Goal: Task Accomplishment & Management: Complete application form

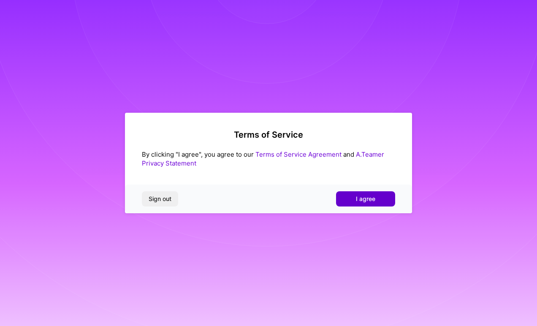
click at [358, 198] on span "I agree" at bounding box center [365, 199] width 19 height 8
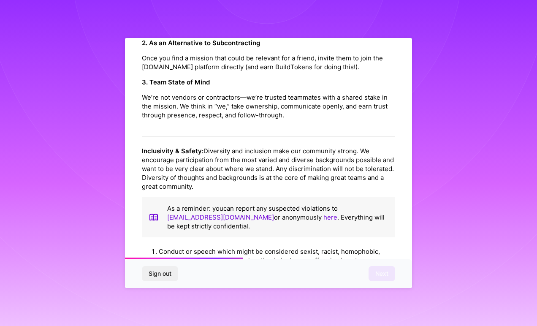
scroll to position [911, 0]
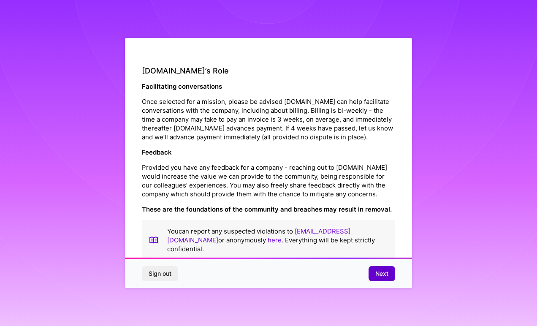
click at [390, 275] on button "Next" at bounding box center [381, 273] width 27 height 15
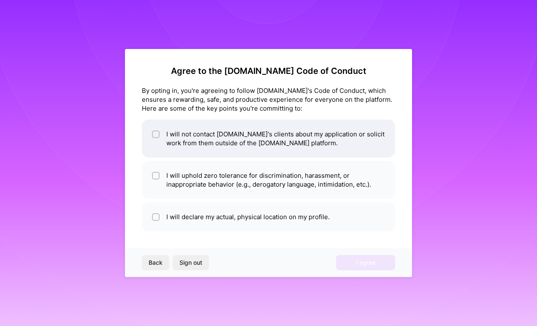
click at [208, 146] on li "I will not contact [DOMAIN_NAME]'s clients about my application or solicit work…" at bounding box center [268, 138] width 253 height 38
checkbox input "true"
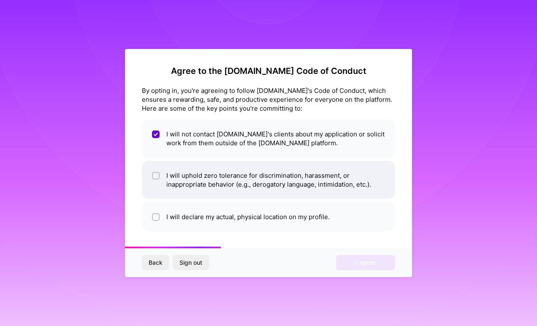
click at [221, 185] on li "I will uphold zero tolerance for discrimination, harassment, or inappropriate b…" at bounding box center [268, 180] width 253 height 38
checkbox input "true"
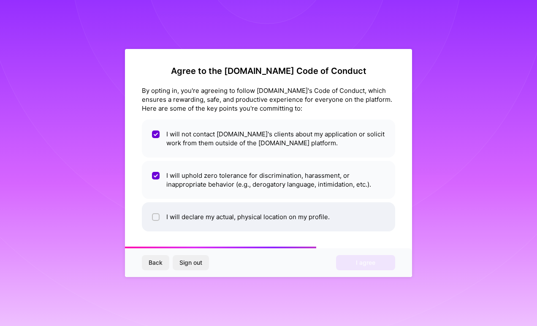
click at [226, 217] on li "I will declare my actual, physical location on my profile." at bounding box center [268, 216] width 253 height 29
checkbox input "true"
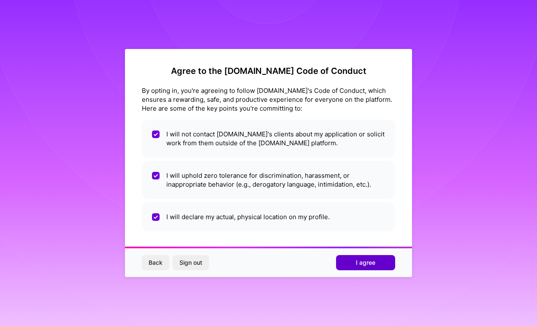
click at [359, 265] on span "I agree" at bounding box center [365, 262] width 19 height 8
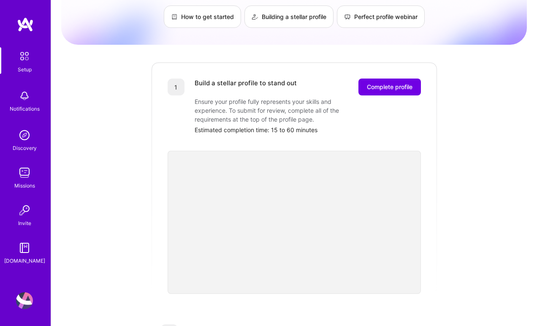
scroll to position [63, 0]
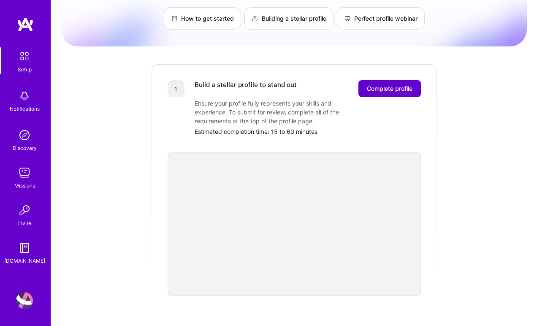
click at [403, 84] on button "Complete profile" at bounding box center [389, 88] width 62 height 17
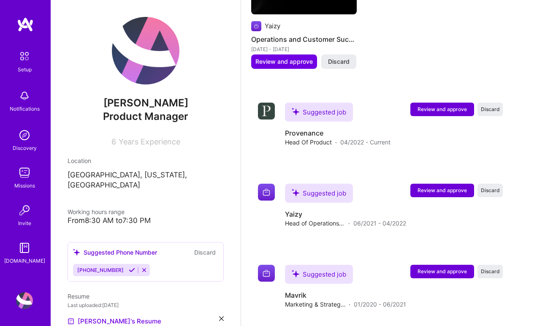
scroll to position [747, 0]
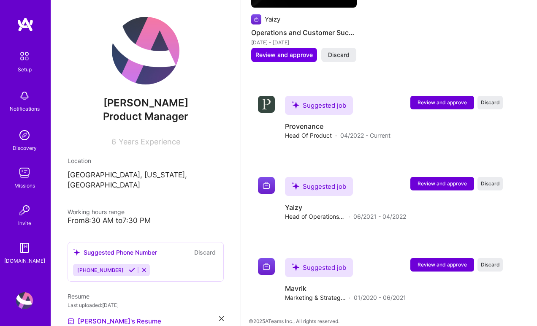
click at [129, 267] on icon at bounding box center [132, 270] width 6 height 6
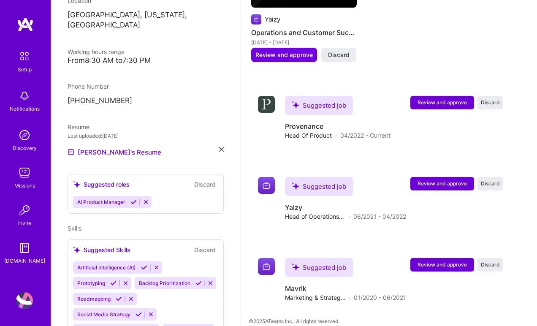
scroll to position [194, 0]
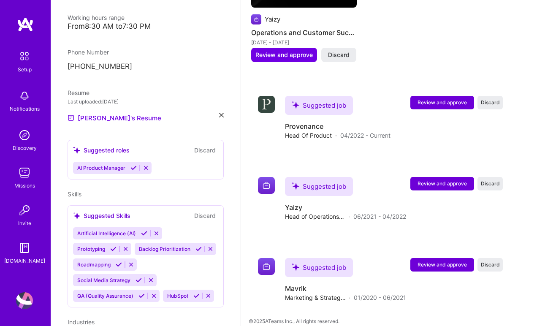
click at [133, 165] on icon at bounding box center [133, 168] width 6 height 6
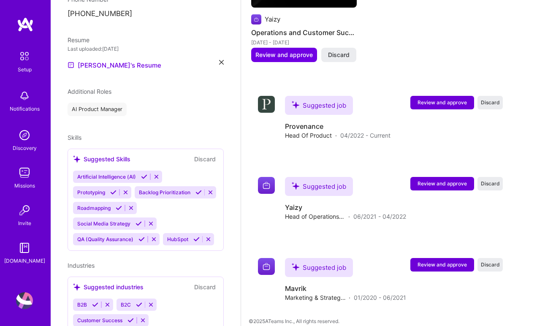
scroll to position [247, 0]
click at [143, 173] on icon at bounding box center [144, 176] width 6 height 6
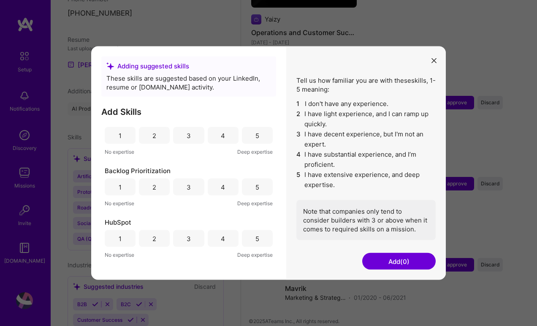
scroll to position [6, 0]
click at [259, 191] on div "5" at bounding box center [257, 189] width 31 height 17
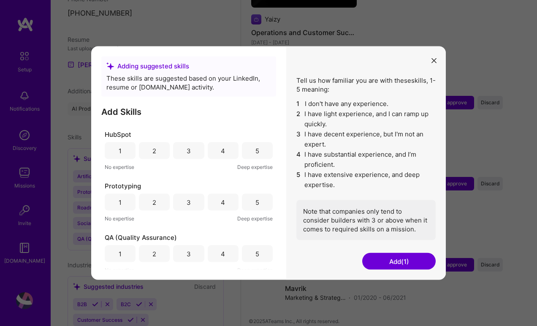
scroll to position [102, 0]
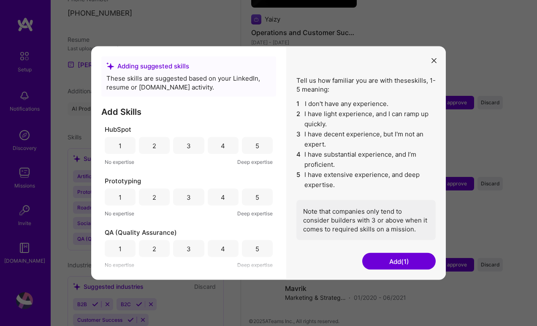
click at [225, 198] on div "4" at bounding box center [223, 197] width 31 height 17
click at [197, 249] on div "3" at bounding box center [188, 248] width 31 height 17
click at [218, 250] on div "4" at bounding box center [223, 248] width 31 height 17
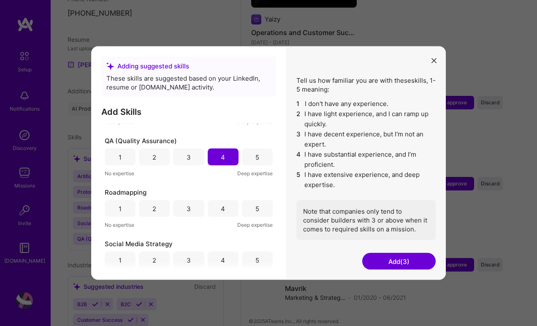
scroll to position [195, 0]
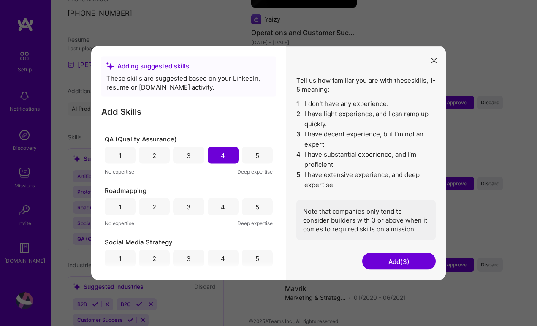
click at [248, 210] on div "5" at bounding box center [257, 206] width 31 height 17
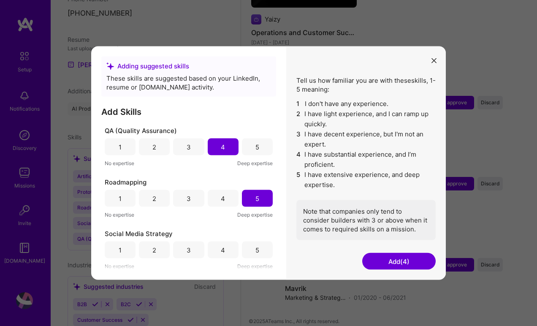
click at [190, 253] on div "3" at bounding box center [188, 249] width 31 height 17
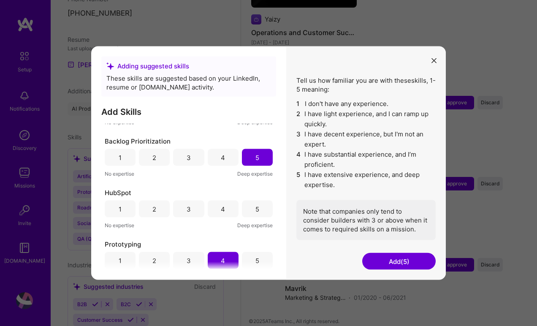
scroll to position [38, 0]
click at [191, 211] on div "3" at bounding box center [188, 209] width 31 height 17
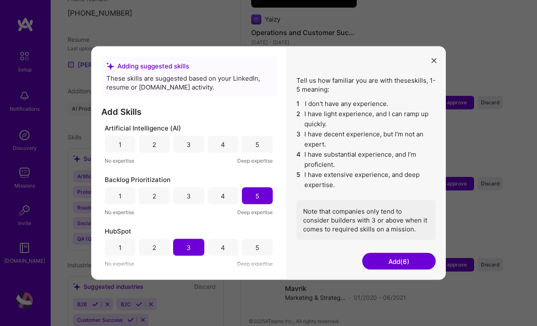
click at [224, 146] on div "4" at bounding box center [223, 144] width 31 height 17
click at [399, 262] on button "Add (7)" at bounding box center [398, 261] width 73 height 17
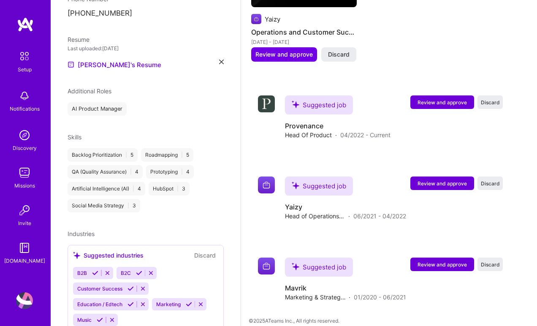
scroll to position [270, 0]
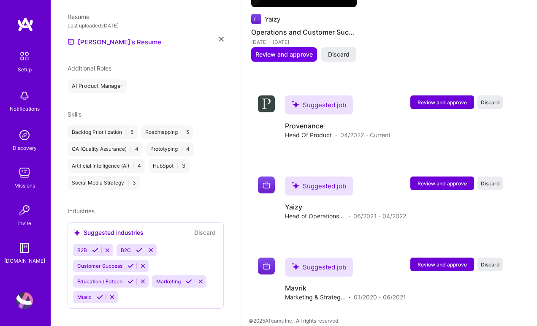
click at [97, 247] on icon at bounding box center [95, 250] width 6 height 6
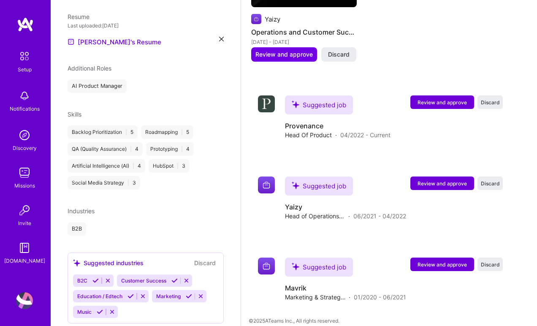
click at [95, 277] on icon at bounding box center [95, 280] width 6 height 6
click at [125, 277] on button at bounding box center [130, 280] width 11 height 7
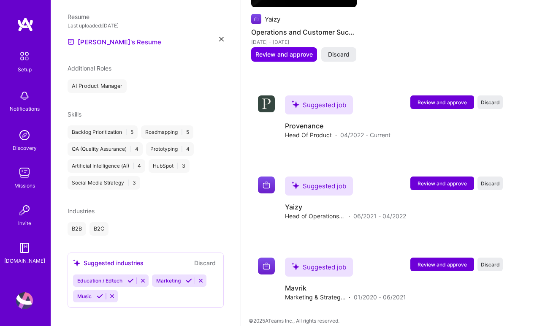
scroll to position [269, 0]
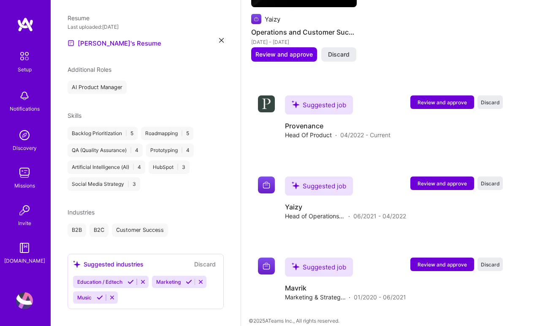
click at [132, 279] on icon at bounding box center [130, 282] width 6 height 6
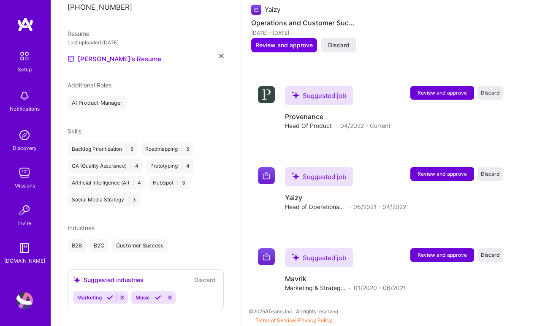
scroll to position [721, 0]
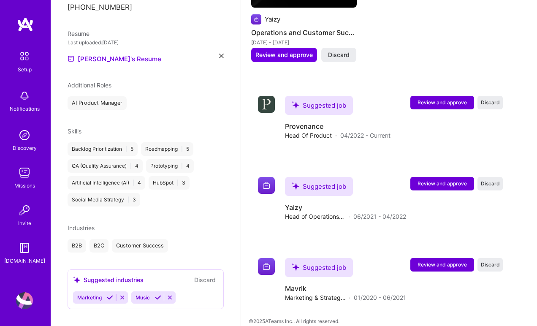
click at [159, 286] on div "Suggested industries Discard Marketing Music" at bounding box center [146, 289] width 156 height 40
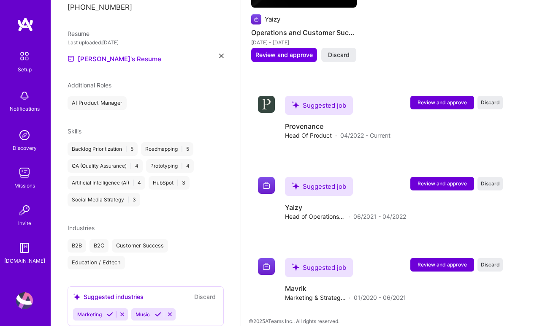
click at [110, 311] on icon at bounding box center [110, 314] width 6 height 6
click at [98, 325] on icon at bounding box center [100, 329] width 6 height 6
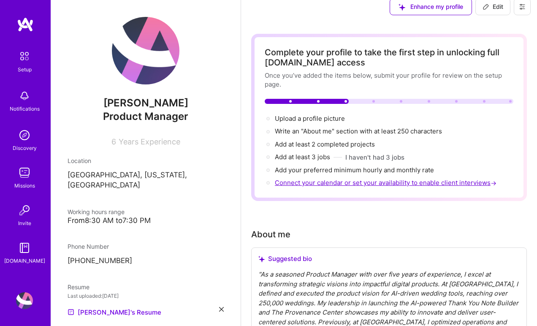
scroll to position [0, 0]
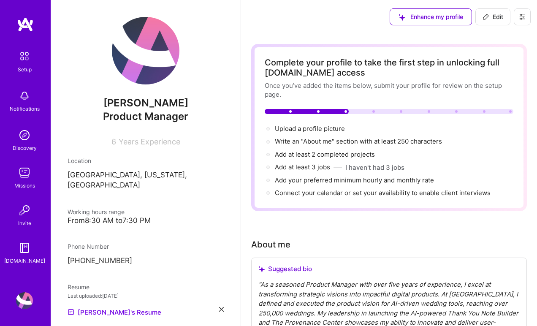
click at [494, 19] on span "Edit" at bounding box center [492, 17] width 21 height 8
select select "US"
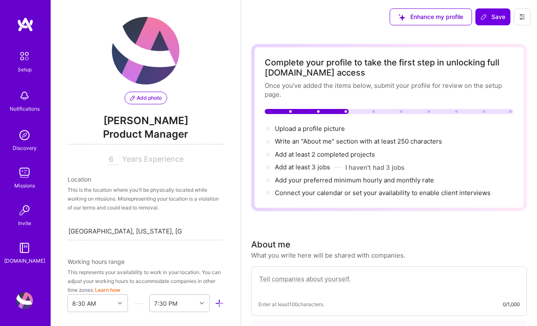
click at [141, 99] on span "Add photo" at bounding box center [146, 98] width 32 height 8
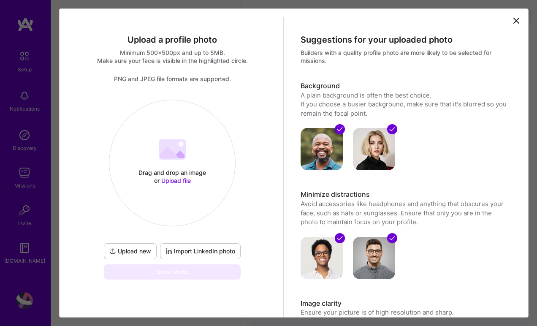
click at [176, 181] on span "Upload file" at bounding box center [176, 180] width 30 height 7
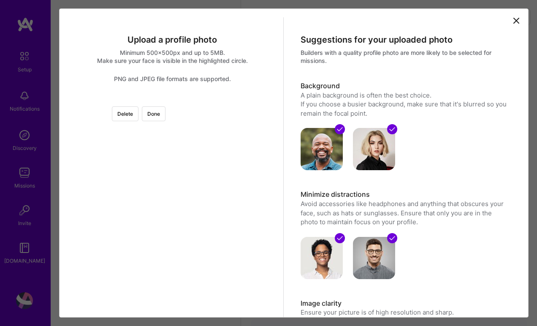
click at [201, 194] on div at bounding box center [276, 204] width 209 height 209
click at [201, 195] on div at bounding box center [276, 204] width 209 height 209
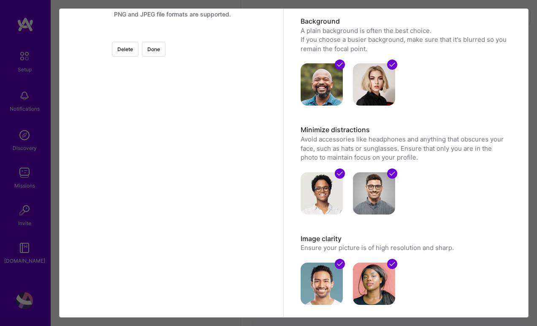
scroll to position [70, 0]
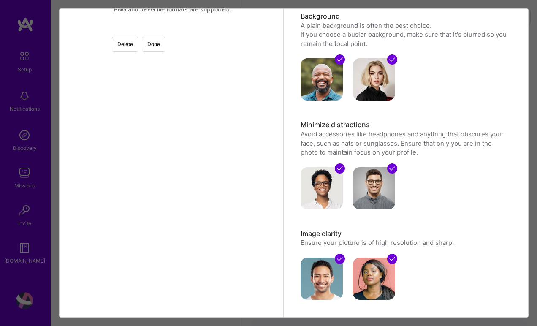
click at [172, 30] on div at bounding box center [172, 30] width 0 height 0
click at [201, 176] on div at bounding box center [275, 157] width 155 height 155
click at [296, 38] on div "Upload a profile photo Minimum 500x500px and up to 5MB. Make sure your face is …" at bounding box center [294, 142] width 464 height 389
click at [56, 36] on div "Upload a profile photo Minimum 500x500px and up to 5MB. Make sure your face is …" at bounding box center [268, 163] width 537 height 326
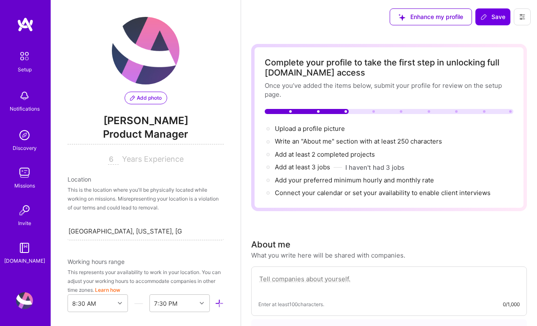
click at [146, 99] on span "Add photo" at bounding box center [146, 98] width 32 height 8
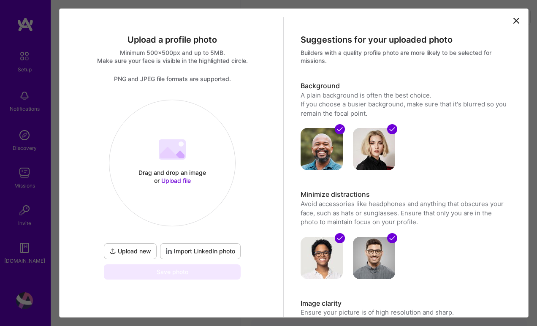
click at [179, 179] on span "Upload file" at bounding box center [176, 180] width 30 height 7
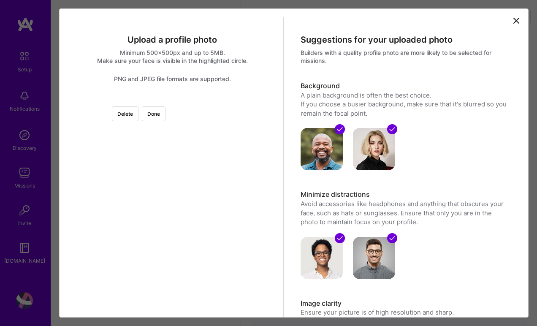
click at [203, 214] on div at bounding box center [276, 207] width 209 height 209
click at [165, 112] on button "Done" at bounding box center [154, 113] width 24 height 15
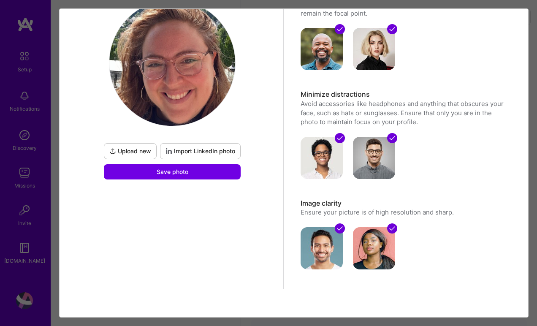
scroll to position [104, 0]
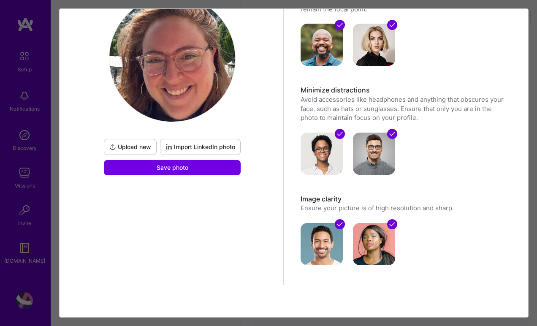
click at [209, 145] on span "Import LinkedIn photo" at bounding box center [200, 147] width 70 height 8
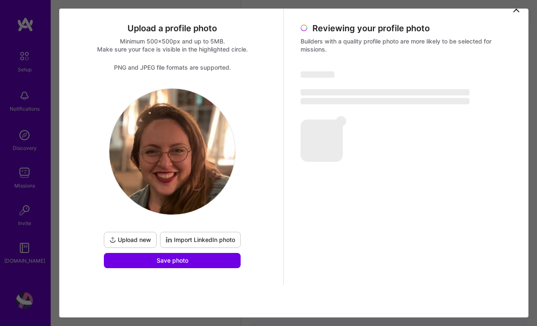
scroll to position [11, 0]
click at [198, 263] on button "Save photo" at bounding box center [172, 260] width 137 height 15
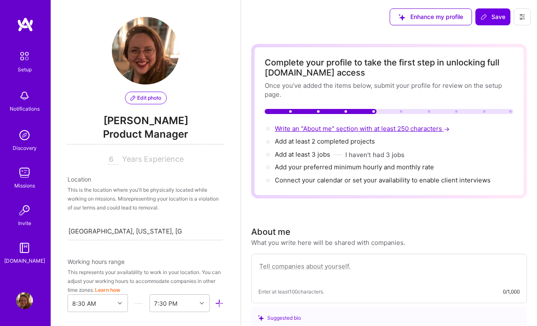
click at [338, 129] on span "Write an "About me" section with at least 250 characters →" at bounding box center [363, 129] width 176 height 8
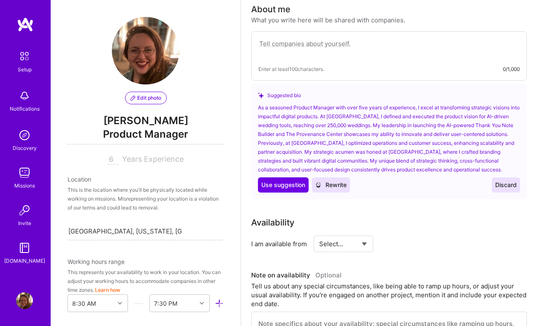
scroll to position [225, 0]
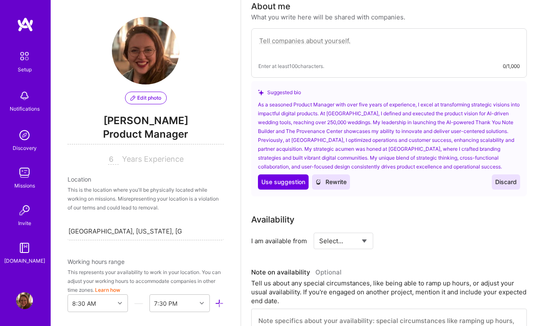
click at [435, 165] on div "As a seasoned Product Manager with over five years of experience, I excel at tr…" at bounding box center [389, 135] width 262 height 71
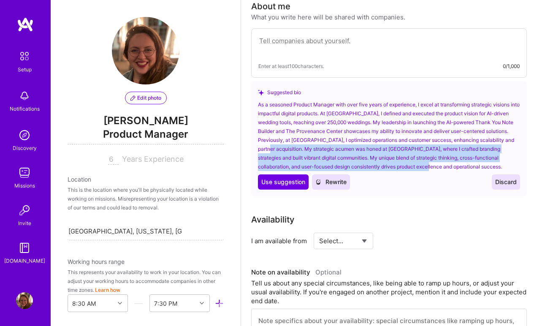
drag, startPoint x: 433, startPoint y: 165, endPoint x: 296, endPoint y: 149, distance: 137.7
click at [296, 149] on div "As a seasoned Product Manager with over five years of experience, I excel at tr…" at bounding box center [389, 135] width 262 height 71
click at [288, 183] on span "Use suggestion" at bounding box center [283, 182] width 44 height 8
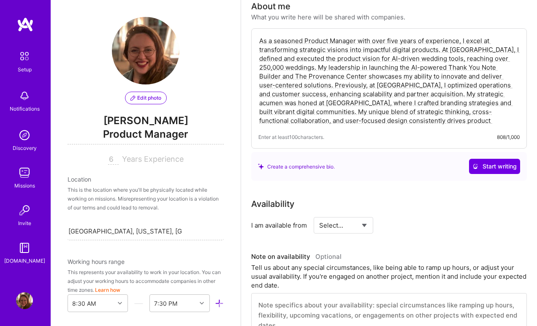
click at [471, 120] on textarea "As a seasoned Product Manager with over five years of experience, I excel at tr…" at bounding box center [388, 80] width 261 height 90
click at [478, 121] on textarea "As a seasoned Product Manager with over five years of experience, I excel at tr…" at bounding box center [388, 80] width 261 height 90
drag, startPoint x: 479, startPoint y: 122, endPoint x: 398, endPoint y: 97, distance: 84.5
click at [398, 97] on textarea "As a seasoned Product Manager with over five years of experience, I excel at tr…" at bounding box center [388, 80] width 261 height 90
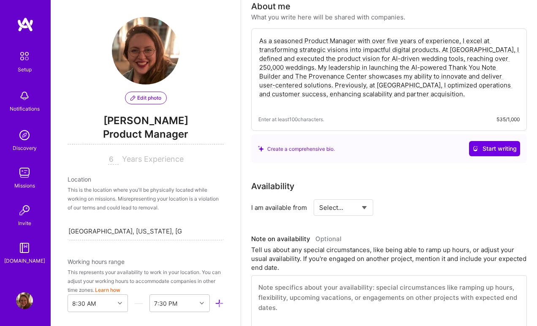
paste textarea "Product leader with 5+ years of experience building and scaling mission-driven …"
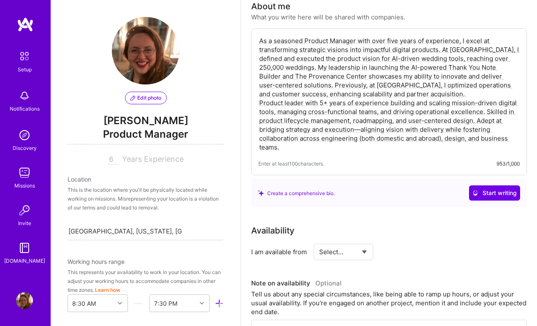
click at [360, 42] on textarea "As a seasoned Product Manager with over five years of experience, I excel at tr…" at bounding box center [388, 93] width 261 height 117
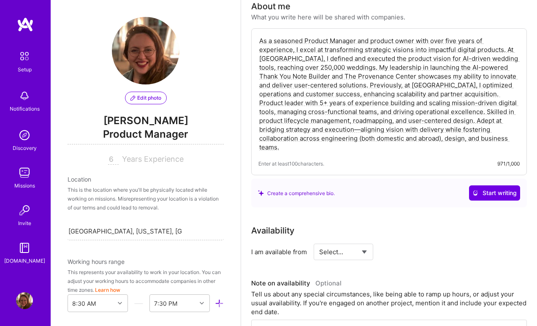
drag, startPoint x: 355, startPoint y: 104, endPoint x: 487, endPoint y: 111, distance: 131.8
click at [487, 111] on textarea "As a seasoned Product Manager and product owner with over five years of experie…" at bounding box center [388, 93] width 261 height 117
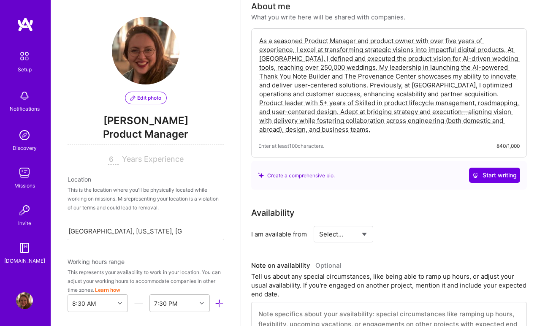
click at [507, 51] on textarea "As a seasoned Product Manager and product owner with over five years of experie…" at bounding box center [388, 84] width 261 height 99
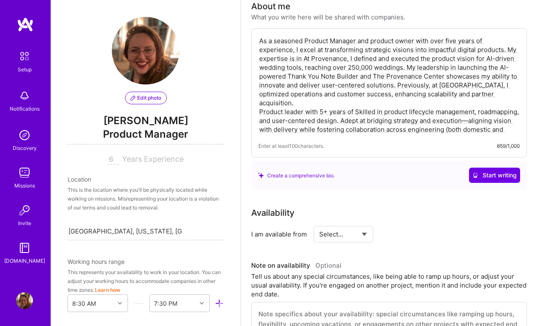
paste textarea "experience building and scaling mission-driven digital tools, managing cross-fu…"
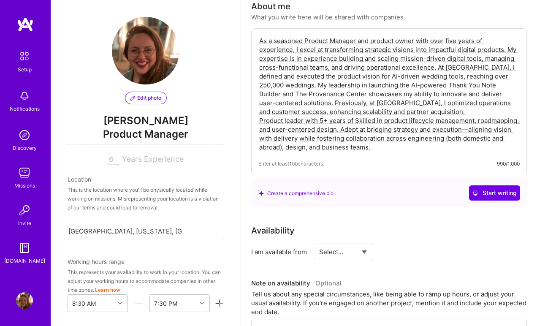
drag, startPoint x: 337, startPoint y: 60, endPoint x: 303, endPoint y: 60, distance: 34.6
click at [303, 60] on textarea "As a seasoned Product Manager and product owner with over five years of experie…" at bounding box center [388, 93] width 261 height 117
drag, startPoint x: 355, startPoint y: 121, endPoint x: 257, endPoint y: 122, distance: 97.5
click at [257, 122] on div "As a seasoned Product Manager and product owner with over five years of experie…" at bounding box center [389, 101] width 276 height 147
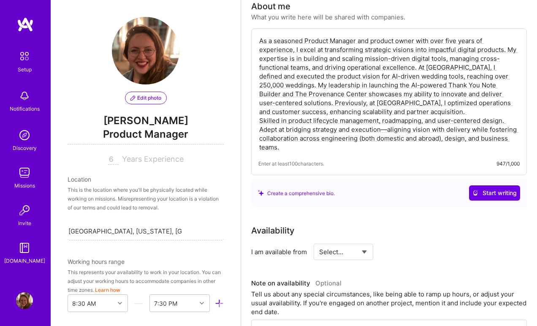
click at [289, 103] on textarea "As a seasoned Product Manager and product owner with over five years of experie…" at bounding box center [388, 93] width 261 height 117
drag, startPoint x: 259, startPoint y: 121, endPoint x: 446, endPoint y: 144, distance: 188.4
click at [446, 144] on textarea "As a seasoned Product Manager and product owner with over five years of experie…" at bounding box center [388, 93] width 261 height 117
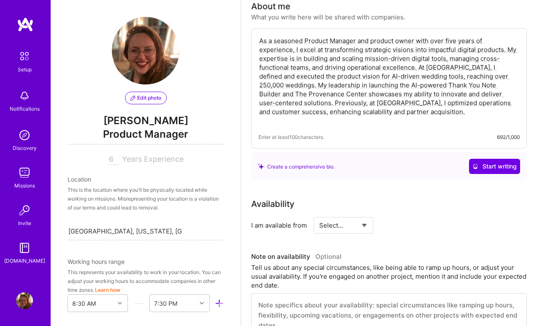
click at [290, 103] on textarea "As a seasoned Product Manager and product owner with over five years of experie…" at bounding box center [388, 80] width 261 height 90
paste textarea "Skilled in product lifecycle management, roadmapping, and user-centered design.…"
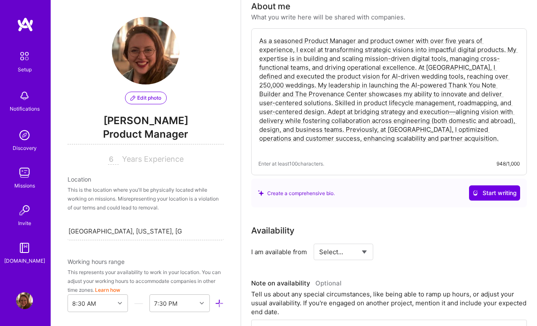
click at [406, 143] on textarea "As a seasoned Product Manager and product owner with over five years of experie…" at bounding box center [388, 93] width 261 height 117
click at [406, 138] on textarea "As a seasoned Product Manager and product owner with over five years of experie…" at bounding box center [388, 93] width 261 height 117
drag, startPoint x: 406, startPoint y: 138, endPoint x: 310, endPoint y: 129, distance: 97.0
click at [310, 129] on textarea "As a seasoned Product Manager and product owner with over five years of experie…" at bounding box center [388, 93] width 261 height 117
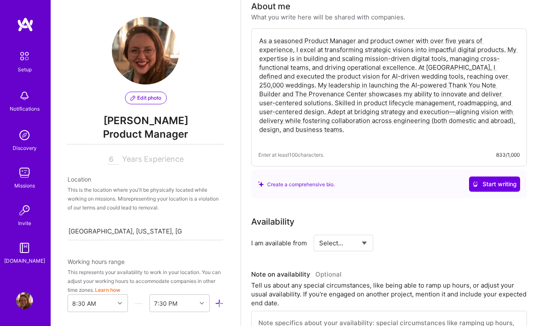
type textarea "As a seasoned Product Manager and product owner with over five years of experie…"
click at [374, 195] on div "Create a comprehensive bio. Start writing" at bounding box center [389, 184] width 276 height 29
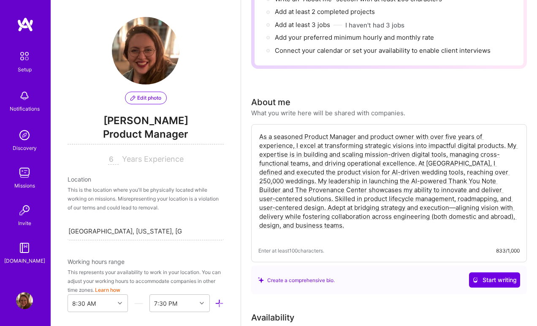
scroll to position [121, 0]
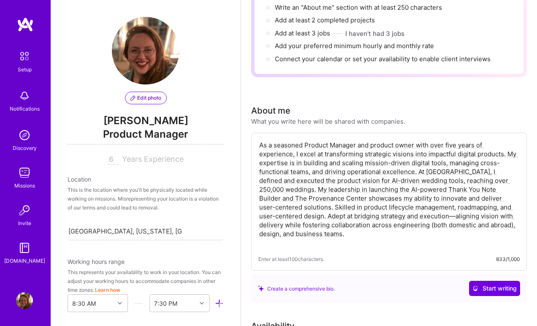
click at [357, 241] on textarea "As a seasoned Product Manager and product owner with over five years of experie…" at bounding box center [388, 194] width 261 height 108
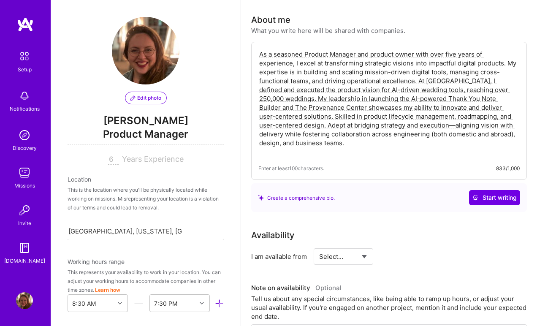
scroll to position [213, 0]
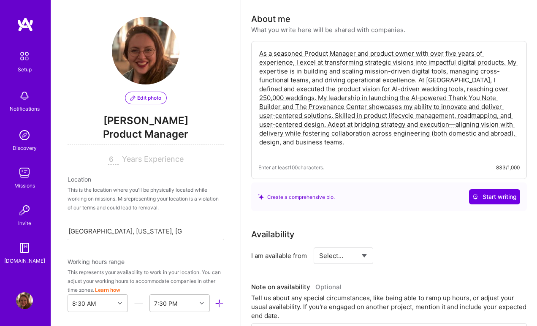
drag, startPoint x: 324, startPoint y: 148, endPoint x: 242, endPoint y: 51, distance: 126.9
click at [351, 146] on textarea "As a seasoned Product Manager and product owner with over five years of experie…" at bounding box center [388, 102] width 261 height 108
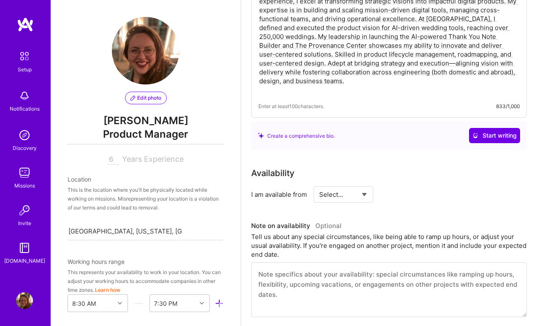
scroll to position [277, 0]
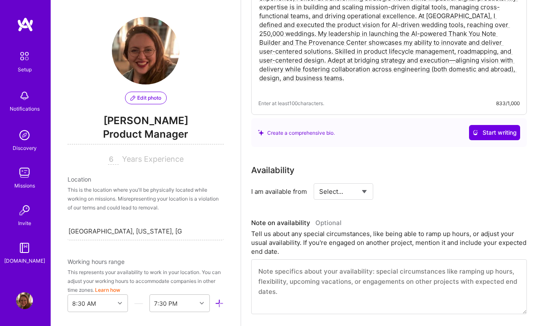
click at [355, 168] on div "Availability" at bounding box center [389, 170] width 276 height 13
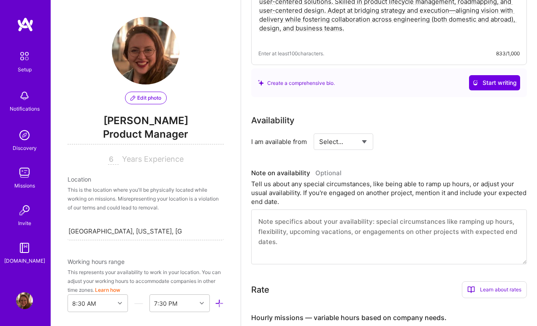
scroll to position [328, 0]
click at [352, 144] on select "Select... Right Now Future Date Not Available" at bounding box center [343, 141] width 49 height 22
select select "Right Now"
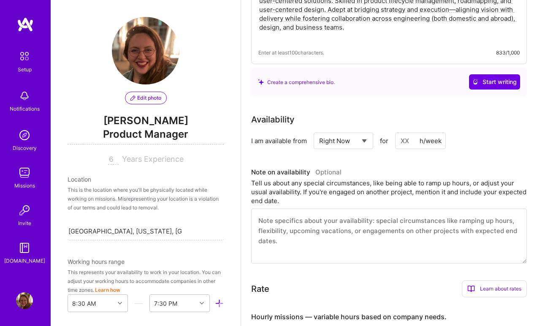
click at [406, 141] on input at bounding box center [420, 141] width 51 height 16
type input "40"
click at [461, 165] on div "Availability I am available from Select... Right Now Future Date Not Available …" at bounding box center [389, 188] width 276 height 150
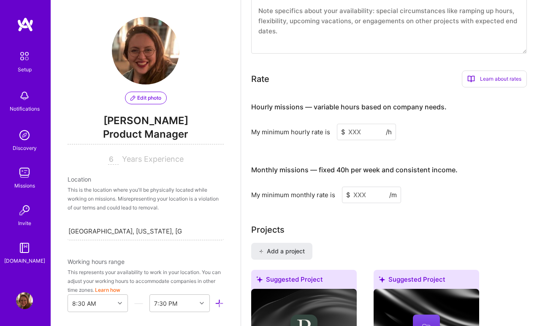
scroll to position [540, 0]
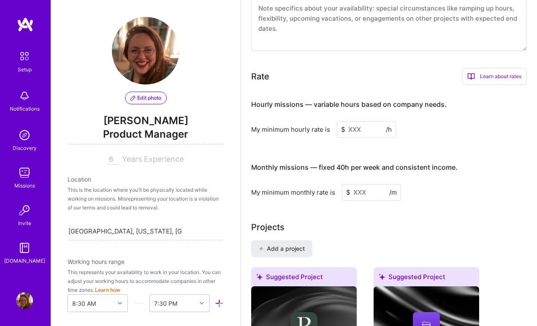
click at [349, 130] on input at bounding box center [366, 129] width 59 height 16
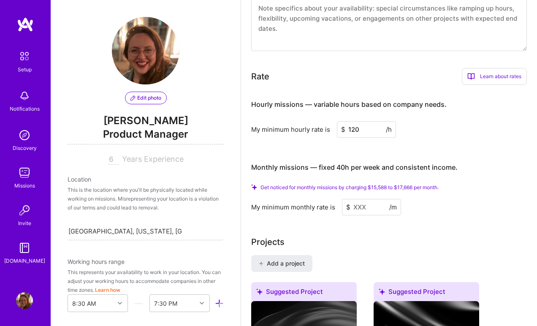
type input "120"
click at [439, 142] on div "Hourly missions — variable hours based on company needs. My minimum hourly rate…" at bounding box center [389, 153] width 276 height 123
click at [357, 206] on input at bounding box center [371, 207] width 59 height 16
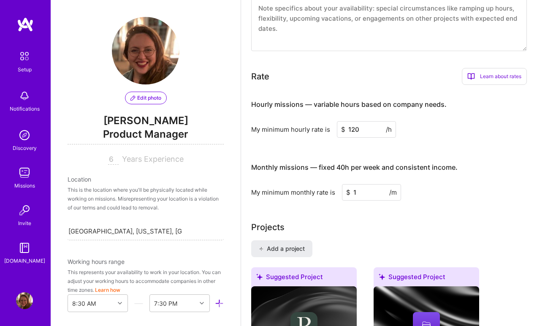
type input "17"
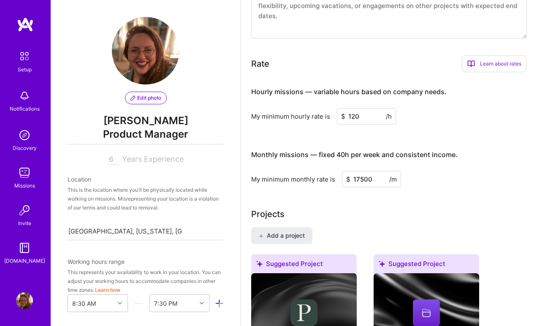
type input "17500"
click at [443, 219] on div "Projects" at bounding box center [389, 214] width 276 height 13
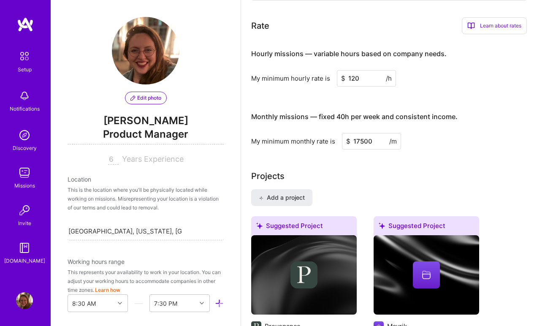
scroll to position [577, 0]
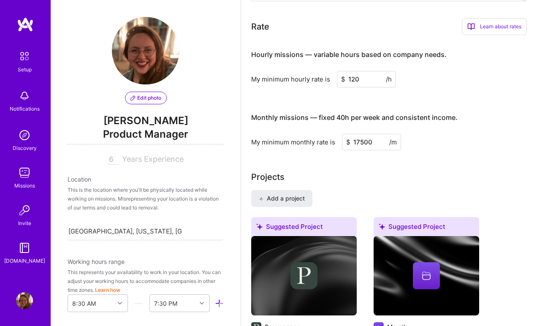
click at [435, 76] on div "My minimum hourly rate is $ 120 /h" at bounding box center [389, 79] width 276 height 16
click at [444, 143] on div "My minimum monthly rate is $ 17500 /m" at bounding box center [389, 142] width 276 height 16
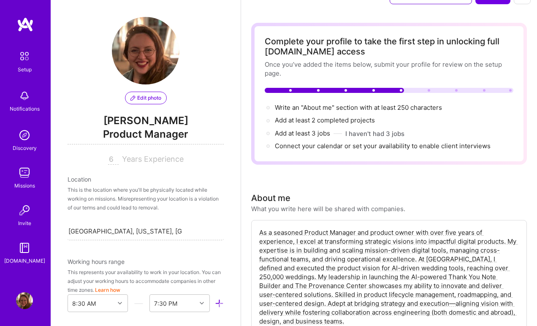
scroll to position [0, 0]
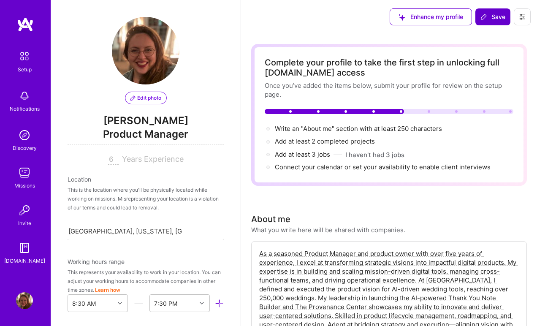
click at [494, 16] on span "Save" at bounding box center [492, 17] width 25 height 8
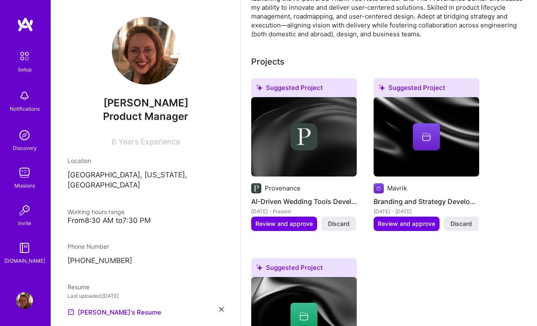
scroll to position [314, 0]
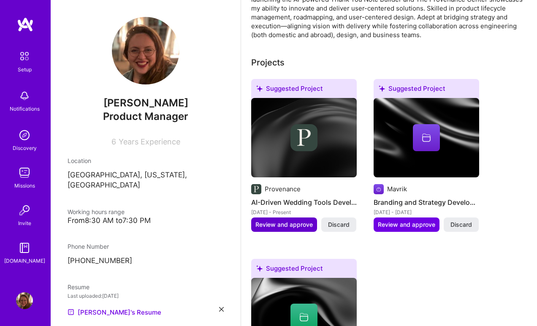
click at [291, 225] on span "Review and approve" at bounding box center [283, 224] width 57 height 8
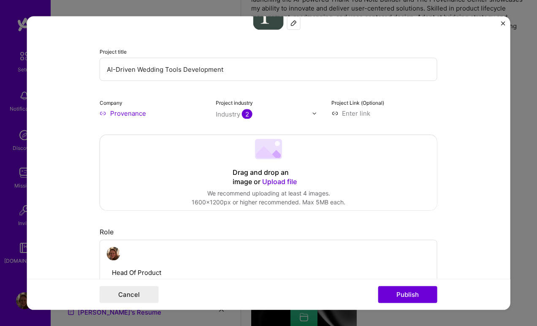
scroll to position [76, 0]
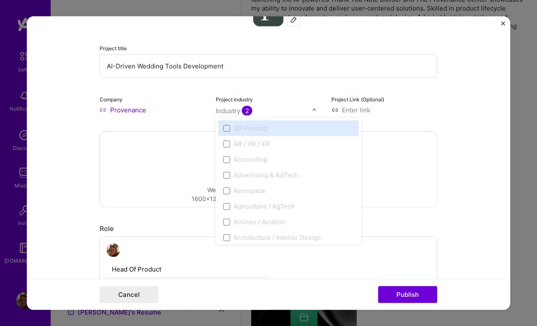
click at [313, 110] on img at bounding box center [313, 109] width 5 height 5
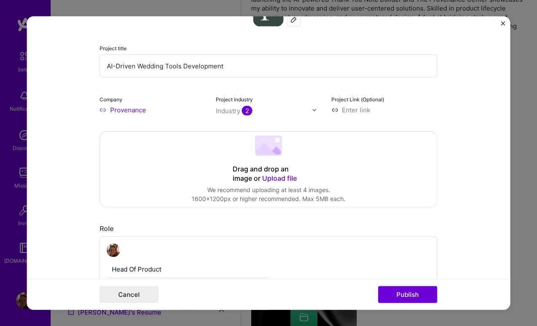
click at [238, 108] on div "Industry 2" at bounding box center [234, 110] width 37 height 9
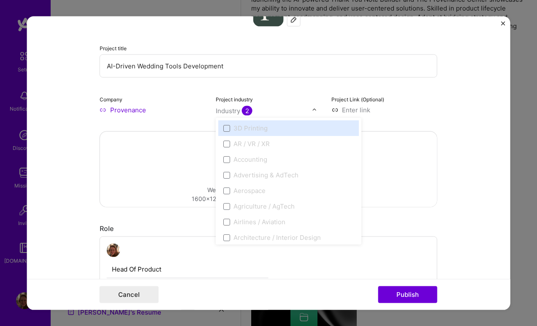
click at [233, 113] on div "Industry 2" at bounding box center [234, 110] width 37 height 9
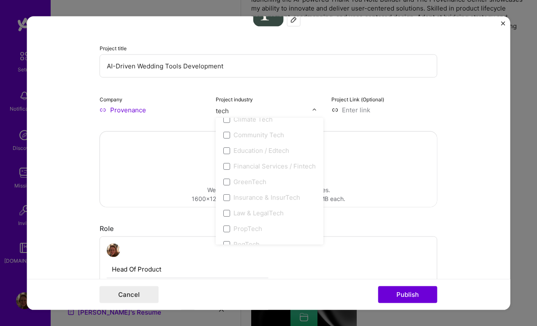
scroll to position [81, 0]
type input "t"
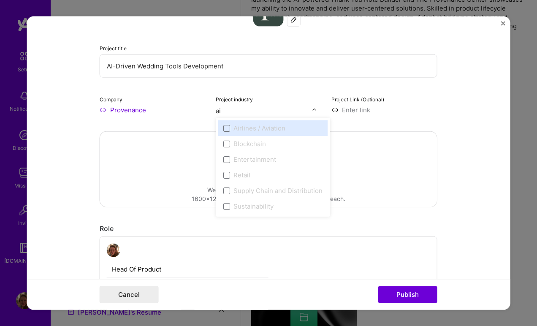
scroll to position [0, 0]
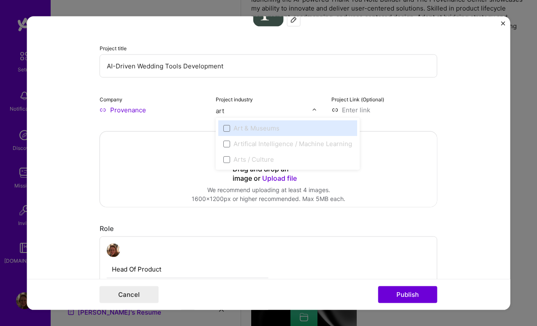
type input "arti"
click at [226, 129] on span at bounding box center [226, 128] width 7 height 7
click at [238, 128] on div "Artifical Intelligence / Machine Learning" at bounding box center [292, 128] width 119 height 9
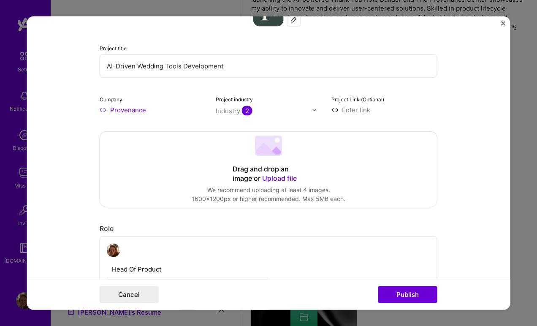
click at [260, 106] on div at bounding box center [264, 111] width 96 height 11
click at [314, 110] on img at bounding box center [313, 109] width 5 height 5
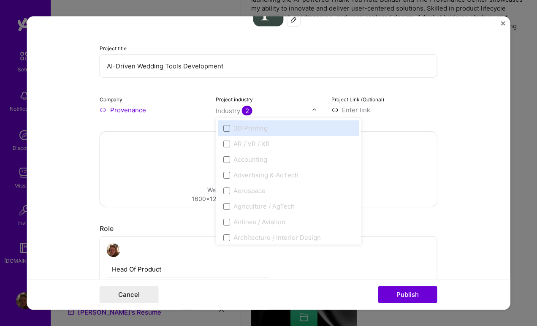
click at [314, 110] on img at bounding box center [313, 109] width 5 height 5
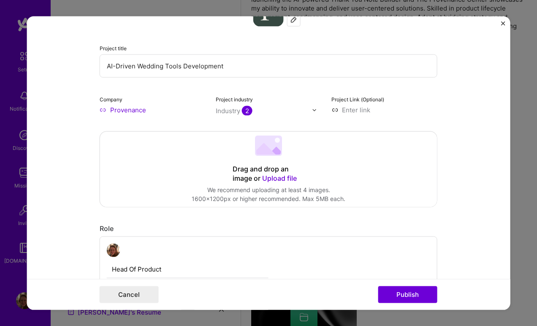
click at [361, 111] on input at bounding box center [384, 110] width 106 height 9
paste input "[URL][DOMAIN_NAME]"
type input "[URL][DOMAIN_NAME]"
click at [466, 134] on form "Editing suggested project This project is suggested based on your LinkedIn, res…" at bounding box center [268, 162] width 483 height 293
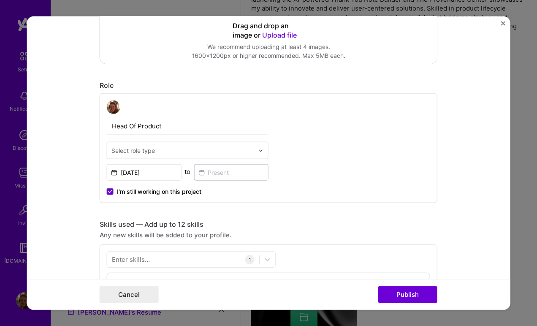
scroll to position [222, 0]
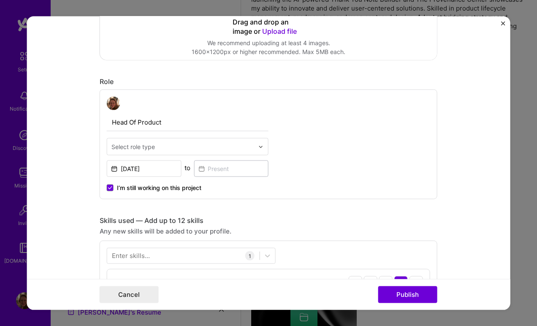
click at [140, 146] on div "Select role type" at bounding box center [132, 146] width 43 height 9
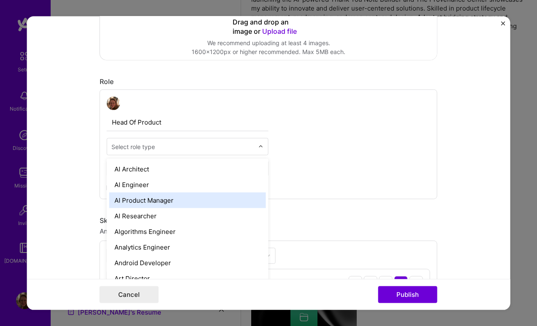
click at [153, 203] on div "AI Product Manager" at bounding box center [187, 200] width 157 height 16
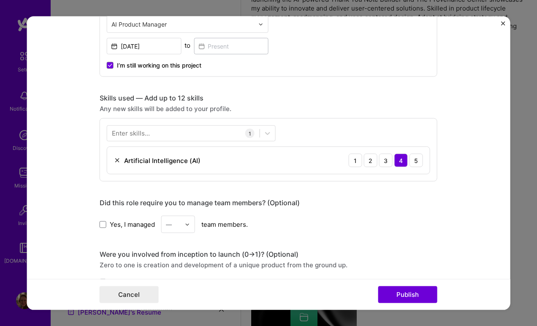
scroll to position [347, 0]
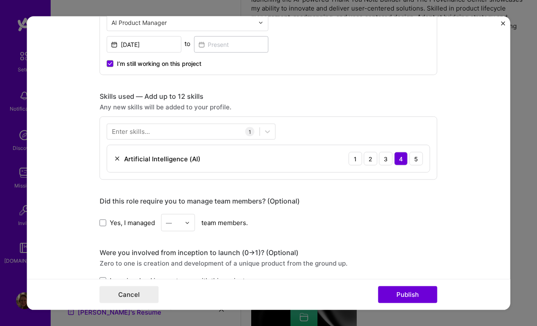
click at [135, 131] on div "Enter skills..." at bounding box center [131, 131] width 38 height 9
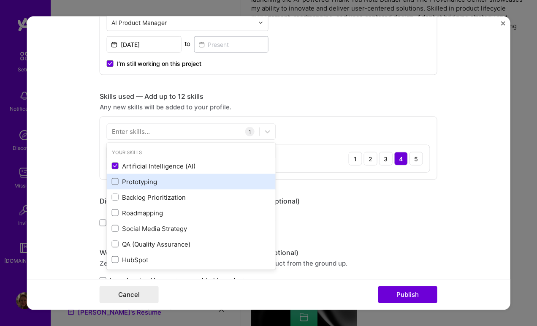
click at [144, 181] on div "Prototyping" at bounding box center [191, 181] width 159 height 9
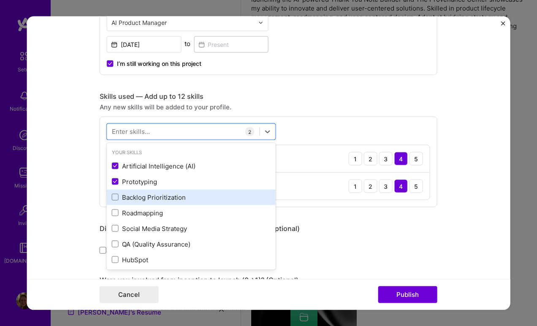
click at [151, 196] on div "Backlog Prioritization" at bounding box center [191, 196] width 159 height 9
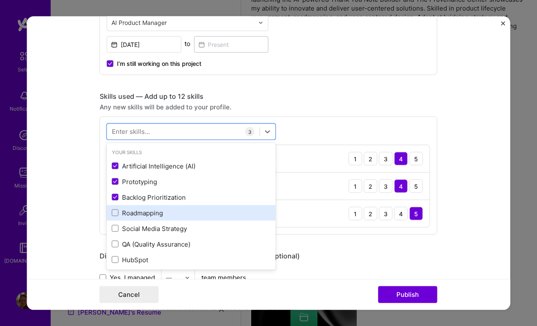
click at [152, 212] on div "Roadmapping" at bounding box center [191, 212] width 159 height 9
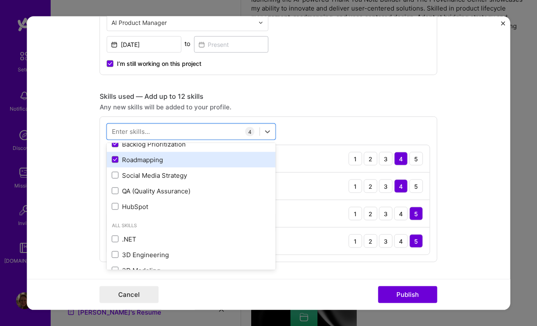
scroll to position [62, 0]
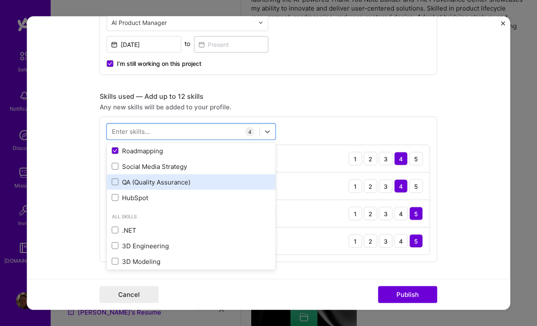
click at [157, 184] on div "QA (Quality Assurance)" at bounding box center [191, 181] width 159 height 9
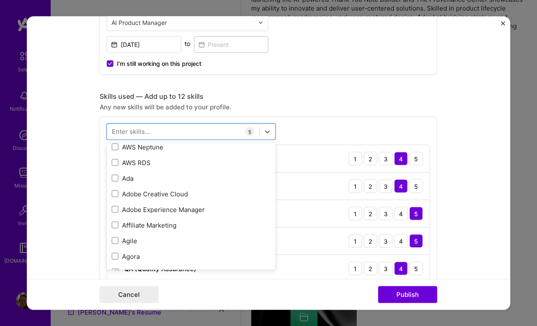
scroll to position [368, 0]
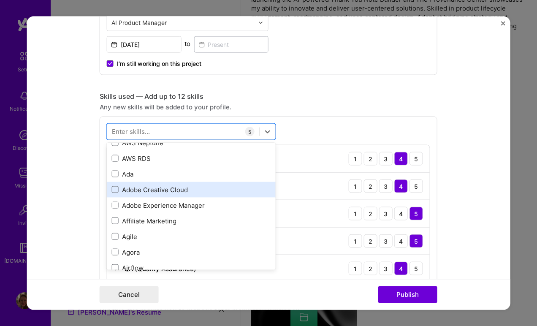
click at [165, 189] on div "Adobe Creative Cloud" at bounding box center [191, 189] width 159 height 9
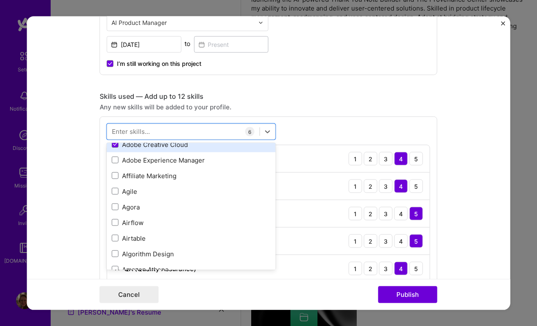
scroll to position [419, 0]
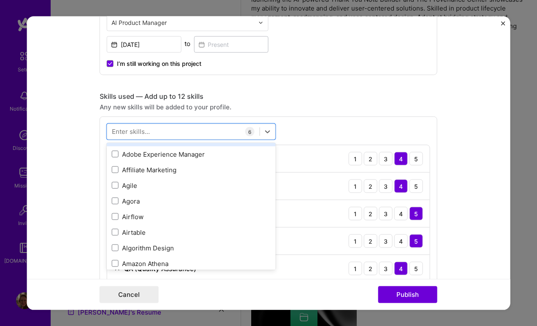
click at [165, 189] on div "Agile" at bounding box center [191, 185] width 159 height 9
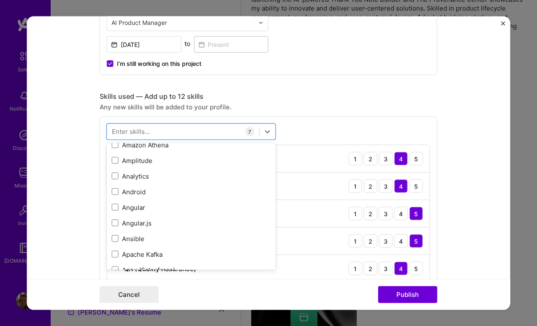
scroll to position [538, 0]
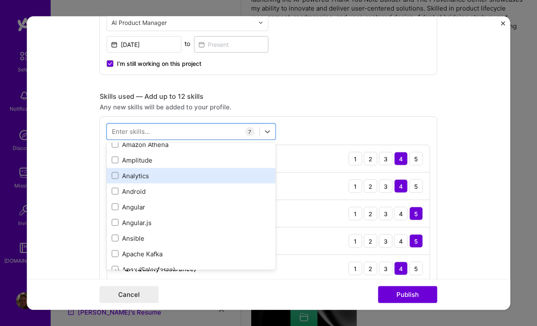
click at [155, 179] on div "Analytics" at bounding box center [191, 175] width 159 height 9
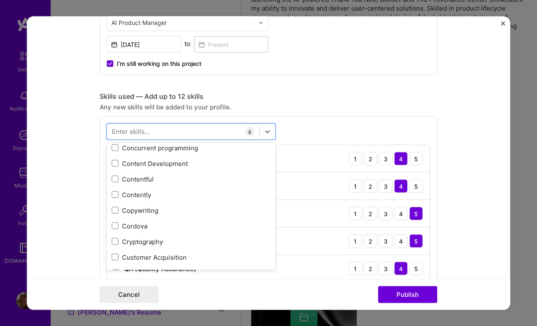
scroll to position [1239, 0]
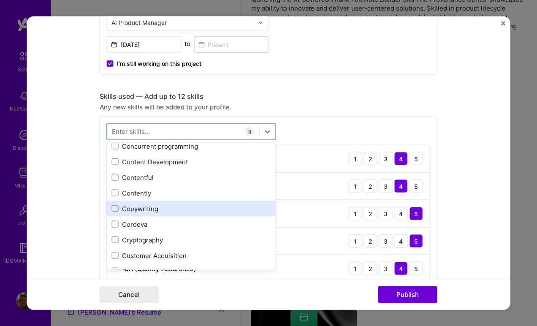
click at [158, 208] on div "Copywriting" at bounding box center [191, 208] width 159 height 9
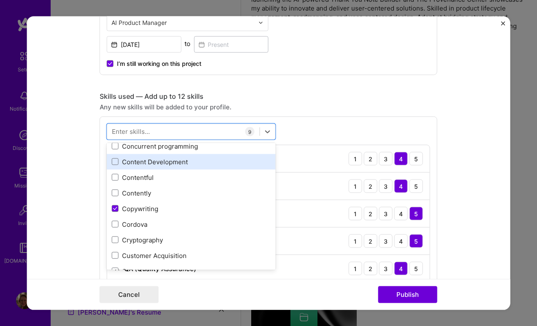
click at [162, 162] on div "Content Development" at bounding box center [191, 161] width 159 height 9
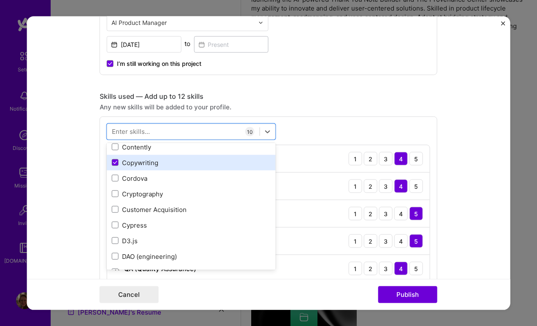
scroll to position [1292, 0]
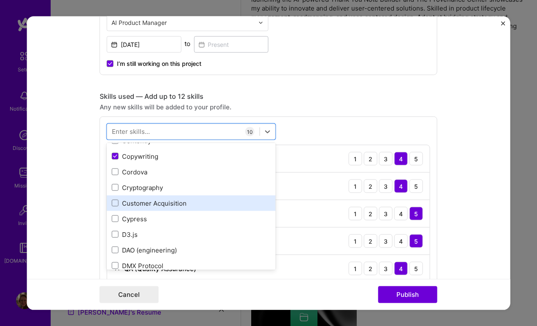
click at [172, 203] on div "Customer Acquisition" at bounding box center [191, 202] width 159 height 9
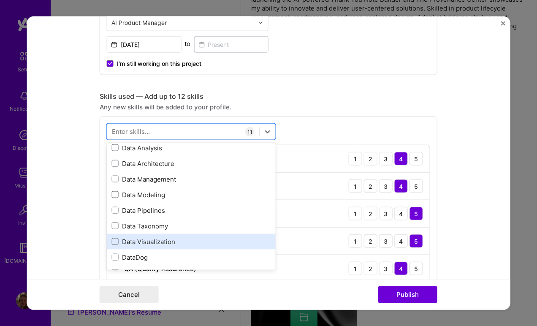
scroll to position [1437, 0]
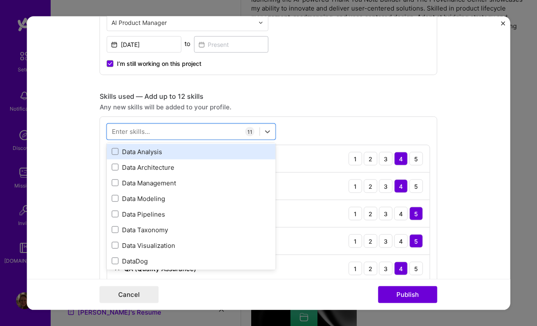
click at [174, 158] on div "Data Analysis" at bounding box center [191, 152] width 169 height 16
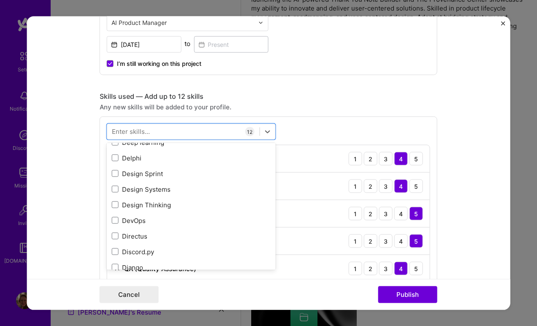
scroll to position [1637, 0]
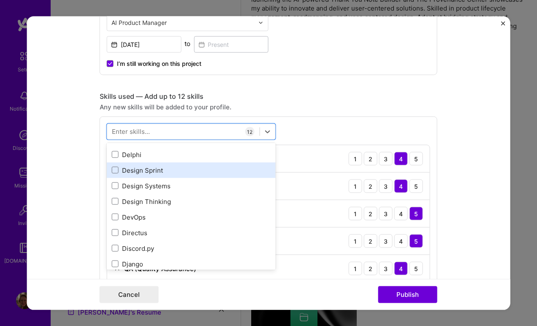
click at [180, 171] on div "Design Sprint" at bounding box center [191, 169] width 159 height 9
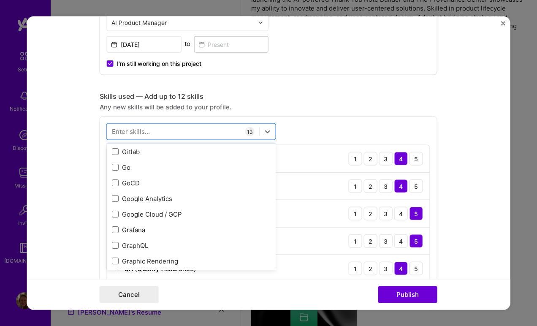
scroll to position [2390, 0]
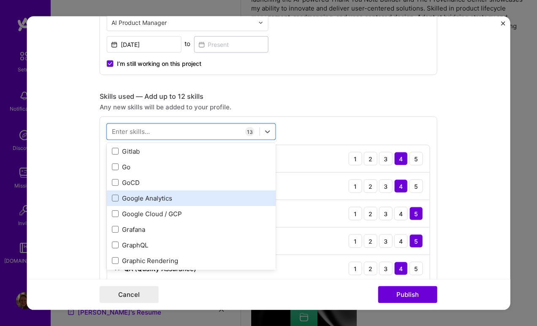
click at [181, 195] on div "Google Analytics" at bounding box center [191, 197] width 159 height 9
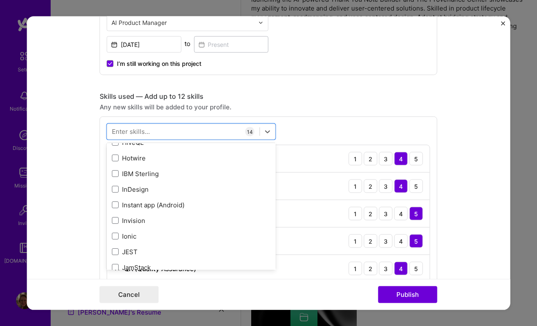
scroll to position [2673, 0]
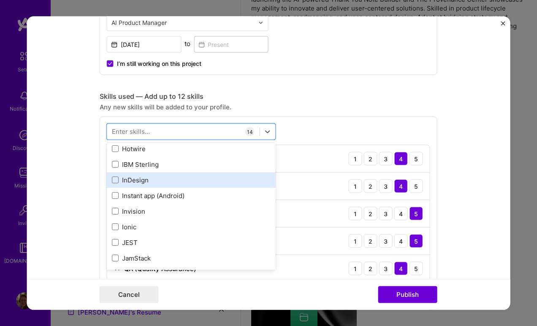
click at [168, 179] on div "InDesign" at bounding box center [191, 179] width 159 height 9
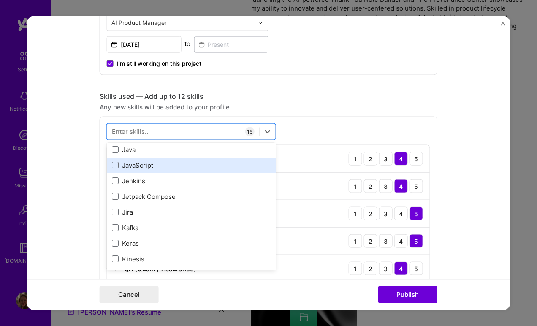
scroll to position [2800, 0]
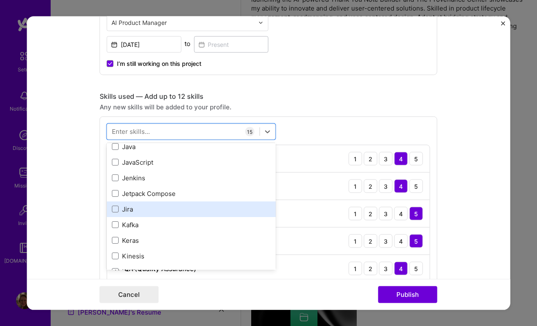
click at [191, 206] on div "Jira" at bounding box center [191, 208] width 159 height 9
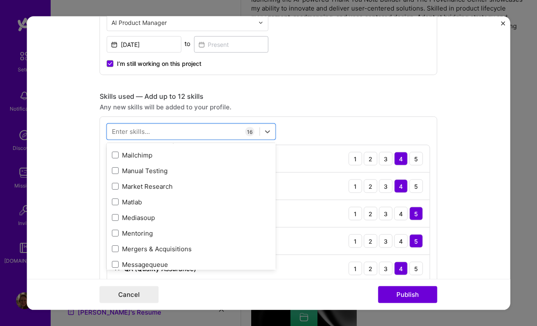
scroll to position [3152, 0]
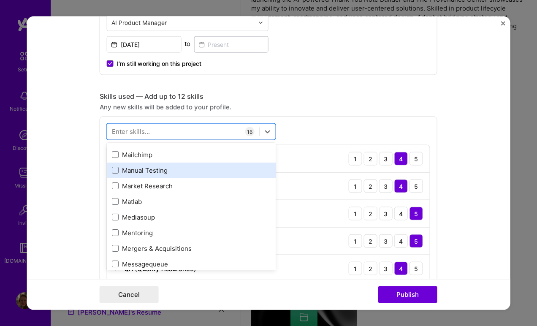
click at [185, 174] on div "Manual Testing" at bounding box center [191, 169] width 159 height 9
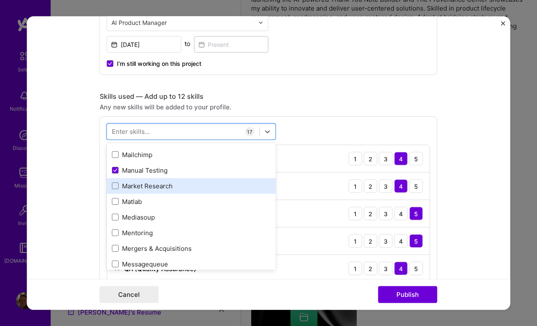
click at [184, 183] on div "Market Research" at bounding box center [191, 185] width 159 height 9
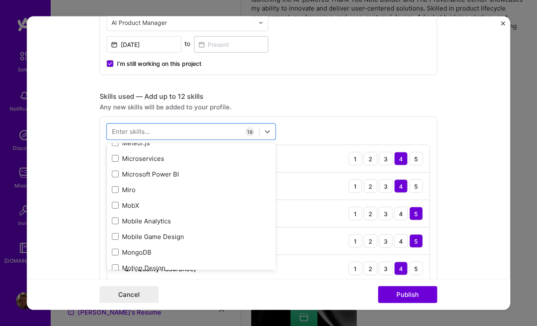
scroll to position [3290, 0]
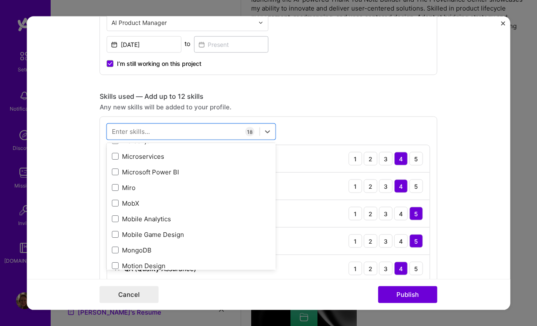
click at [184, 183] on div "Miro" at bounding box center [191, 187] width 169 height 16
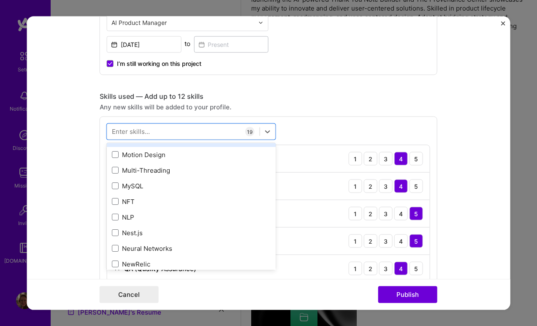
scroll to position [3404, 0]
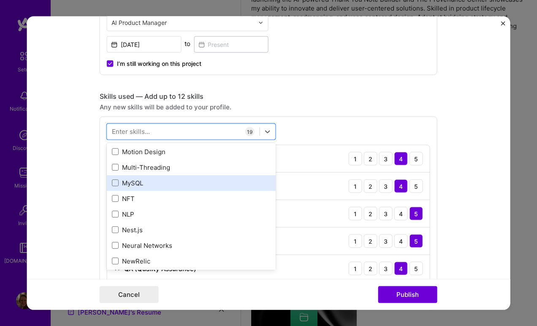
click at [182, 181] on div "MySQL" at bounding box center [191, 182] width 159 height 9
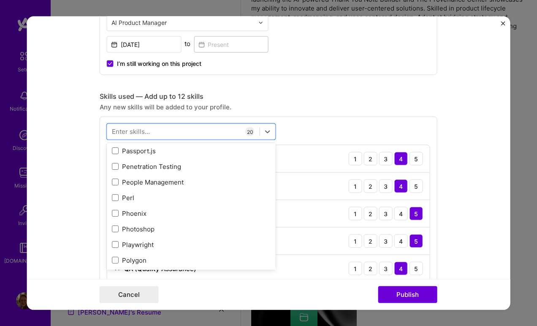
scroll to position [3752, 0]
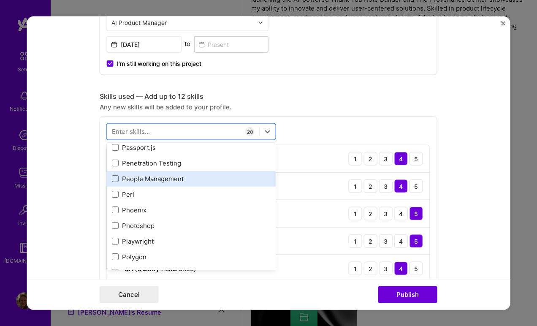
click at [182, 183] on div "People Management" at bounding box center [191, 178] width 159 height 9
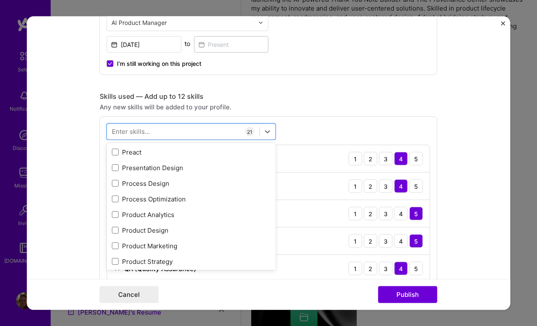
scroll to position [3905, 0]
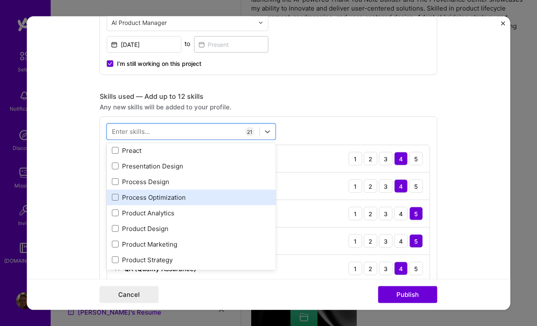
click at [182, 194] on div "Process Optimization" at bounding box center [191, 196] width 159 height 9
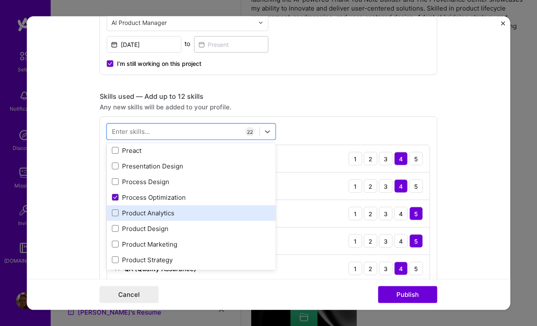
click at [182, 214] on div "Product Analytics" at bounding box center [191, 212] width 159 height 9
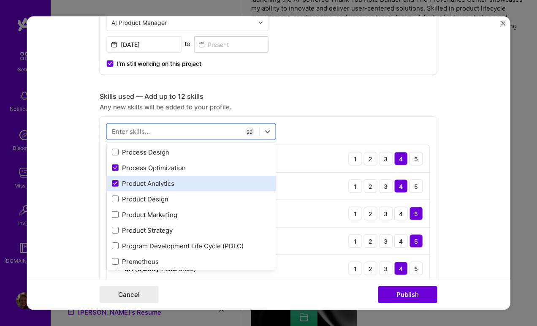
scroll to position [3936, 0]
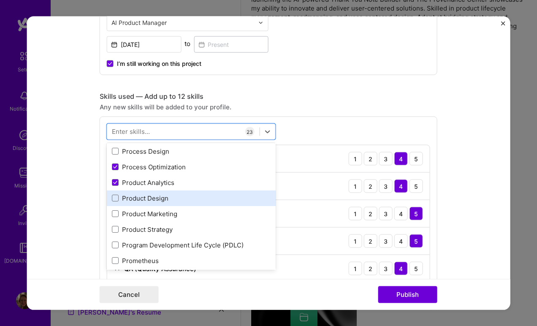
click at [179, 203] on div "Product Design" at bounding box center [191, 198] width 169 height 16
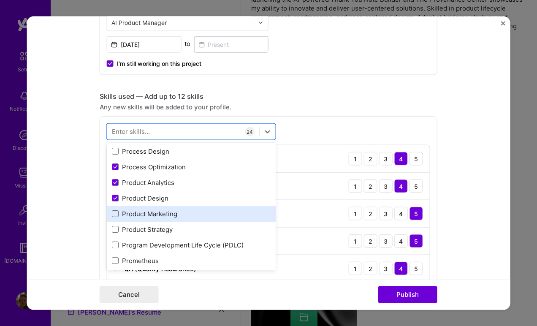
click at [179, 214] on div "Product Marketing" at bounding box center [191, 213] width 159 height 9
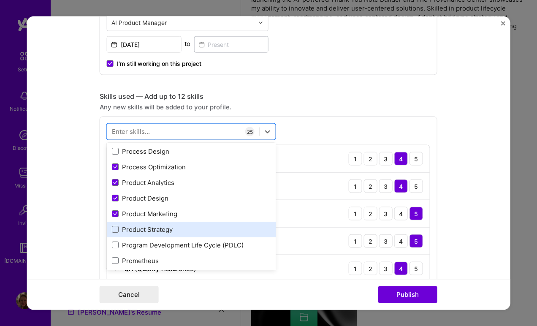
click at [180, 228] on div "Product Strategy" at bounding box center [191, 229] width 159 height 9
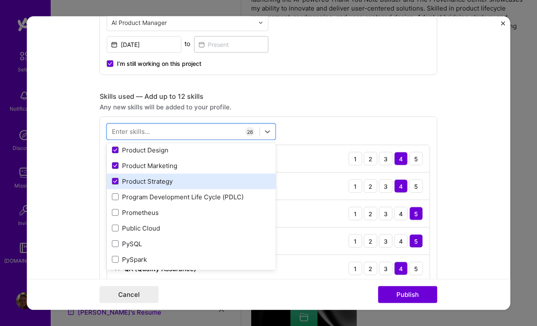
scroll to position [3986, 0]
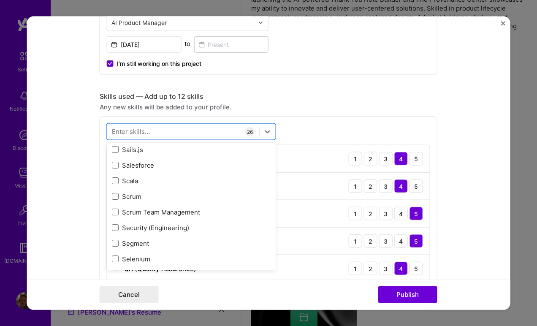
click at [180, 198] on div "Scrum" at bounding box center [191, 196] width 159 height 9
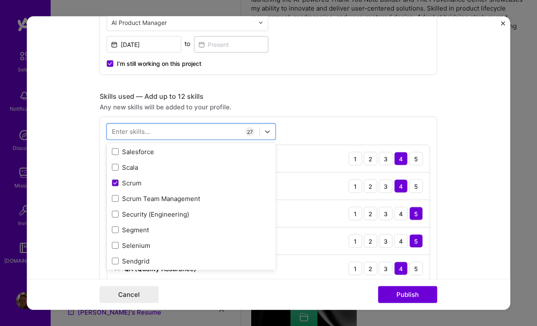
scroll to position [4596, 0]
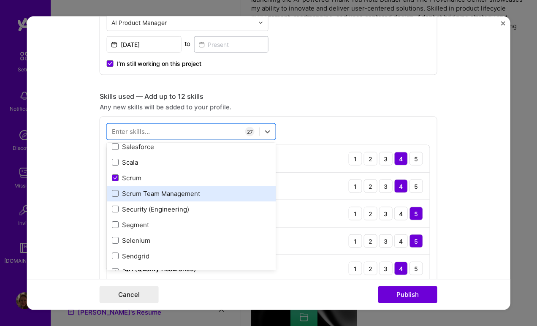
click at [181, 196] on div "Scrum Team Management" at bounding box center [191, 193] width 159 height 9
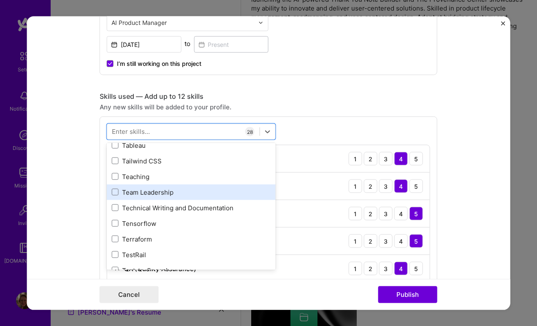
click at [181, 197] on div "Team Leadership" at bounding box center [191, 192] width 169 height 16
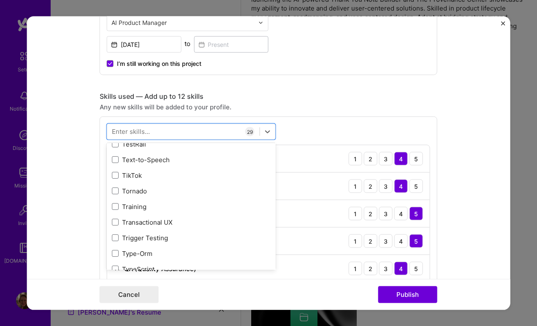
scroll to position [5239, 0]
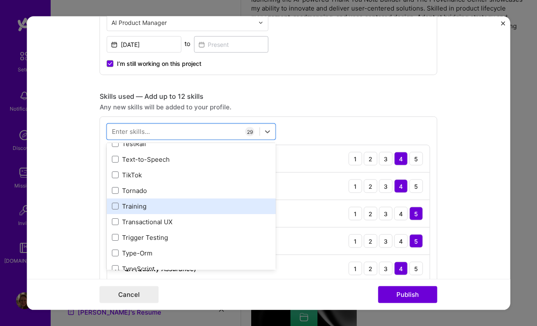
click at [179, 204] on div "Training" at bounding box center [191, 205] width 159 height 9
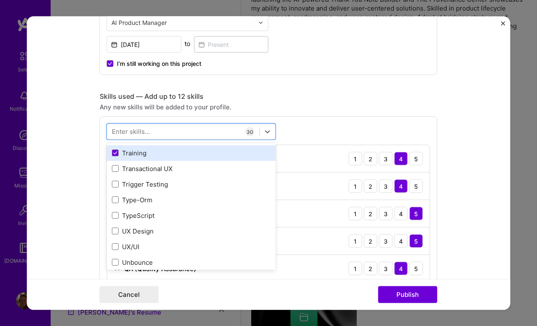
scroll to position [5294, 0]
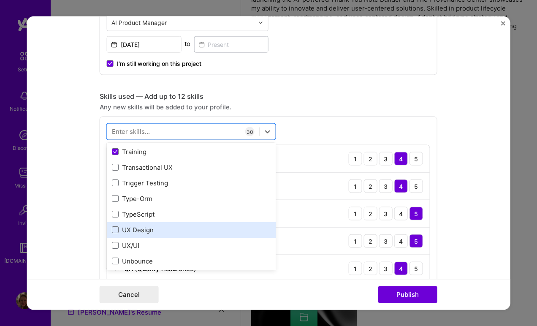
click at [176, 231] on div "UX Design" at bounding box center [191, 229] width 159 height 9
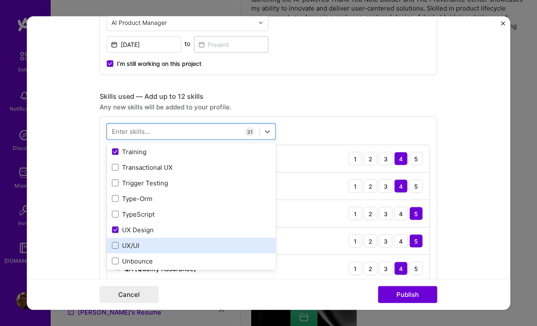
click at [176, 246] on div "UX/UI" at bounding box center [191, 245] width 159 height 9
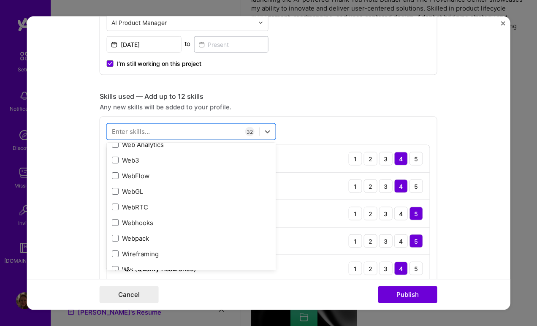
scroll to position [5586, 0]
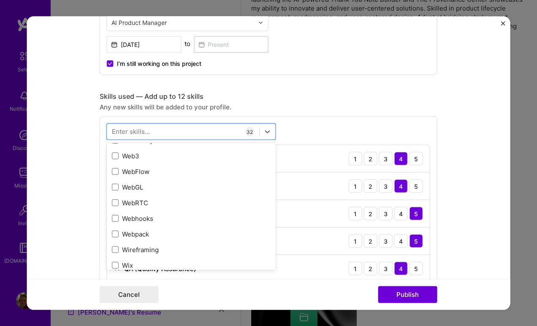
click at [167, 176] on div "WebFlow" at bounding box center [191, 171] width 169 height 16
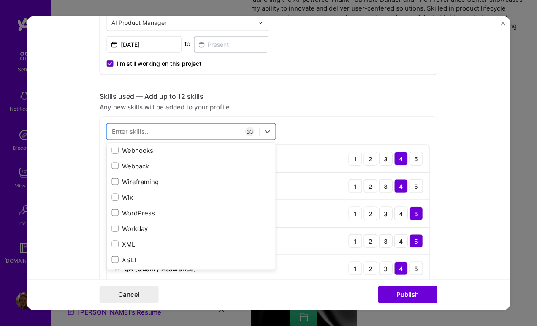
scroll to position [5656, 0]
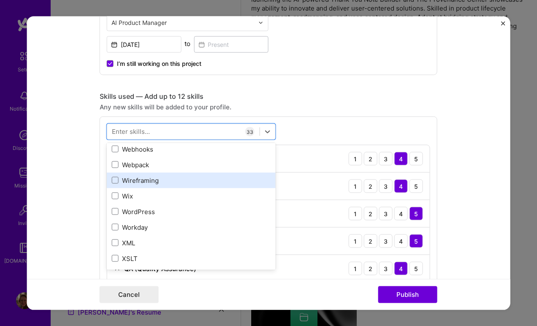
click at [166, 182] on div "Wireframing" at bounding box center [191, 180] width 159 height 9
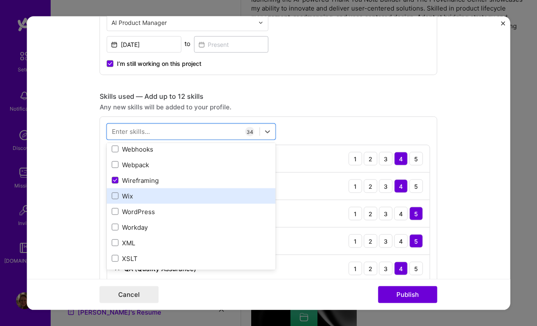
click at [168, 192] on div "Wix" at bounding box center [191, 195] width 159 height 9
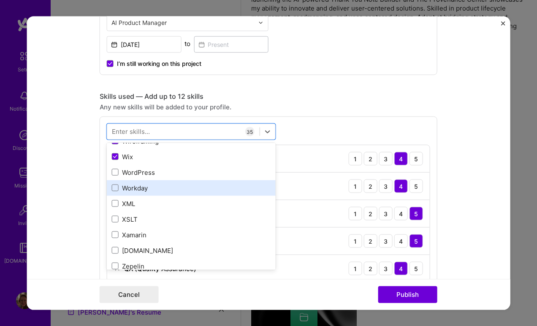
scroll to position [5694, 0]
click at [157, 160] on div "Wix" at bounding box center [191, 157] width 159 height 9
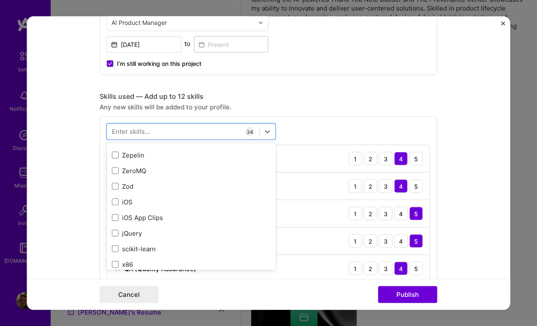
scroll to position [5813, 0]
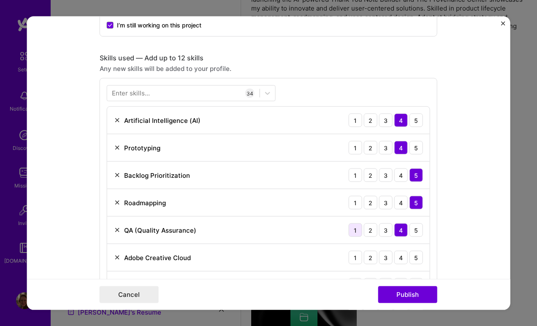
scroll to position [393, 0]
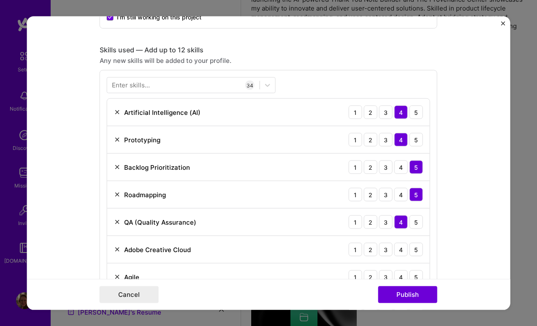
click at [401, 224] on div "4" at bounding box center [401, 222] width 14 height 14
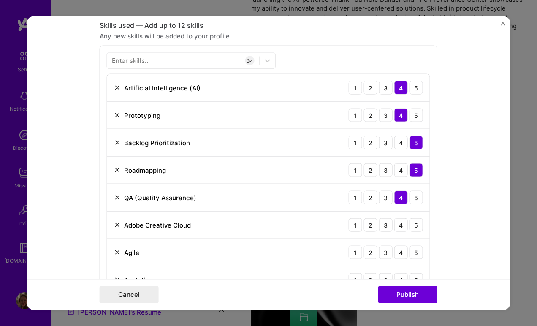
scroll to position [418, 0]
click at [417, 199] on div "5" at bounding box center [416, 197] width 14 height 14
click at [414, 116] on div "5" at bounding box center [416, 115] width 14 height 14
click at [416, 91] on div "5" at bounding box center [416, 88] width 14 height 14
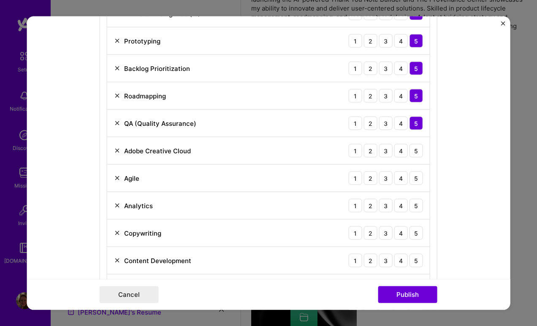
scroll to position [492, 0]
click at [403, 151] on div "4" at bounding box center [401, 151] width 14 height 14
click at [414, 178] on div "5" at bounding box center [416, 178] width 14 height 14
click at [401, 207] on div "4" at bounding box center [401, 205] width 14 height 14
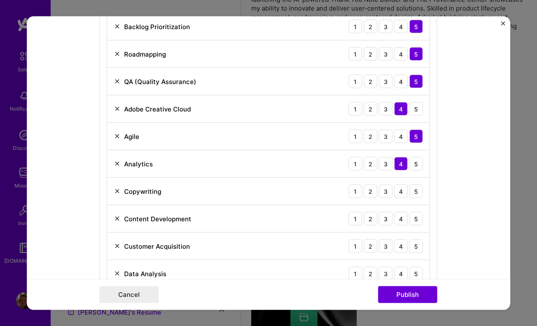
scroll to position [542, 0]
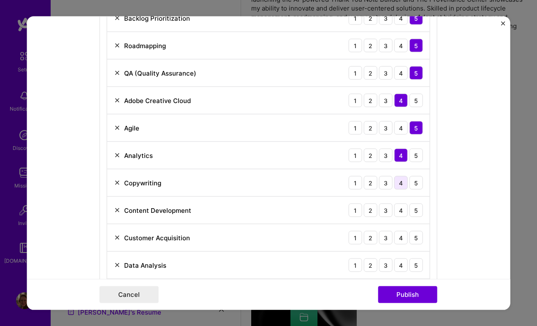
click at [400, 186] on div "4" at bounding box center [401, 183] width 14 height 14
click at [414, 238] on div "5" at bounding box center [416, 238] width 14 height 14
click at [401, 262] on div "4" at bounding box center [401, 265] width 14 height 14
click at [400, 218] on div "Content Development 1 2 3 4 5" at bounding box center [268, 210] width 322 height 27
click at [402, 210] on div "4" at bounding box center [401, 210] width 14 height 14
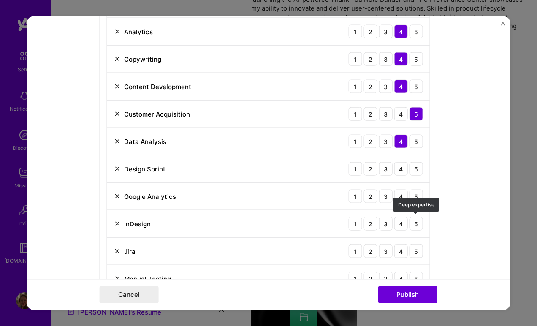
scroll to position [667, 0]
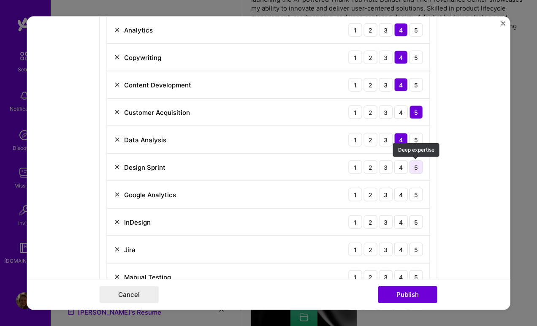
click at [417, 168] on div "5" at bounding box center [416, 167] width 14 height 14
click at [398, 200] on div "4" at bounding box center [401, 195] width 14 height 14
click at [402, 224] on div "4" at bounding box center [401, 222] width 14 height 14
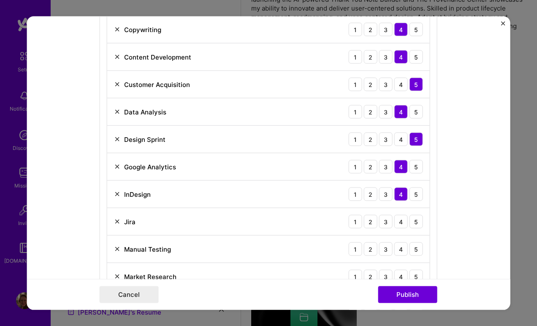
scroll to position [702, 0]
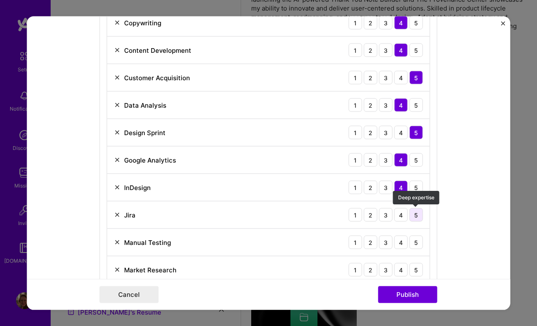
click at [416, 216] on div "5" at bounding box center [416, 215] width 14 height 14
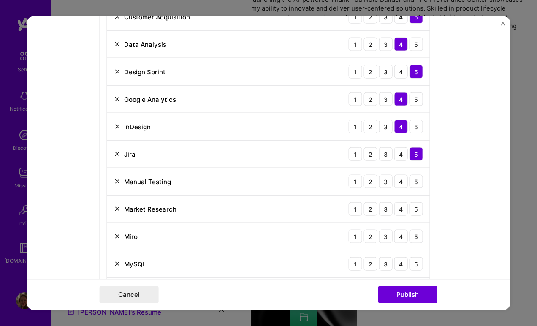
scroll to position [767, 0]
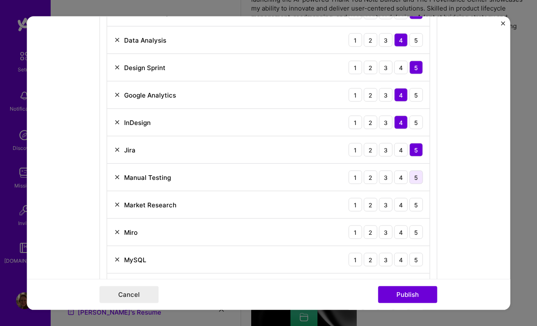
click at [417, 177] on div "5" at bounding box center [416, 178] width 14 height 14
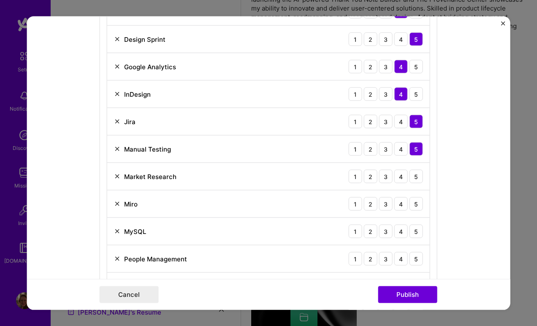
scroll to position [802, 0]
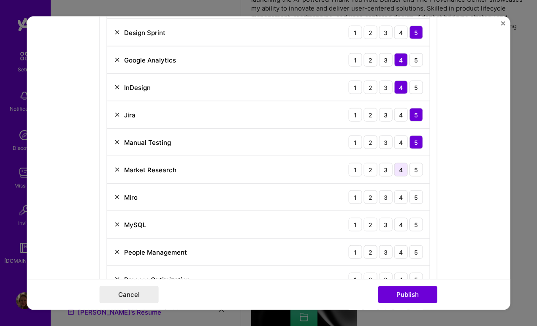
click at [403, 173] on div "4" at bounding box center [401, 170] width 14 height 14
click at [403, 197] on div "4" at bounding box center [401, 197] width 14 height 14
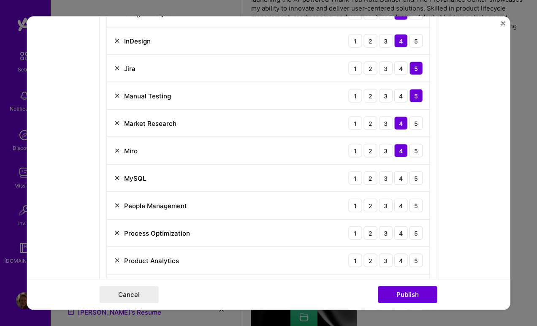
scroll to position [850, 0]
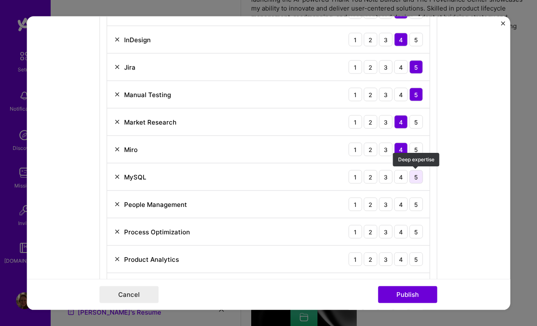
click at [415, 181] on div "5" at bounding box center [416, 177] width 14 height 14
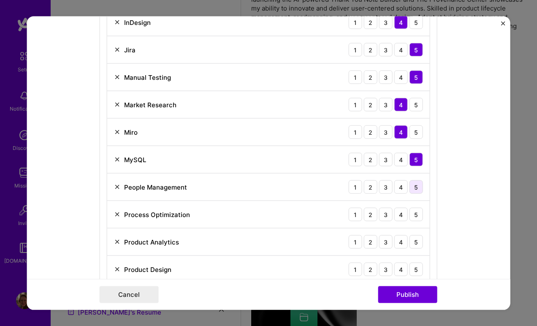
scroll to position [868, 0]
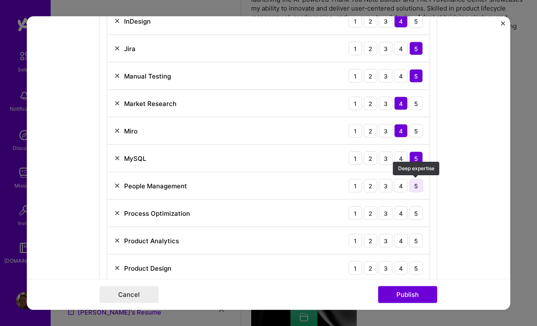
click at [419, 191] on div "5" at bounding box center [416, 186] width 14 height 14
click at [416, 216] on div "5" at bounding box center [416, 213] width 14 height 14
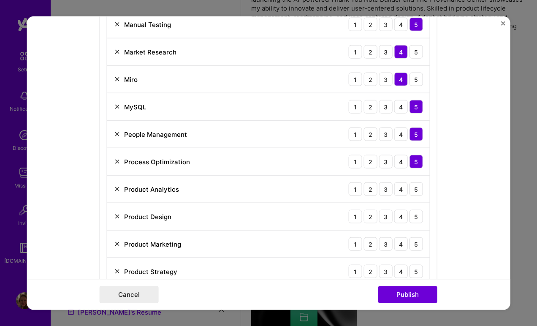
scroll to position [926, 0]
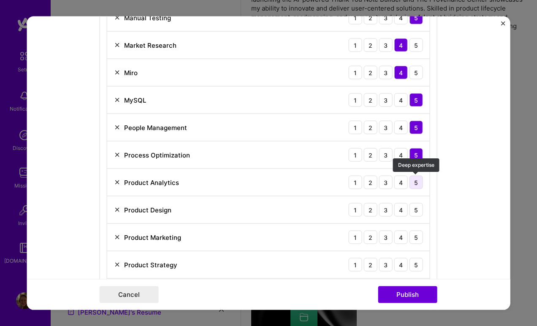
click at [416, 187] on div "5" at bounding box center [416, 183] width 14 height 14
click at [402, 214] on div "4" at bounding box center [401, 210] width 14 height 14
click at [401, 241] on div "4" at bounding box center [401, 237] width 14 height 14
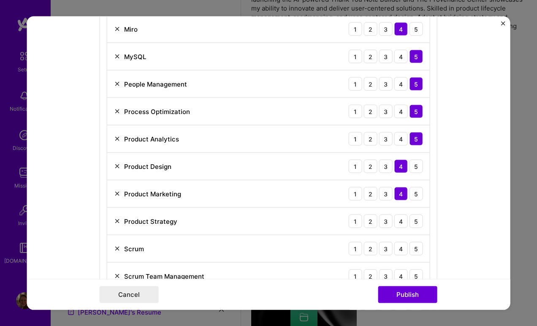
scroll to position [976, 0]
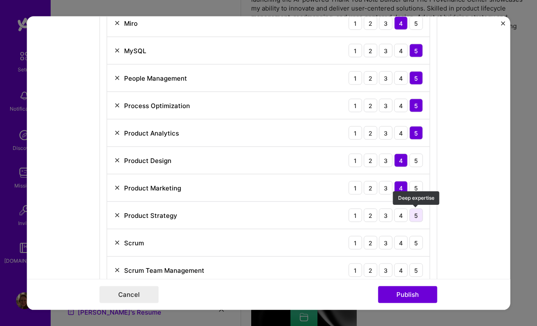
click at [415, 216] on div "5" at bounding box center [416, 215] width 14 height 14
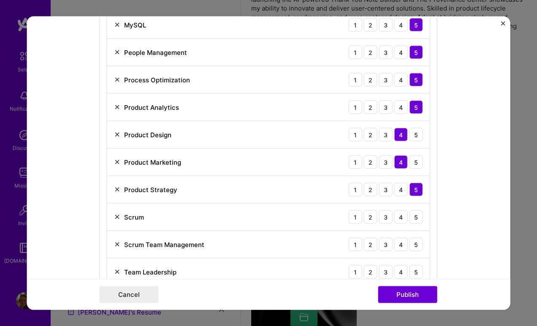
scroll to position [1019, 0]
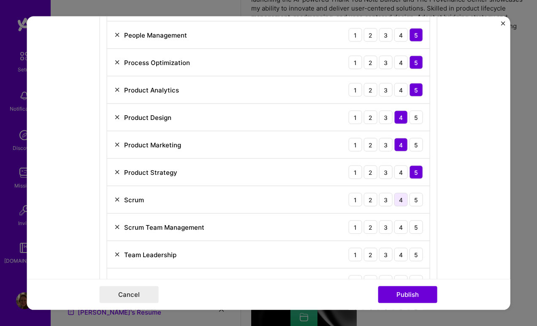
click at [404, 203] on div "4" at bounding box center [401, 200] width 14 height 14
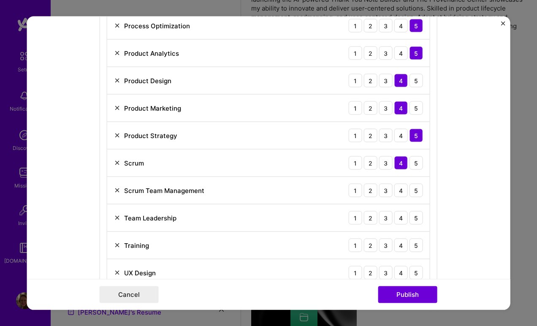
scroll to position [1056, 0]
click at [412, 191] on div "5" at bounding box center [416, 190] width 14 height 14
click at [414, 217] on div "5" at bounding box center [416, 218] width 14 height 14
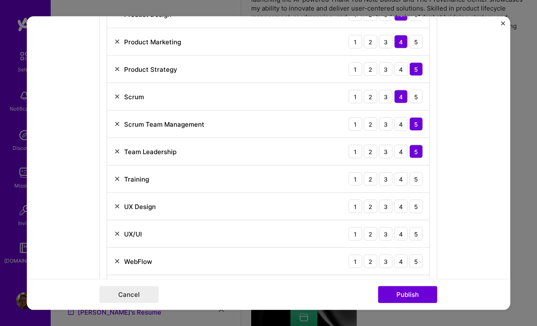
scroll to position [1124, 0]
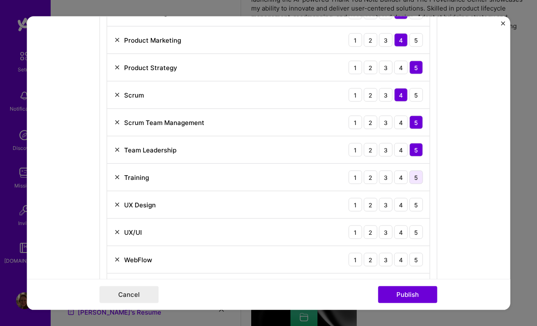
click at [417, 179] on div "5" at bounding box center [416, 178] width 14 height 14
click at [401, 205] on div "4" at bounding box center [401, 205] width 14 height 14
click at [414, 233] on div "5" at bounding box center [416, 232] width 14 height 14
click at [402, 259] on div "4" at bounding box center [401, 260] width 14 height 14
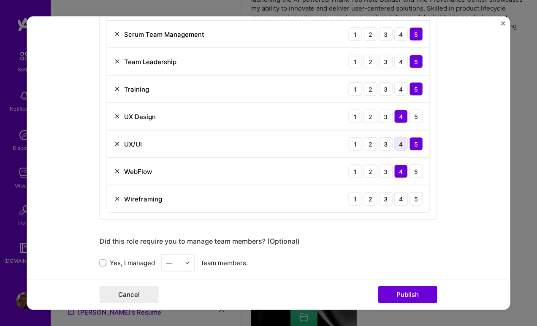
scroll to position [1216, 0]
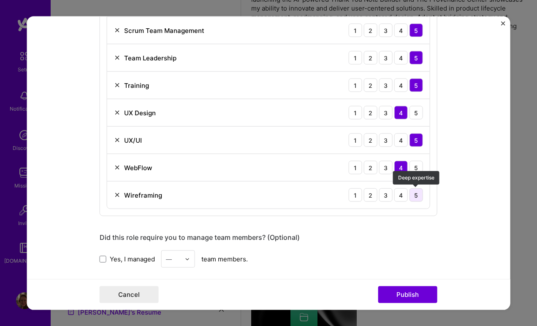
click at [417, 195] on div "5" at bounding box center [416, 195] width 14 height 14
click at [403, 197] on div "4" at bounding box center [401, 195] width 14 height 14
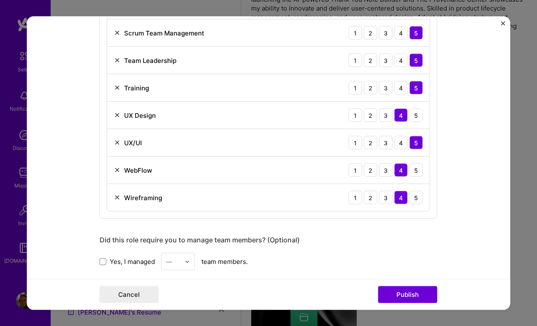
scroll to position [1217, 0]
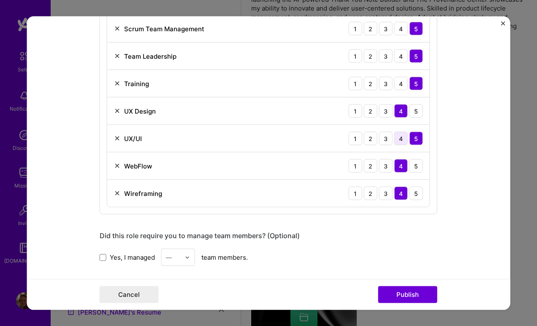
click at [403, 133] on div "4" at bounding box center [401, 139] width 14 height 14
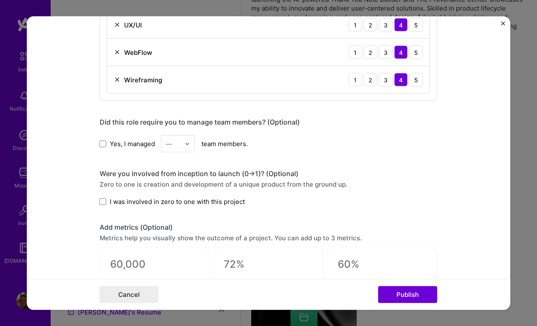
scroll to position [1338, 0]
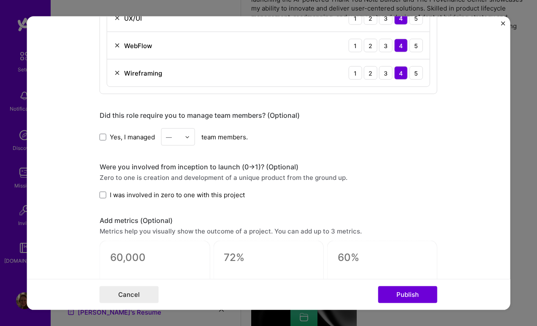
click at [187, 139] on img at bounding box center [187, 136] width 5 height 5
click at [179, 190] on div "10" at bounding box center [178, 190] width 29 height 16
click at [298, 144] on div "Yes, I managed option 10, selected. Select is focused ,type to refine list, pre…" at bounding box center [269, 136] width 338 height 17
click at [187, 137] on img at bounding box center [187, 136] width 5 height 5
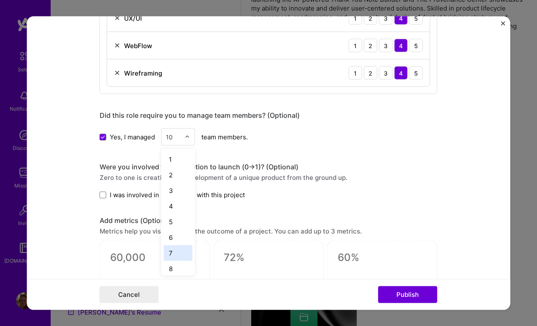
click at [181, 248] on div "7" at bounding box center [178, 253] width 29 height 16
click at [109, 195] on label "I was involved in zero to one with this project" at bounding box center [172, 194] width 145 height 9
click at [0, 0] on input "I was involved in zero to one with this project" at bounding box center [0, 0] width 0 height 0
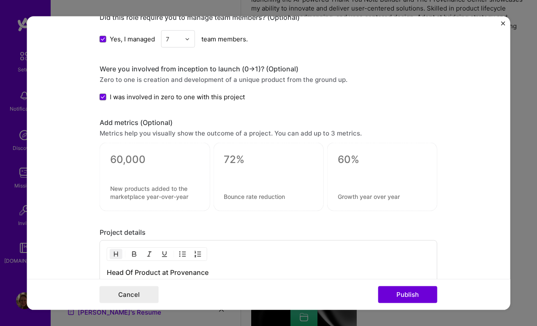
scroll to position [1437, 0]
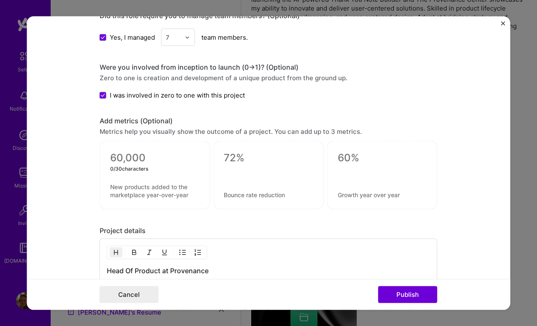
click at [137, 155] on textarea at bounding box center [154, 158] width 89 height 13
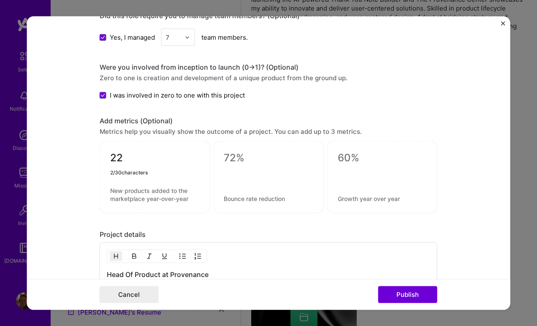
type textarea "2"
type textarea "12"
click at [355, 157] on textarea at bounding box center [382, 158] width 89 height 13
click at [458, 187] on form "Editing suggested project This project is suggested based on your LinkedIn, res…" at bounding box center [268, 162] width 483 height 293
click at [357, 156] on textarea "40" at bounding box center [382, 160] width 89 height 16
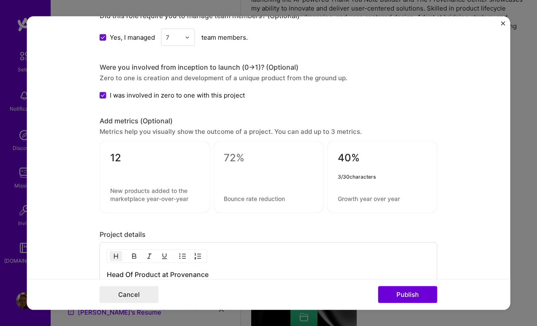
type textarea "40%"
click at [432, 202] on div "40% 3 / 30 characters" at bounding box center [382, 177] width 110 height 72
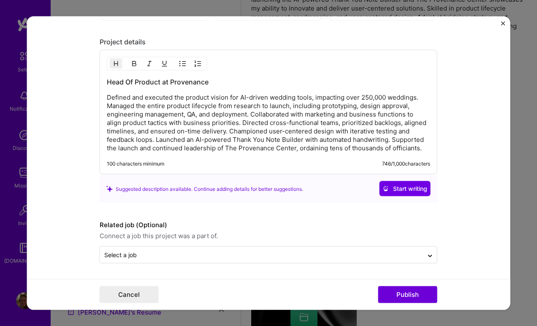
scroll to position [1630, 0]
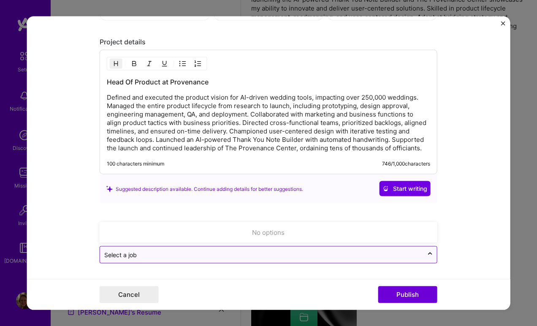
click at [254, 256] on input "text" at bounding box center [261, 254] width 315 height 9
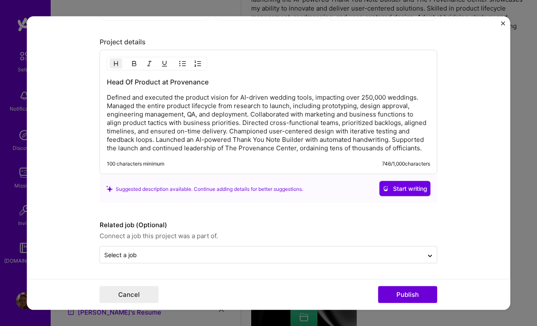
click at [267, 271] on form "Editing suggested project This project is suggested based on your LinkedIn, res…" at bounding box center [268, 162] width 483 height 293
click at [395, 295] on button "Publish" at bounding box center [407, 294] width 59 height 17
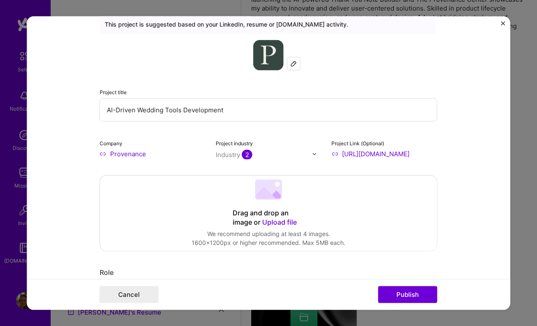
scroll to position [0, 0]
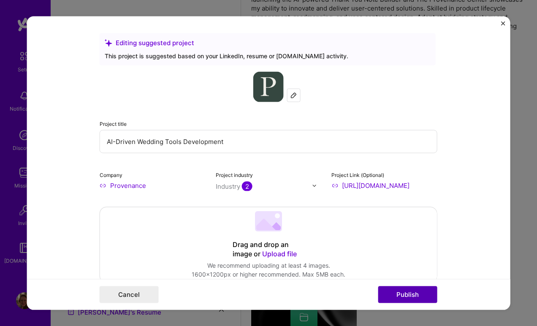
click at [393, 297] on button "Publish" at bounding box center [407, 294] width 59 height 17
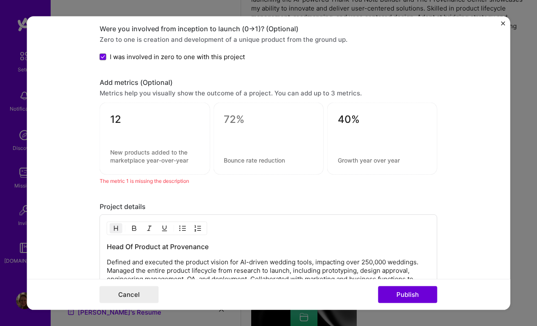
scroll to position [1480, 0]
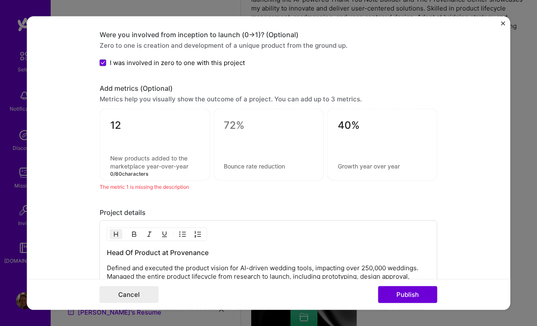
click at [141, 165] on textarea at bounding box center [154, 162] width 89 height 16
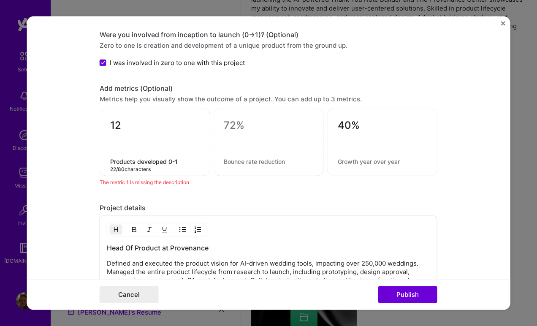
type textarea "Products developed 0-1"
click at [362, 161] on textarea at bounding box center [382, 161] width 89 height 8
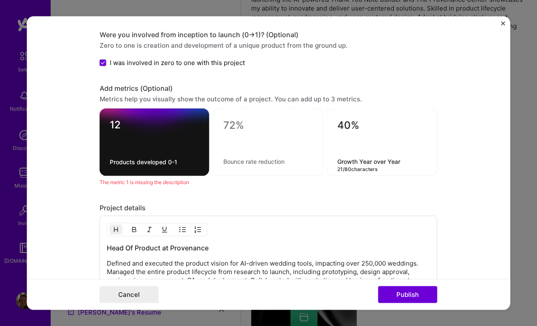
type textarea "Growth Year over Year"
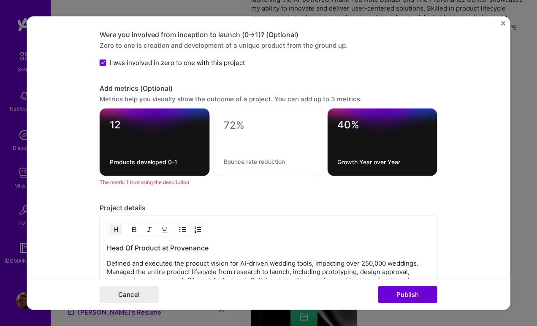
click at [233, 124] on textarea at bounding box center [269, 125] width 90 height 13
type textarea "250,000+"
click at [237, 165] on div "250,000+ 0 / 80 characters" at bounding box center [268, 142] width 111 height 68
type textarea "Couples served"
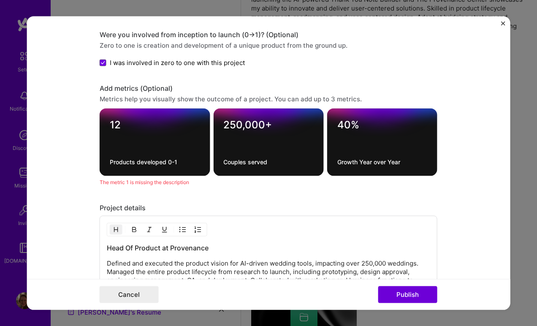
click at [457, 182] on form "Editing suggested project This project is suggested based on your LinkedIn, res…" at bounding box center [268, 162] width 483 height 293
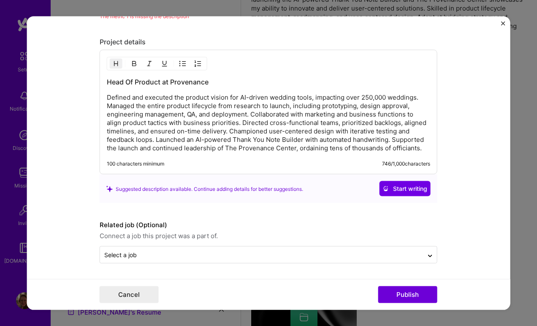
scroll to position [1646, 0]
click at [408, 299] on button "Publish" at bounding box center [407, 294] width 59 height 17
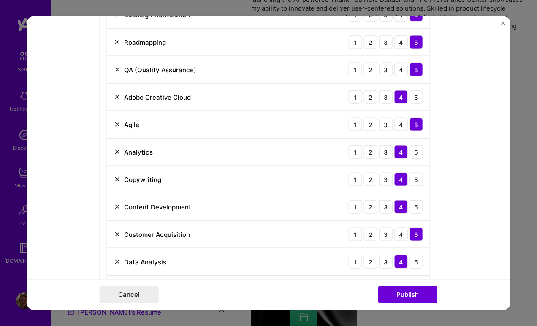
scroll to position [544, 0]
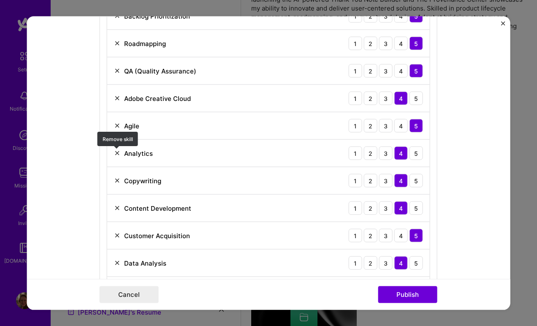
click at [118, 154] on img at bounding box center [117, 153] width 7 height 7
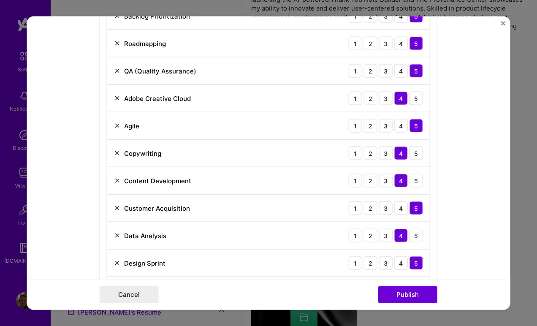
click at [117, 99] on img at bounding box center [117, 98] width 7 height 7
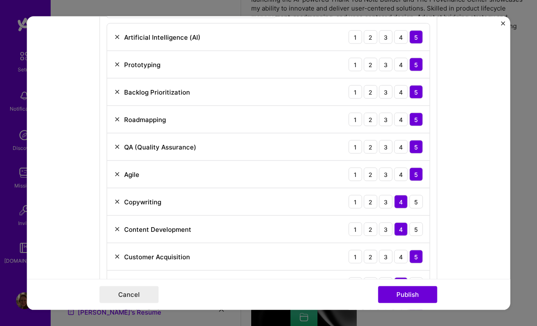
scroll to position [487, 0]
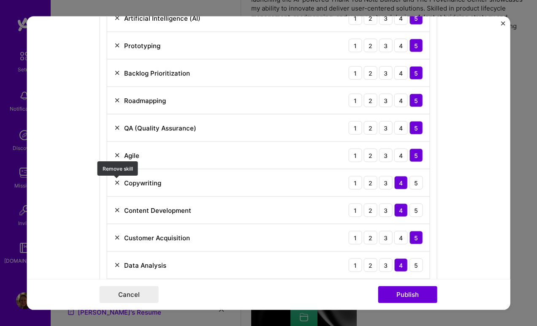
click at [116, 183] on img at bounding box center [117, 182] width 7 height 7
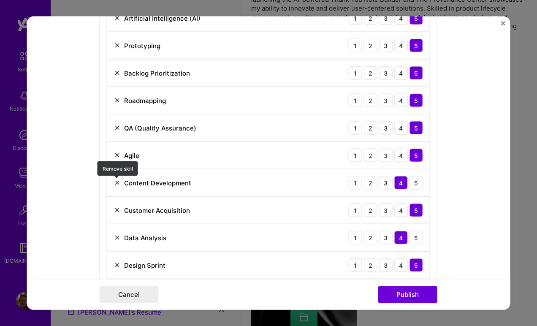
click at [117, 185] on img at bounding box center [117, 182] width 7 height 7
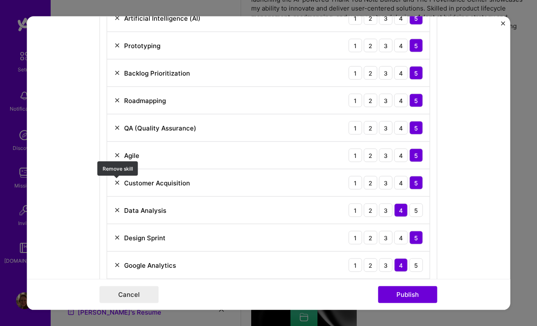
click at [117, 185] on img at bounding box center [117, 182] width 7 height 7
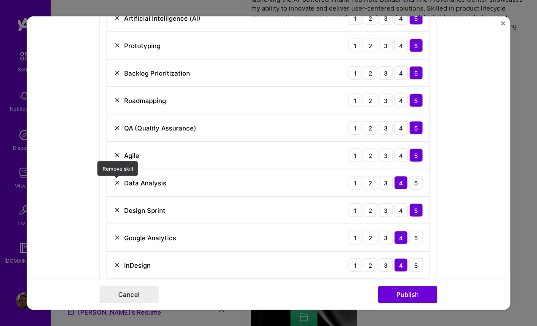
click at [117, 185] on img at bounding box center [117, 182] width 7 height 7
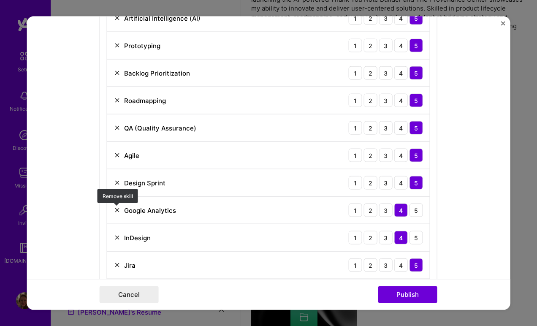
click at [117, 210] on img at bounding box center [117, 210] width 7 height 7
click at [117, 211] on img at bounding box center [117, 210] width 7 height 7
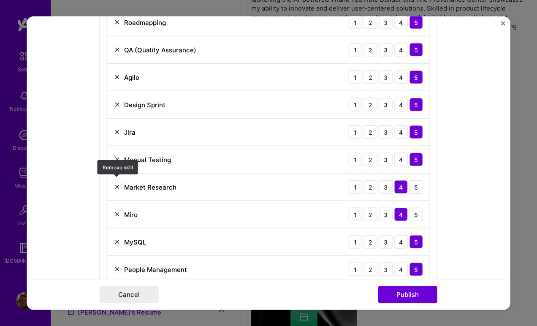
scroll to position [571, 0]
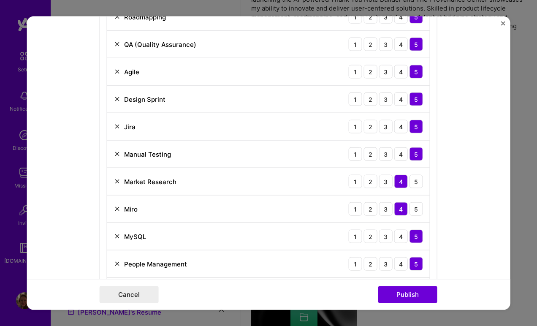
click at [117, 207] on img at bounding box center [117, 209] width 7 height 7
click at [116, 207] on img at bounding box center [117, 209] width 7 height 7
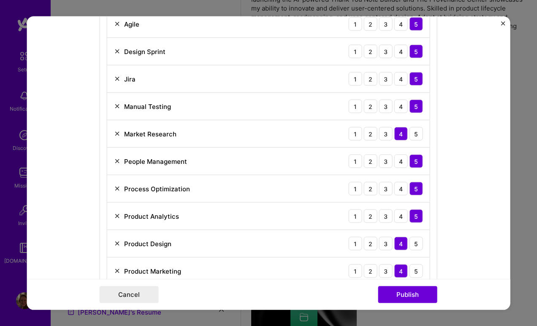
scroll to position [621, 0]
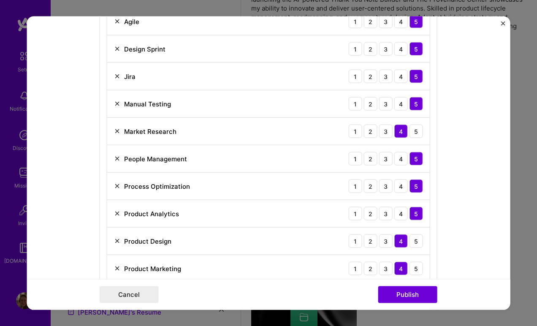
click at [118, 214] on img at bounding box center [117, 213] width 7 height 7
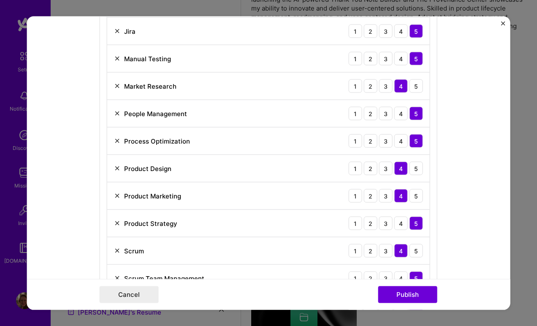
scroll to position [672, 0]
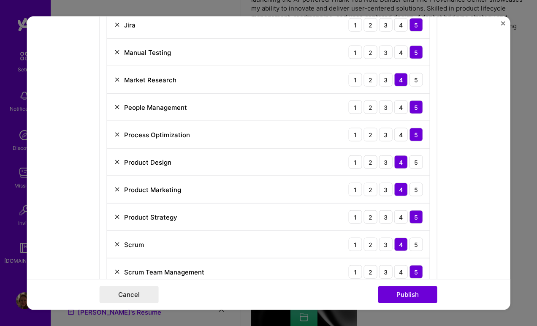
click at [116, 191] on img at bounding box center [117, 189] width 7 height 7
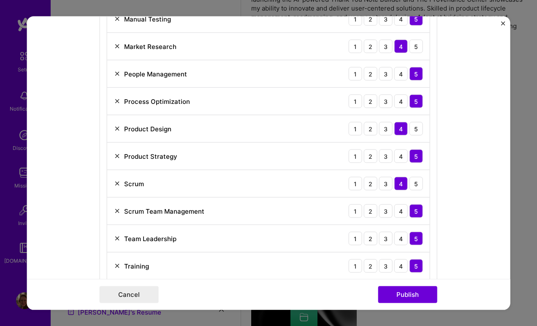
scroll to position [718, 0]
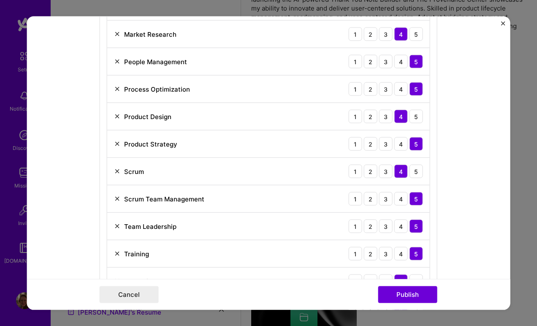
click at [118, 172] on img at bounding box center [117, 171] width 7 height 7
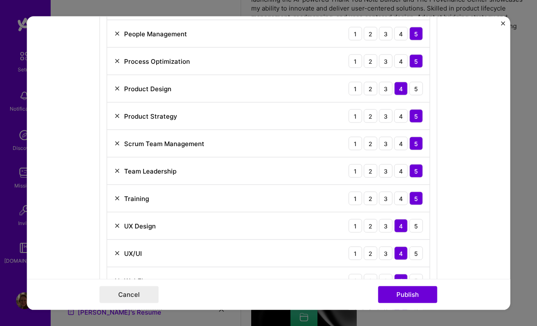
scroll to position [749, 0]
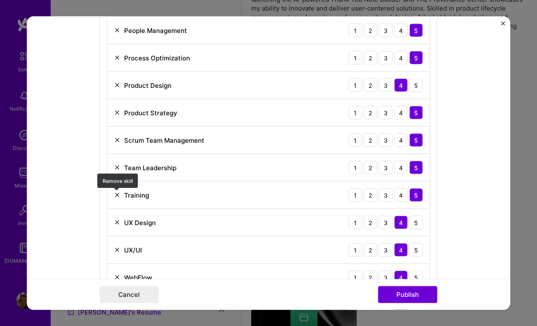
click at [119, 194] on img at bounding box center [117, 195] width 7 height 7
click at [118, 192] on img at bounding box center [117, 195] width 7 height 7
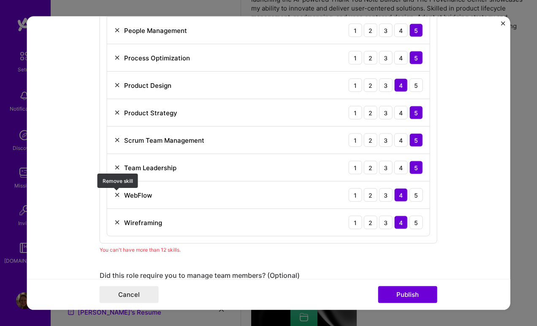
click at [117, 195] on img at bounding box center [117, 195] width 7 height 7
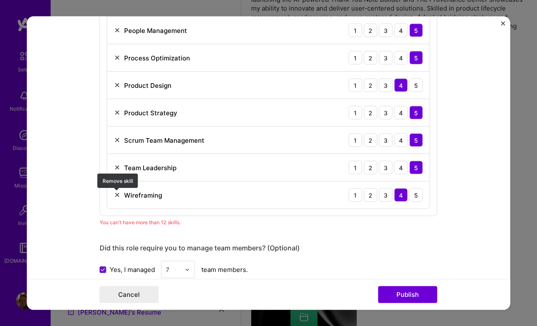
click at [117, 195] on img at bounding box center [117, 195] width 7 height 7
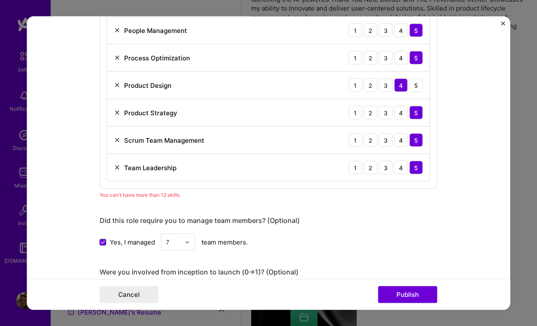
click at [436, 219] on div "Did this role require you to manage team members? (Optional)" at bounding box center [269, 220] width 338 height 9
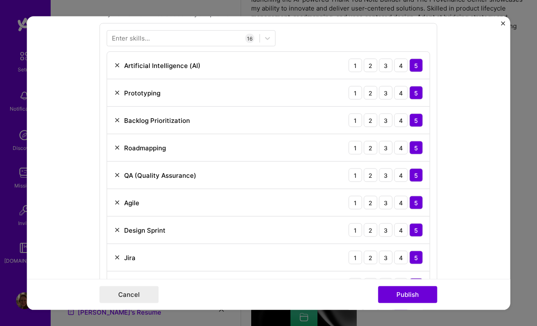
scroll to position [403, 0]
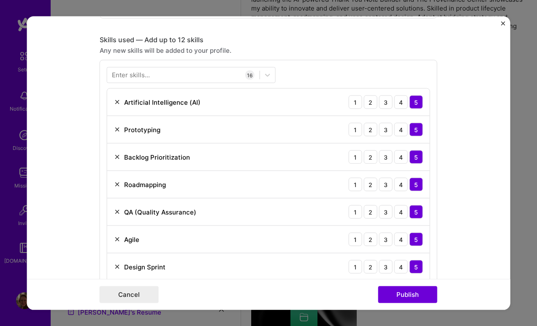
click at [117, 130] on img at bounding box center [117, 129] width 7 height 7
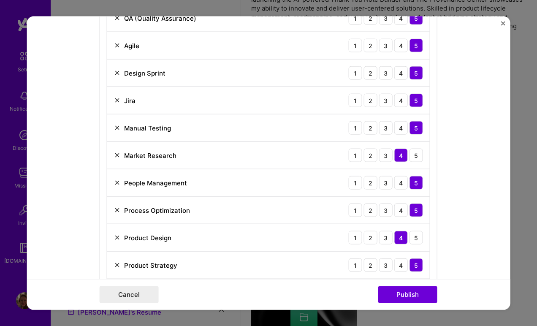
scroll to position [572, 0]
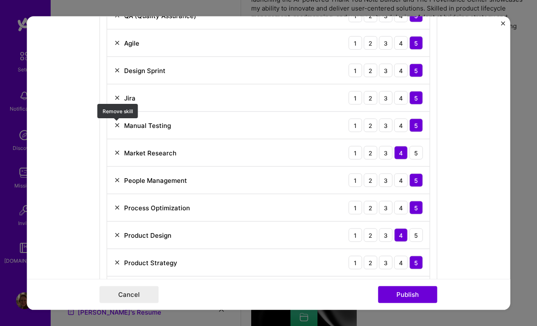
click at [117, 125] on img at bounding box center [117, 125] width 7 height 7
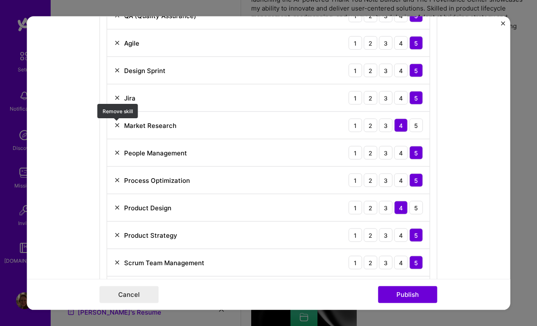
click at [117, 125] on img at bounding box center [117, 125] width 7 height 7
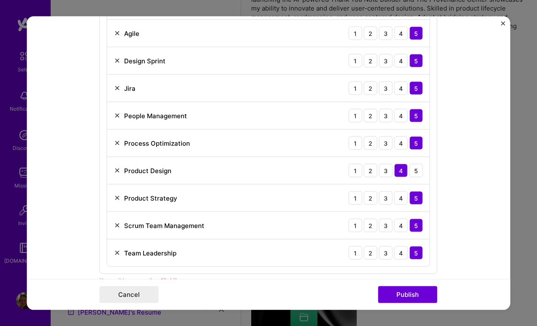
scroll to position [601, 0]
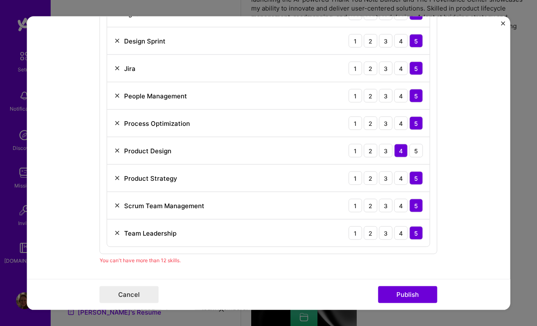
click at [117, 206] on img at bounding box center [117, 205] width 7 height 7
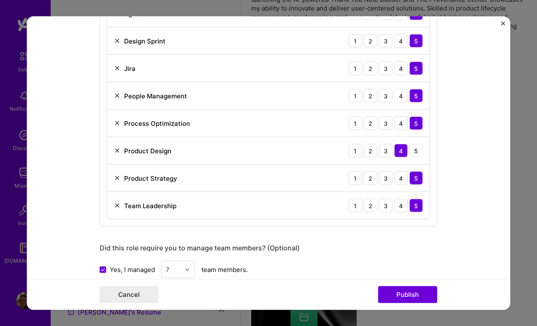
click at [460, 207] on form "Editing suggested project This project is suggested based on your LinkedIn, res…" at bounding box center [268, 162] width 483 height 293
click at [402, 296] on button "Publish" at bounding box center [407, 294] width 59 height 17
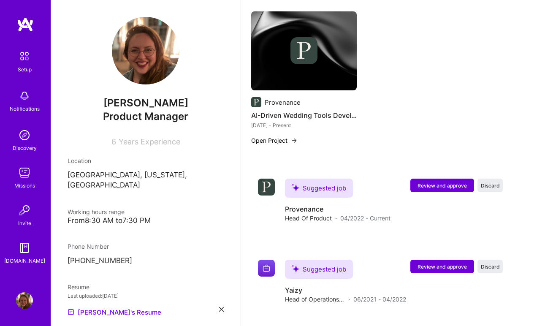
scroll to position [552, 0]
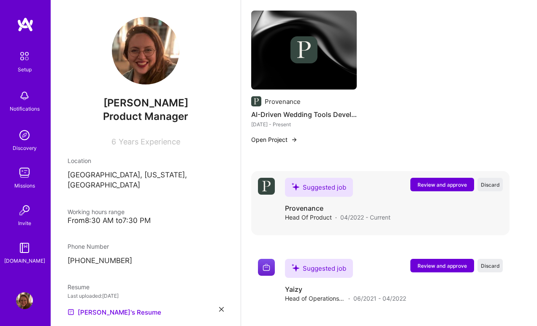
click at [441, 186] on span "Review and approve" at bounding box center [441, 184] width 49 height 7
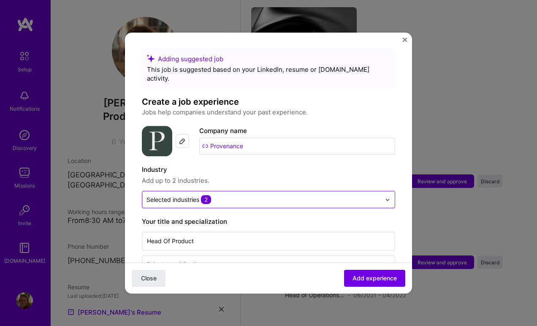
click at [243, 196] on div "Selected industries 2" at bounding box center [263, 199] width 243 height 16
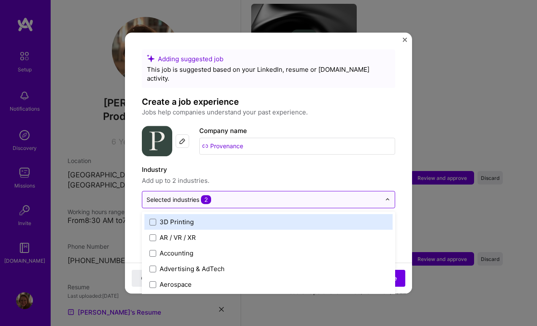
scroll to position [559, 0]
click at [239, 195] on input "text" at bounding box center [263, 199] width 234 height 9
type input "art"
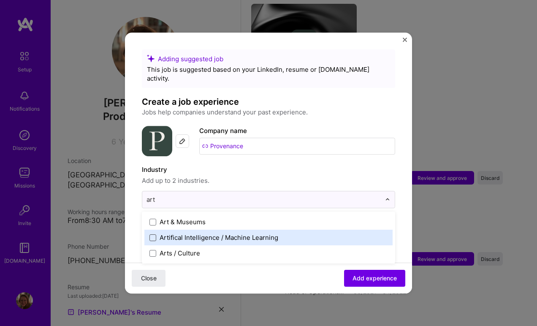
click at [154, 234] on span at bounding box center [152, 237] width 7 height 7
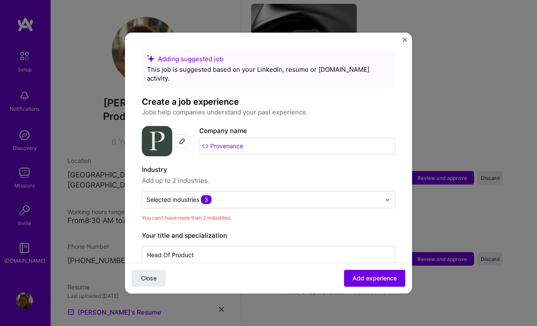
click at [241, 165] on label "Industry" at bounding box center [268, 170] width 253 height 10
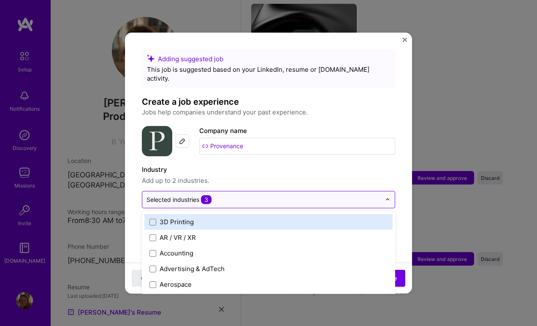
click at [239, 195] on input "text" at bounding box center [263, 199] width 234 height 9
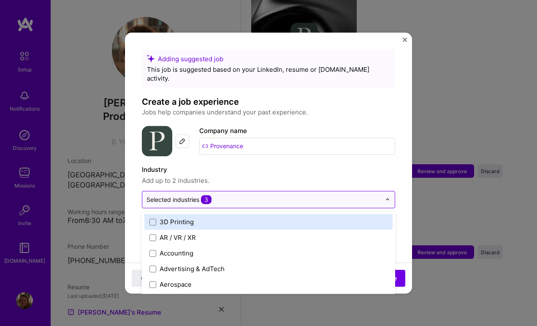
scroll to position [566, 0]
type input "ar"
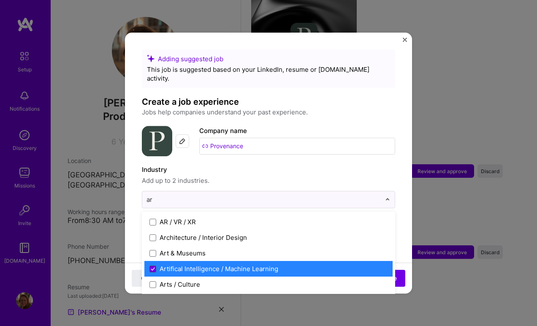
click at [153, 268] on icon at bounding box center [152, 269] width 3 height 3
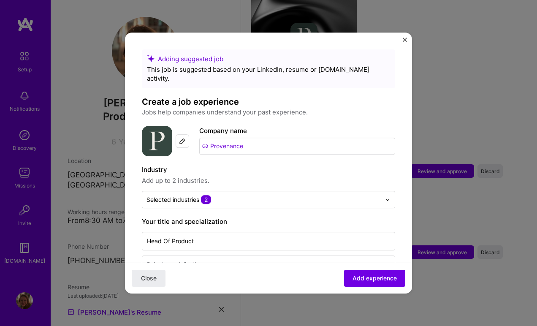
click at [257, 176] on span "Add up to 2 industries." at bounding box center [268, 181] width 253 height 10
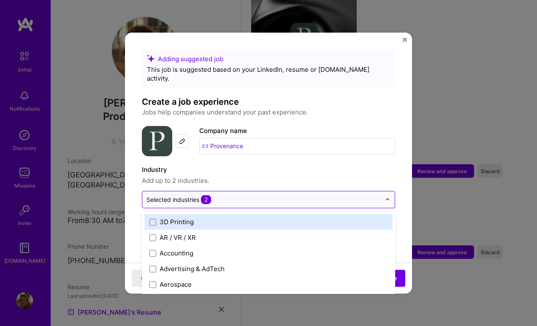
click at [247, 195] on input "text" at bounding box center [263, 199] width 234 height 9
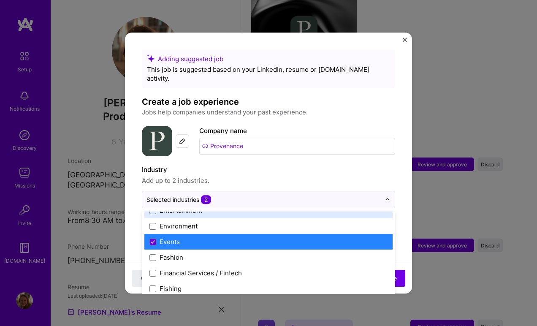
scroll to position [839, 0]
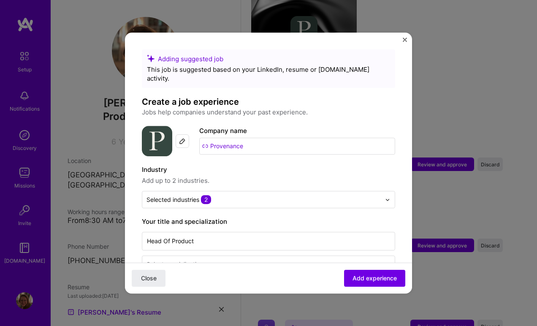
click at [255, 165] on label "Industry" at bounding box center [268, 170] width 253 height 10
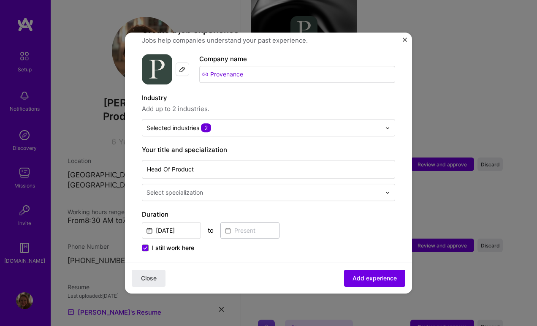
scroll to position [81, 0]
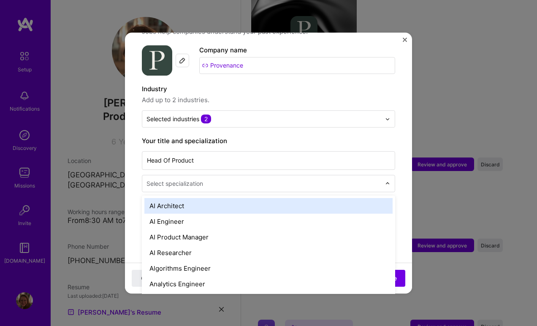
click at [241, 179] on input "text" at bounding box center [264, 183] width 236 height 9
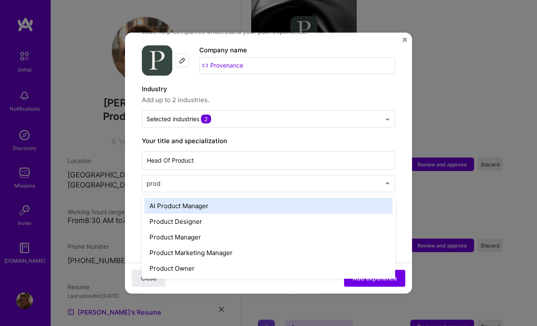
type input "produ"
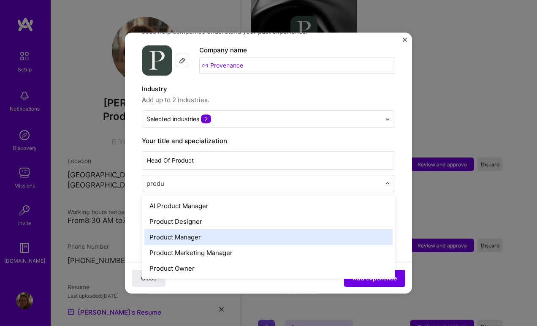
click at [184, 229] on div "Product Manager" at bounding box center [268, 237] width 248 height 16
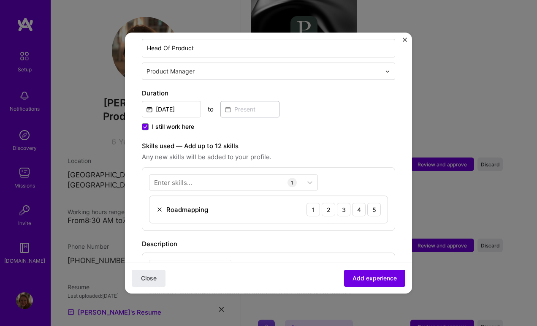
scroll to position [224, 0]
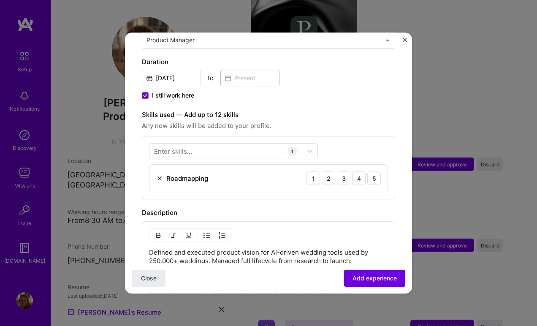
click at [160, 175] on img at bounding box center [159, 178] width 7 height 7
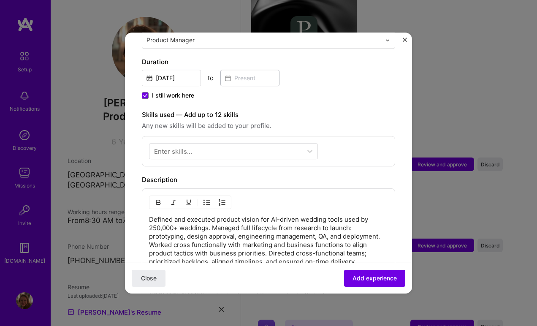
click at [221, 175] on div "Description" at bounding box center [268, 180] width 253 height 10
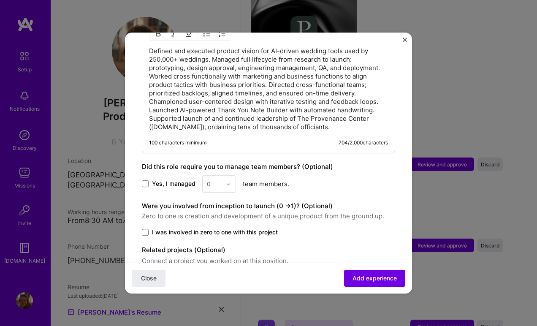
scroll to position [395, 0]
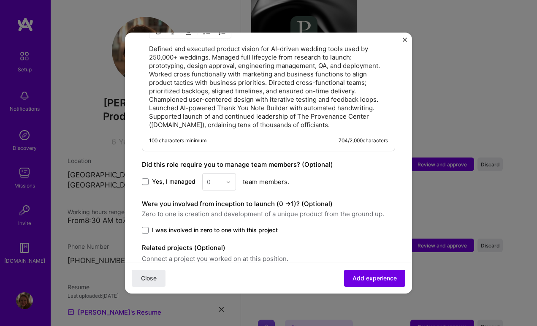
click at [226, 173] on div "0" at bounding box center [219, 181] width 34 height 17
click at [208, 173] on div "0" at bounding box center [219, 181] width 34 height 17
click at [147, 283] on button "Close" at bounding box center [149, 278] width 34 height 17
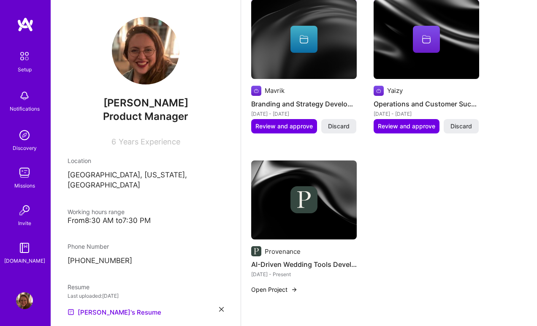
scroll to position [414, 0]
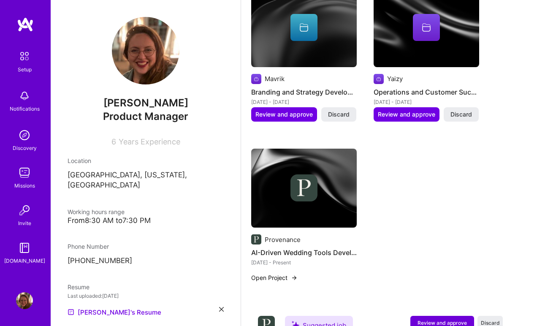
click at [290, 278] on button "Open Project" at bounding box center [274, 277] width 46 height 9
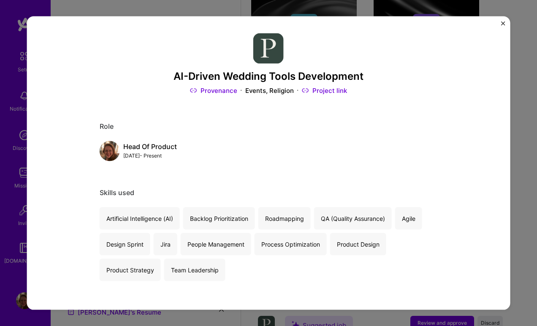
click at [215, 91] on link "Provenance" at bounding box center [213, 90] width 47 height 9
click at [330, 89] on link "Project link" at bounding box center [324, 90] width 45 height 9
click at [501, 22] on img "Close" at bounding box center [503, 24] width 4 height 4
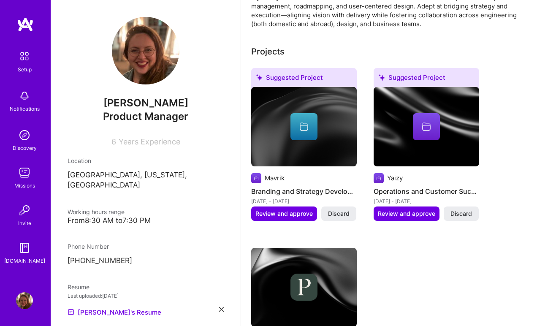
scroll to position [316, 0]
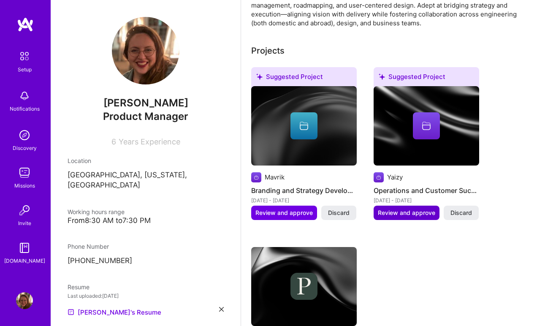
click at [415, 214] on span "Review and approve" at bounding box center [406, 212] width 57 height 8
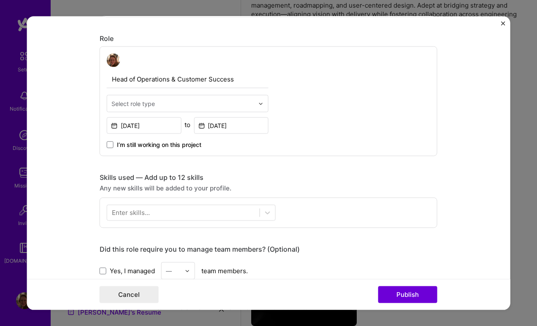
scroll to position [274, 0]
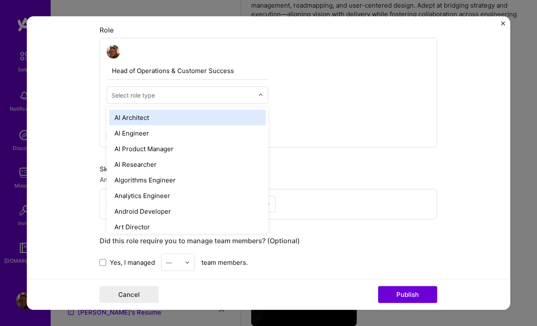
click at [233, 99] on input "text" at bounding box center [182, 95] width 143 height 9
type input "opera"
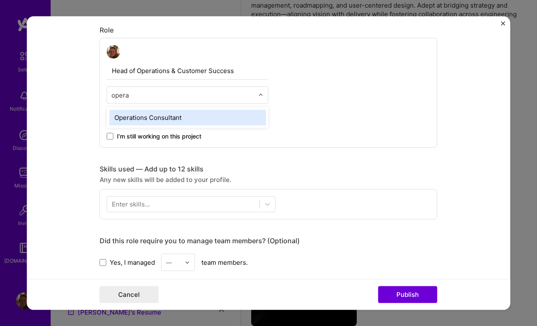
click at [184, 118] on div "Operations Consultant" at bounding box center [187, 118] width 157 height 16
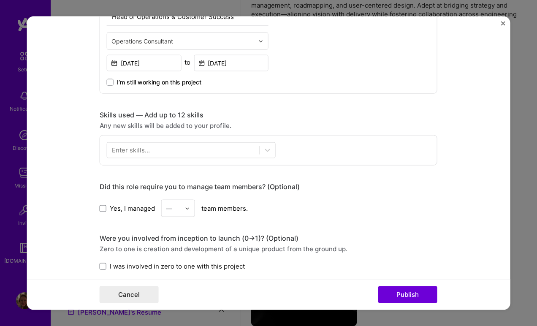
scroll to position [334, 0]
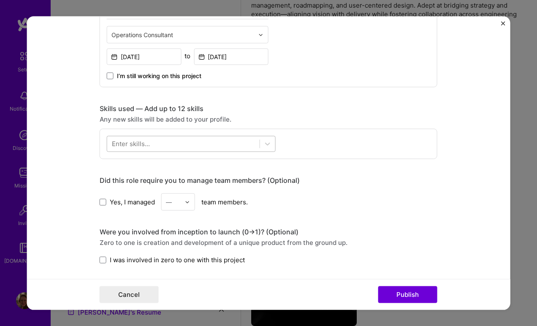
click at [238, 147] on div at bounding box center [183, 144] width 152 height 14
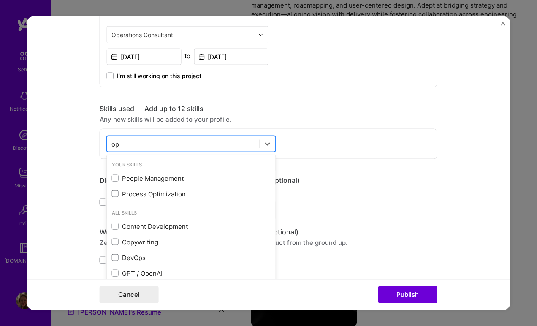
type input "o"
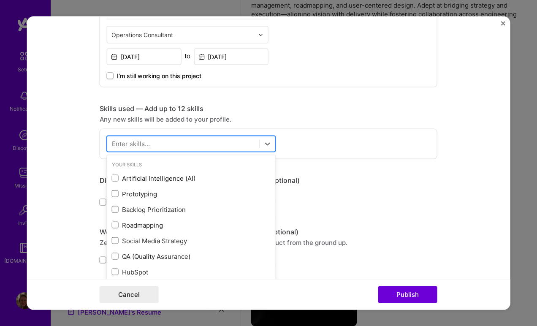
type input "e"
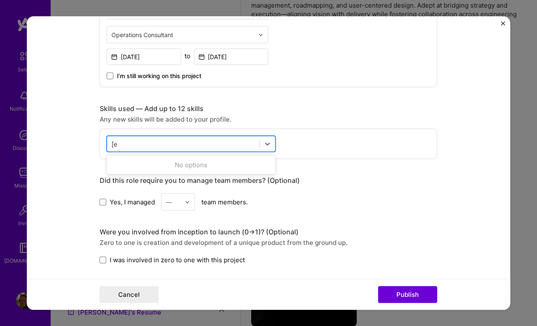
type input "["
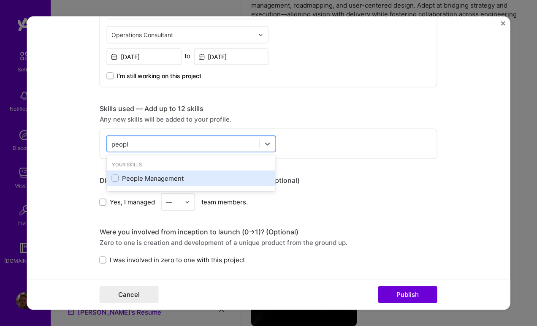
click at [134, 180] on div "People Management" at bounding box center [191, 177] width 159 height 9
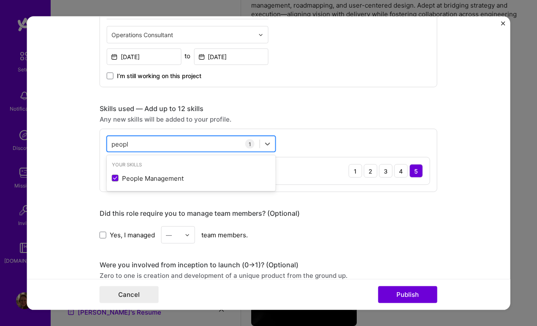
click at [159, 141] on div "peopl peopl" at bounding box center [183, 144] width 152 height 14
click at [153, 143] on div "peopl peopl" at bounding box center [183, 144] width 152 height 14
type input "p"
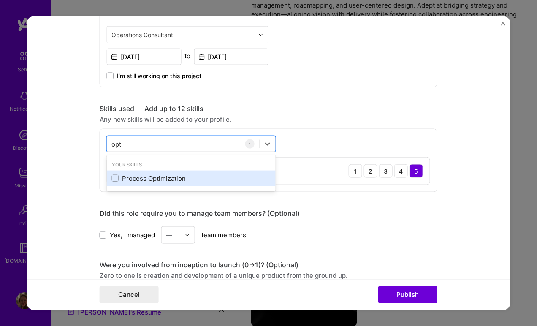
click at [136, 179] on div "Process Optimization" at bounding box center [191, 177] width 159 height 9
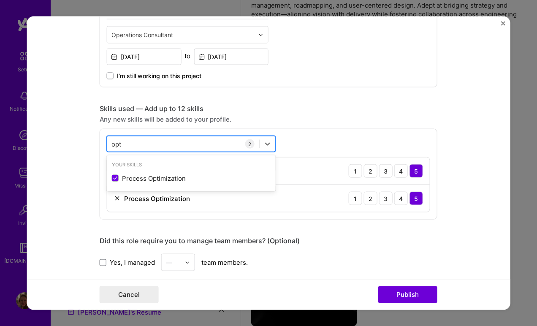
click at [138, 142] on div "opt opt" at bounding box center [183, 144] width 152 height 14
type input "o"
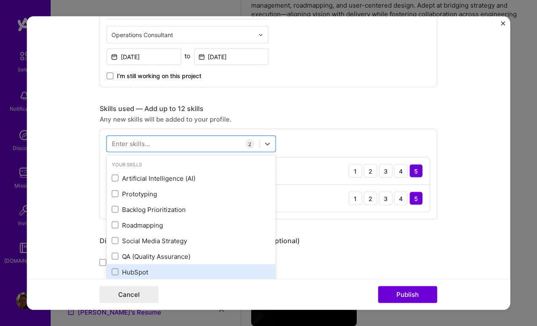
click at [125, 271] on div "HubSpot" at bounding box center [191, 271] width 159 height 9
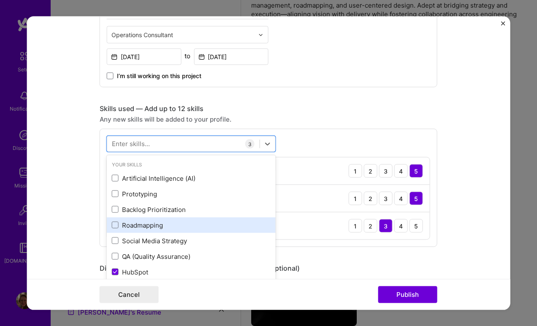
click at [151, 225] on div "Roadmapping" at bounding box center [191, 224] width 159 height 9
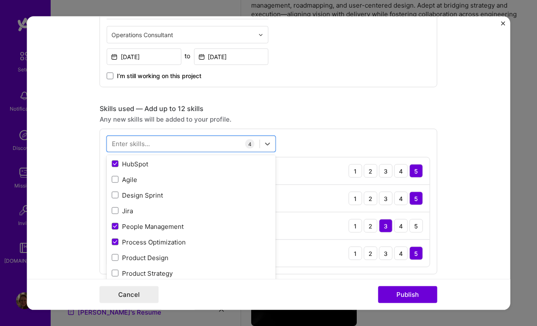
scroll to position [103, 0]
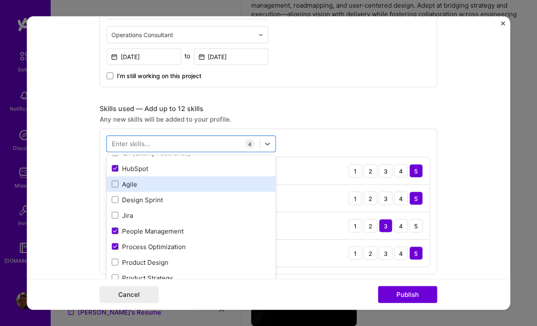
click at [173, 181] on div "Agile" at bounding box center [191, 183] width 159 height 9
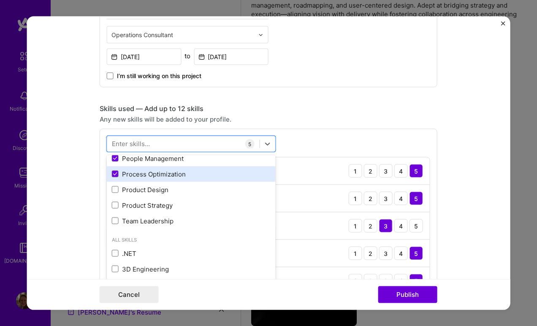
scroll to position [184, 0]
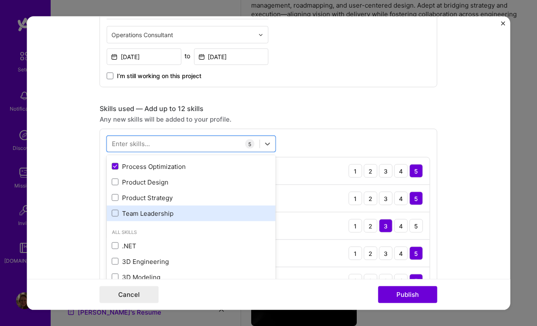
click at [181, 214] on div "Team Leadership" at bounding box center [191, 212] width 159 height 9
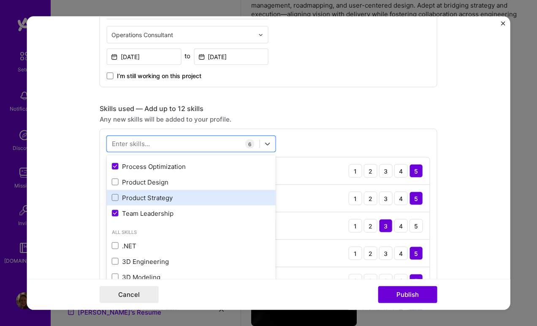
click at [182, 197] on div "Product Strategy" at bounding box center [191, 197] width 159 height 9
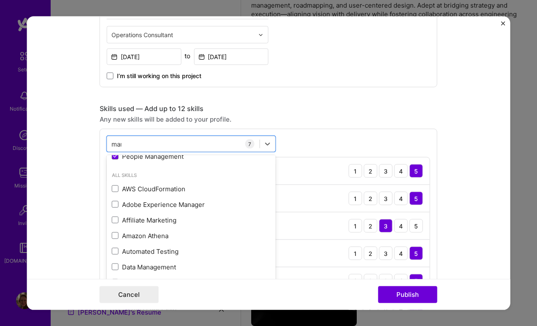
scroll to position [0, 0]
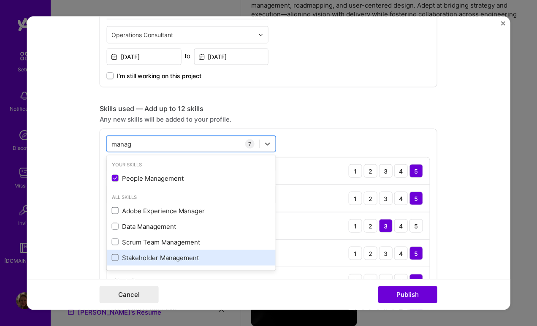
click at [190, 256] on div "Stakeholder Management" at bounding box center [191, 257] width 159 height 9
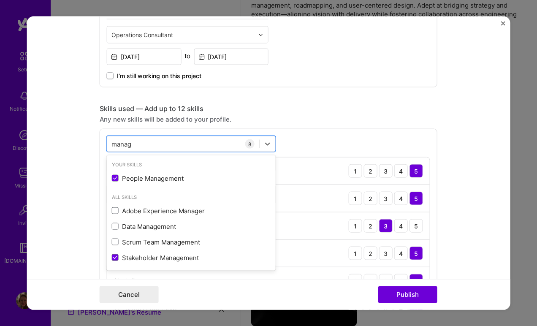
type input "manag"
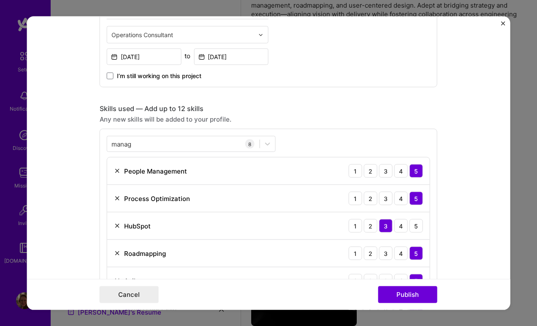
click at [376, 95] on div "Editing suggested project This project is suggested based on your LinkedIn, res…" at bounding box center [269, 257] width 338 height 1117
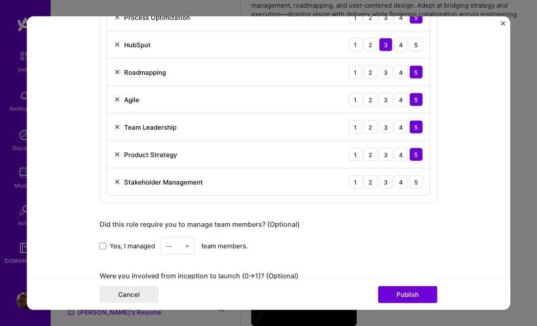
scroll to position [517, 0]
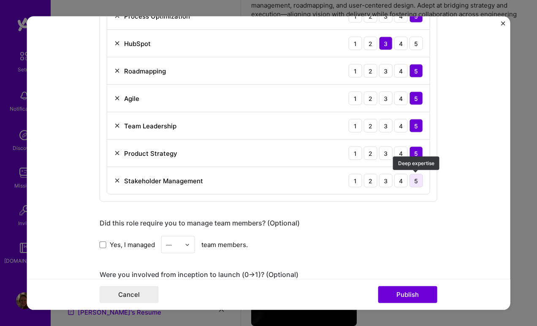
click at [415, 181] on div "5" at bounding box center [416, 181] width 14 height 14
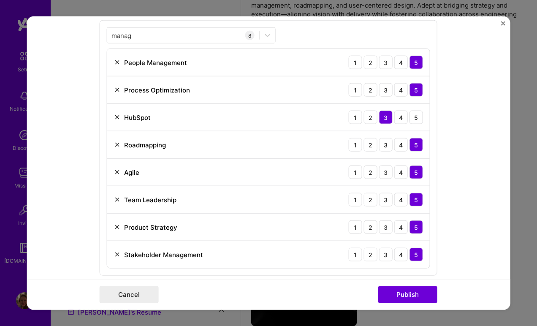
scroll to position [442, 0]
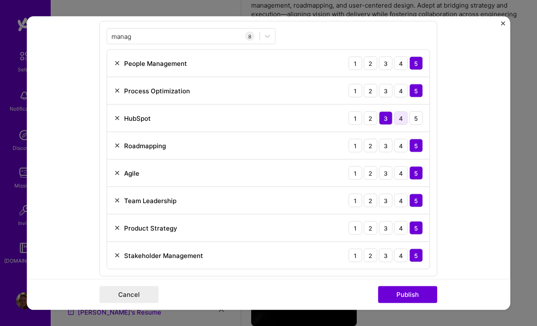
click at [401, 122] on div "4" at bounding box center [401, 118] width 14 height 14
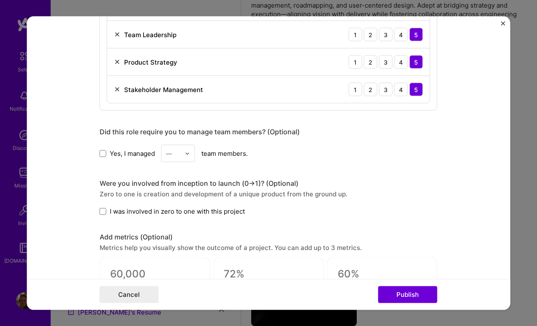
scroll to position [623, 0]
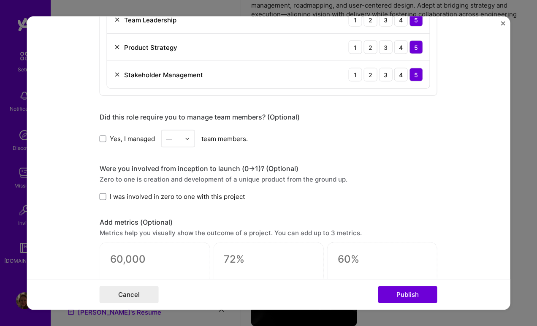
click at [182, 138] on div "—" at bounding box center [173, 138] width 23 height 16
click at [181, 220] on div "5" at bounding box center [178, 224] width 29 height 16
click at [145, 197] on span "I was involved in zero to one with this project" at bounding box center [177, 196] width 135 height 9
click at [0, 0] on input "I was involved in zero to one with this project" at bounding box center [0, 0] width 0 height 0
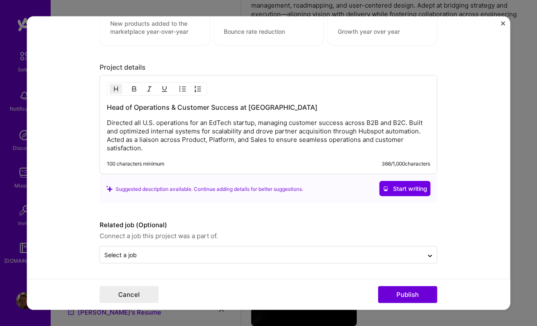
scroll to position [888, 0]
click at [415, 295] on button "Publish" at bounding box center [407, 294] width 59 height 17
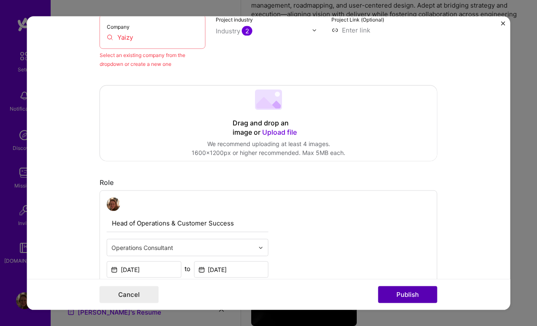
scroll to position [55, 0]
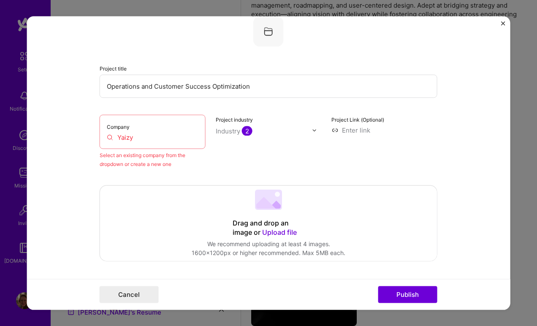
click at [152, 141] on input "Yaizy" at bounding box center [153, 137] width 92 height 9
click at [141, 140] on input "Yaizy" at bounding box center [153, 137] width 92 height 9
click at [139, 161] on div "Select an existing company from the dropdown or create a new one" at bounding box center [153, 160] width 106 height 18
click at [139, 135] on input "Yaizy" at bounding box center [153, 137] width 92 height 9
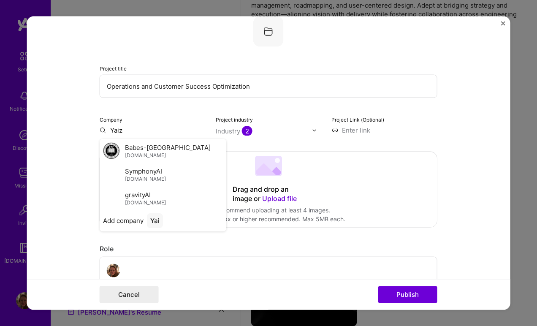
type input "Yaizy"
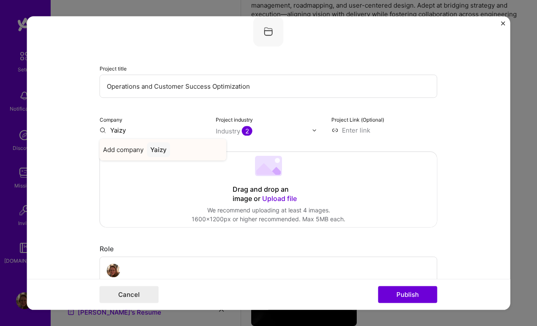
click at [162, 150] on div "Yaizy" at bounding box center [158, 149] width 23 height 15
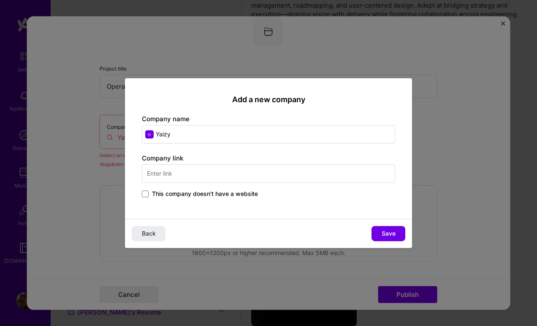
click at [176, 175] on input "text" at bounding box center [268, 173] width 253 height 19
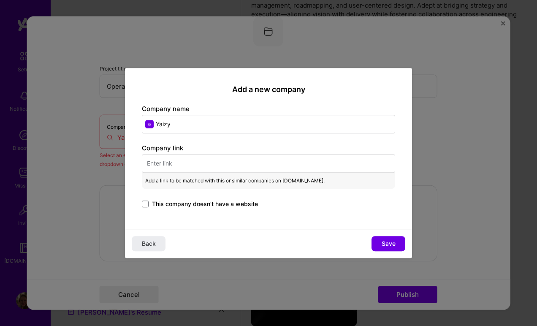
paste input "[URL][DOMAIN_NAME]"
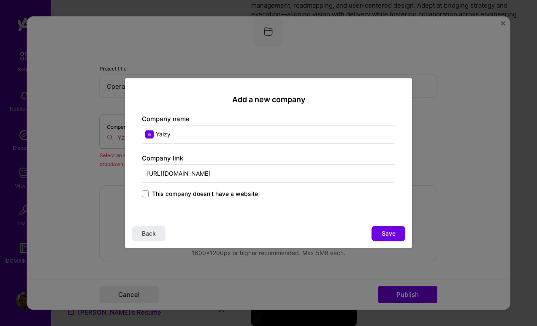
type input "[URL][DOMAIN_NAME]"
click at [246, 203] on div "Add a new company Company name Yaizy Company link [URL][DOMAIN_NAME] This compa…" at bounding box center [268, 148] width 287 height 141
click at [383, 231] on span "Save" at bounding box center [389, 233] width 14 height 8
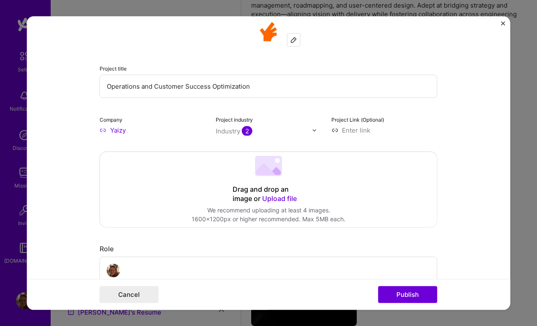
click at [356, 133] on input at bounding box center [384, 130] width 106 height 9
paste input "[URL][DOMAIN_NAME]"
type input "[URL][DOMAIN_NAME]"
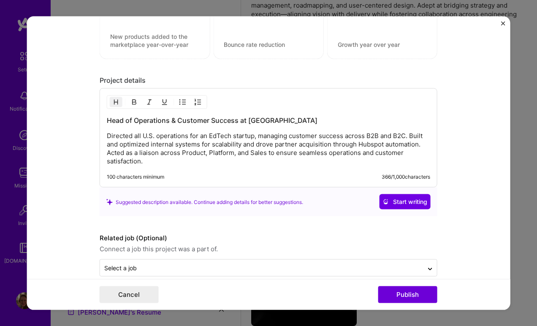
scroll to position [888, 0]
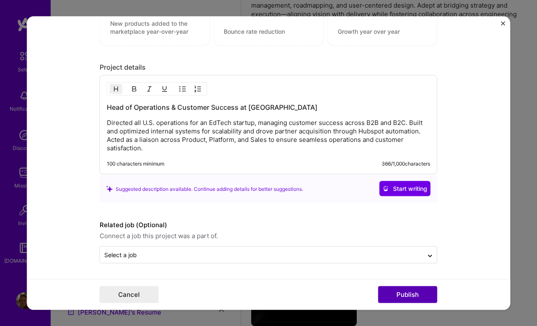
click at [406, 296] on button "Publish" at bounding box center [407, 294] width 59 height 17
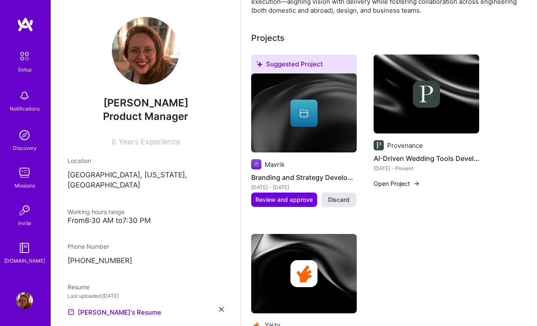
click at [347, 202] on span "Discard" at bounding box center [339, 199] width 22 height 8
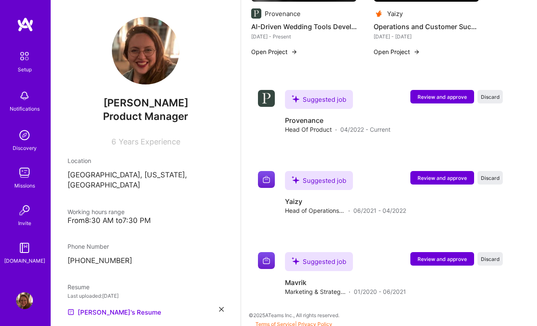
scroll to position [451, 0]
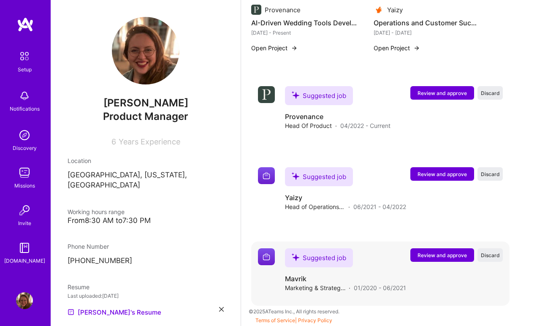
click at [435, 256] on span "Review and approve" at bounding box center [441, 255] width 49 height 7
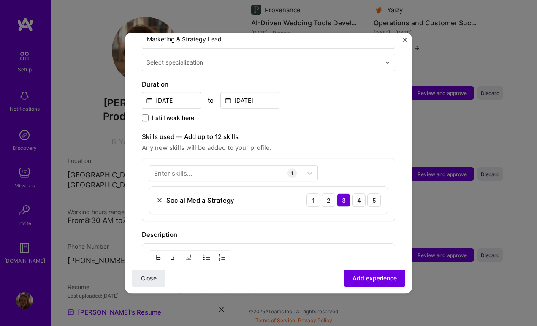
scroll to position [206, 0]
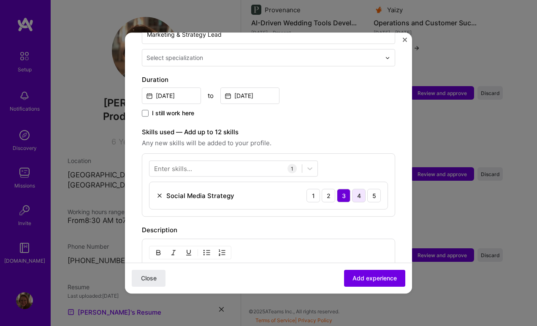
click at [357, 189] on div "4" at bounding box center [359, 196] width 14 height 14
click at [178, 164] on div "Enter skills..." at bounding box center [173, 168] width 38 height 9
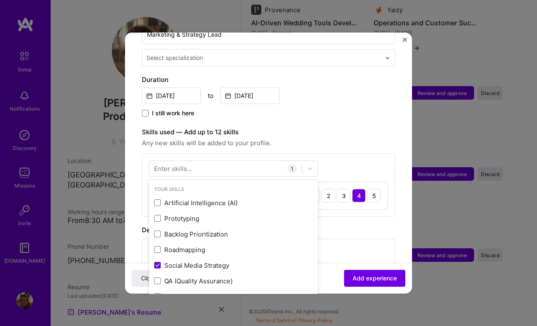
click at [178, 164] on div "Enter skills..." at bounding box center [173, 168] width 38 height 9
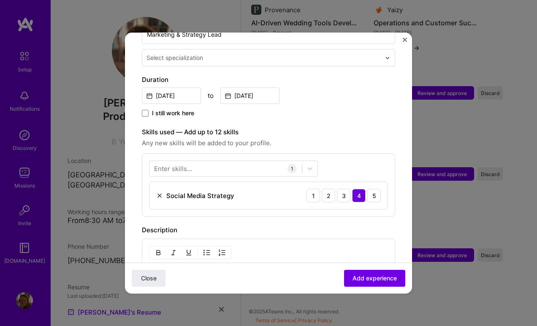
click at [180, 164] on div "Enter skills..." at bounding box center [173, 168] width 38 height 9
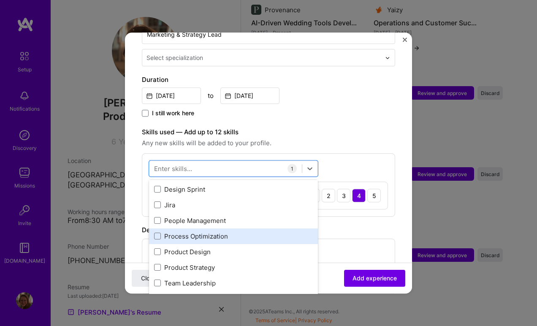
scroll to position [10, 0]
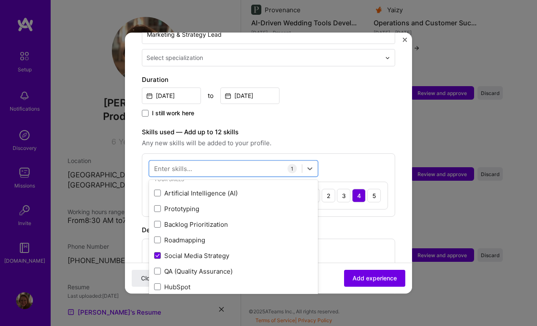
click at [218, 229] on div "Artificial Intelligence (AI) Prototyping Backlog Prioritization Roadmapping Soc…" at bounding box center [233, 310] width 169 height 250
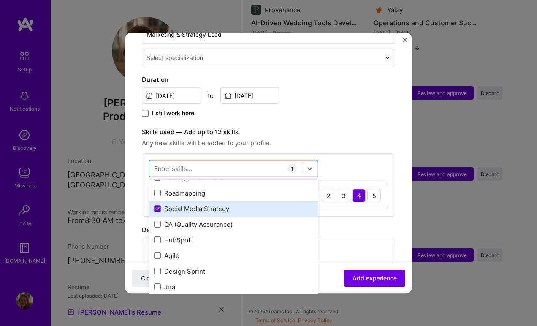
scroll to position [68, 0]
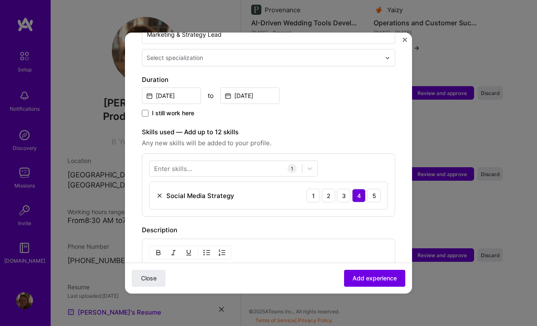
click at [328, 138] on span "Any new skills will be added to your profile." at bounding box center [268, 143] width 253 height 10
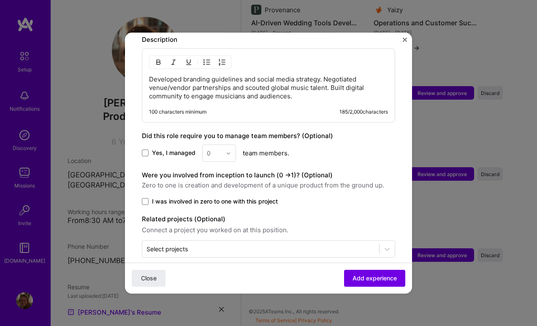
scroll to position [400, 0]
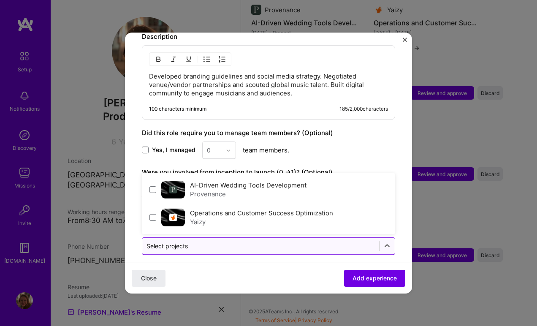
click at [206, 241] on input "text" at bounding box center [260, 245] width 228 height 9
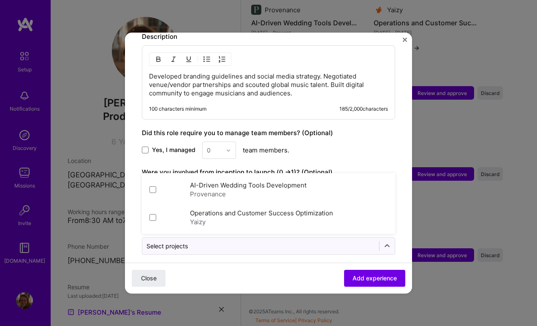
click at [215, 263] on div "Close Add experience" at bounding box center [268, 278] width 287 height 31
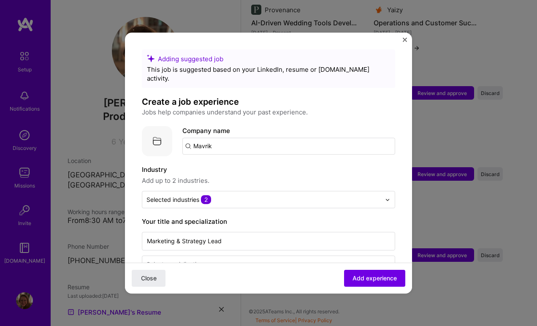
scroll to position [0, 0]
click at [388, 279] on span "Add experience" at bounding box center [374, 278] width 44 height 8
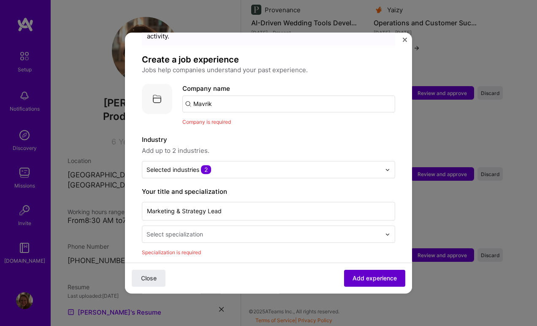
scroll to position [84, 0]
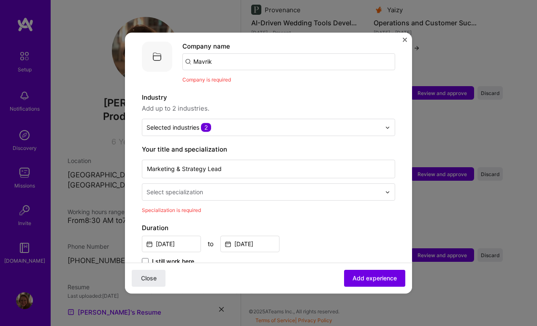
click at [196, 187] on div "Select specialization" at bounding box center [174, 191] width 57 height 9
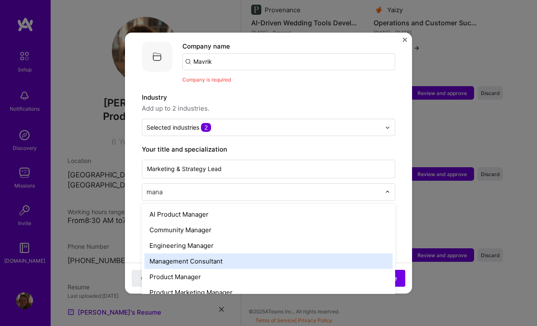
scroll to position [19, 0]
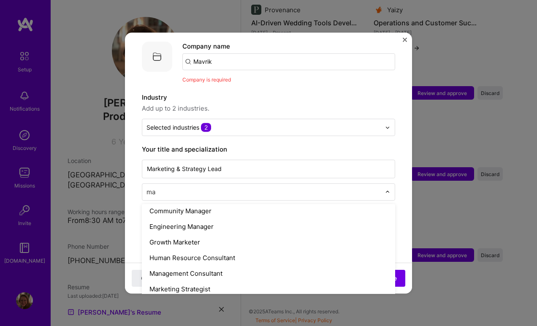
type input "m"
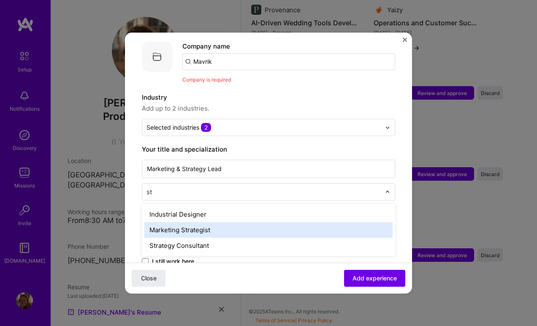
type input "s"
type input "marke"
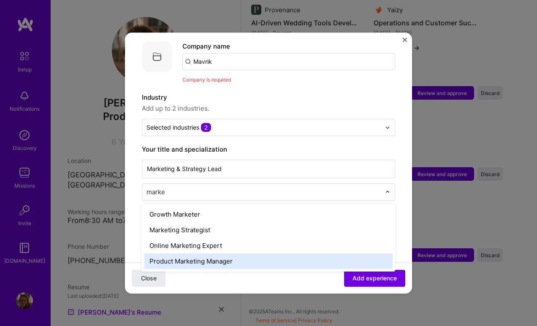
click at [227, 255] on div "Product Marketing Manager" at bounding box center [268, 261] width 248 height 16
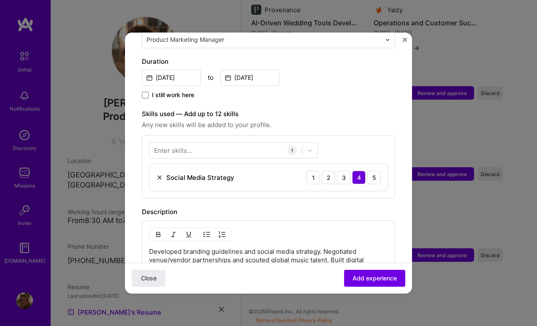
scroll to position [244, 0]
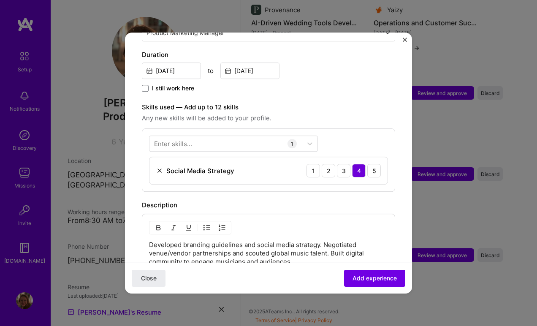
click at [171, 139] on div "Enter skills..." at bounding box center [173, 143] width 38 height 9
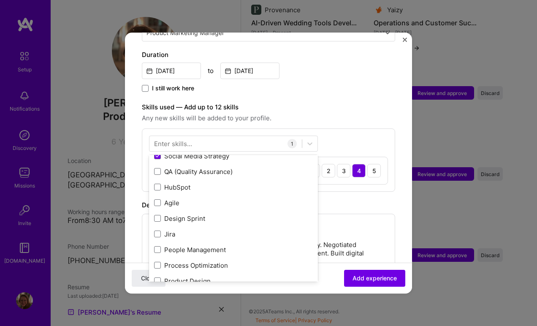
scroll to position [88, 0]
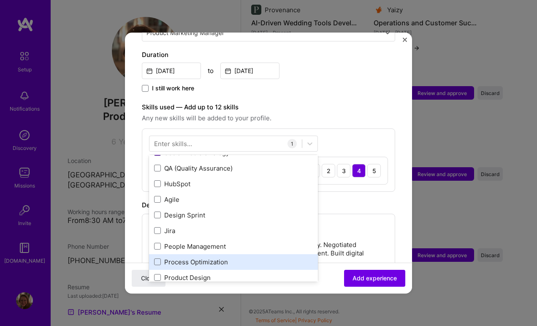
click at [210, 253] on div "Artificial Intelligence (AI) Prototyping Backlog Prioritization Roadmapping Soc…" at bounding box center [233, 207] width 169 height 250
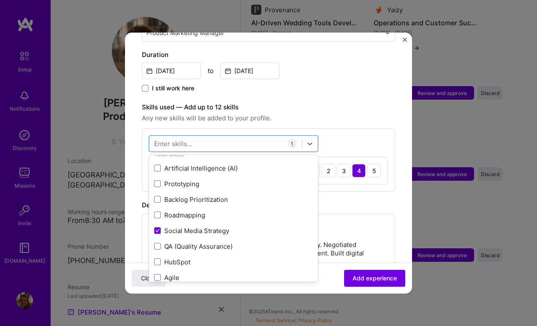
click at [367, 200] on div "Description" at bounding box center [268, 205] width 253 height 10
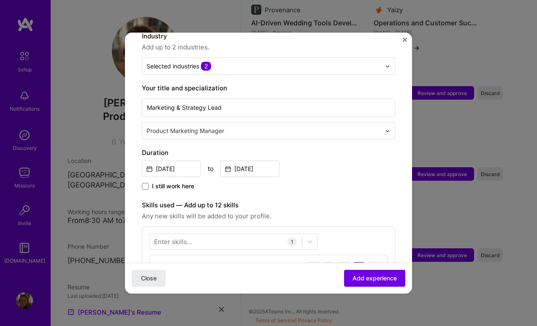
scroll to position [146, 0]
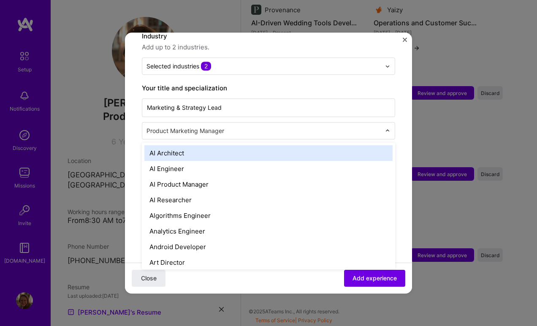
click at [216, 126] on input "text" at bounding box center [264, 130] width 236 height 9
type input "com"
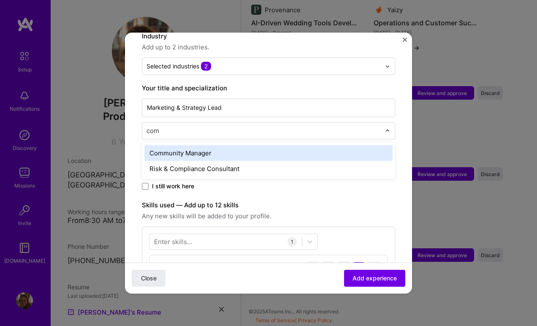
click at [210, 145] on div "Community Manager" at bounding box center [268, 153] width 248 height 16
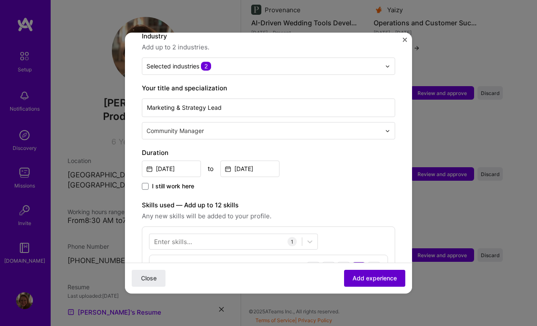
click at [371, 280] on span "Add experience" at bounding box center [374, 278] width 44 height 8
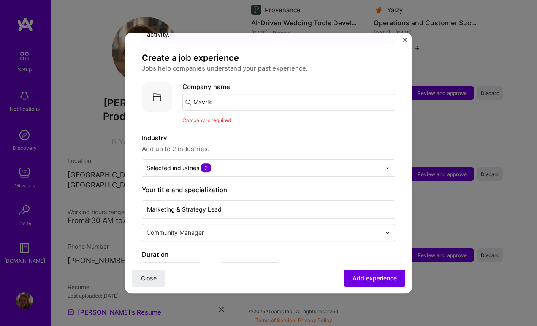
scroll to position [42, 0]
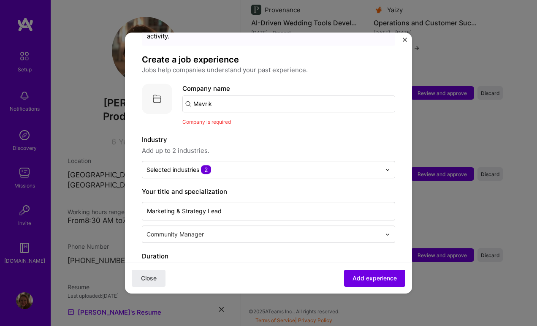
click at [225, 99] on input "Mavrik" at bounding box center [288, 103] width 213 height 17
click at [222, 119] on span "Company is required" at bounding box center [206, 122] width 49 height 6
click at [217, 97] on input "Mavrik" at bounding box center [288, 103] width 213 height 17
click at [218, 119] on span "Company is required" at bounding box center [206, 122] width 49 height 6
click at [218, 95] on input "Mavrik" at bounding box center [288, 103] width 213 height 17
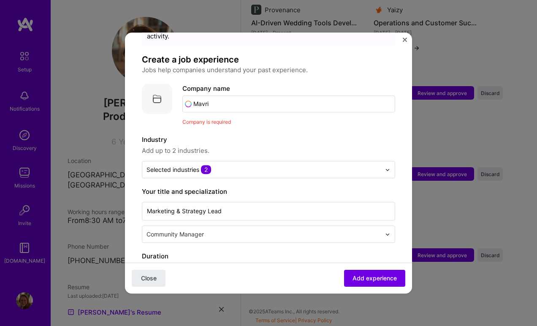
type input "Mavrik"
click at [244, 120] on div "Mavrik" at bounding box center [243, 127] width 27 height 15
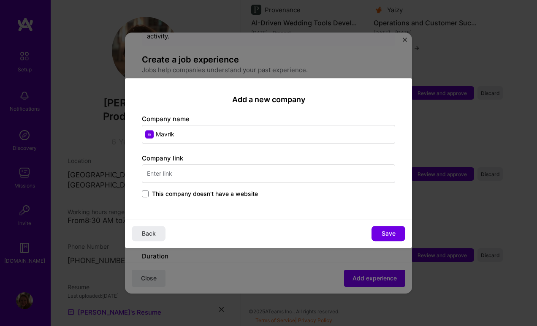
click at [173, 195] on span "This company doesn't have a website" at bounding box center [205, 194] width 106 height 8
click at [0, 0] on input "This company doesn't have a website" at bounding box center [0, 0] width 0 height 0
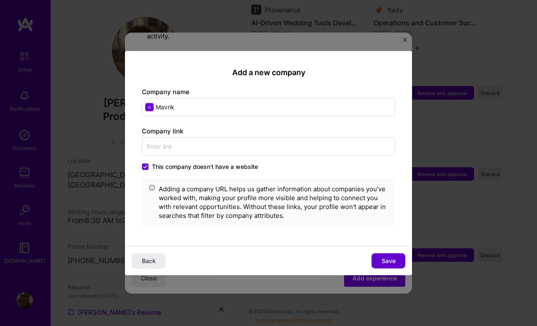
click at [382, 258] on span "Save" at bounding box center [389, 260] width 14 height 8
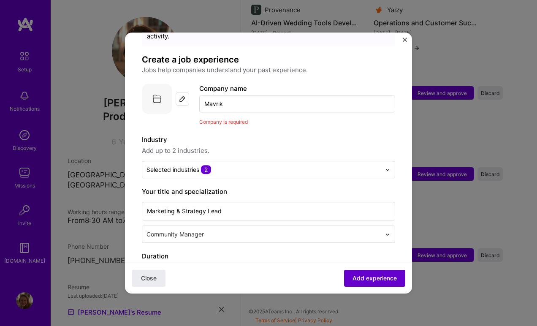
click at [376, 279] on span "Add experience" at bounding box center [374, 278] width 44 height 8
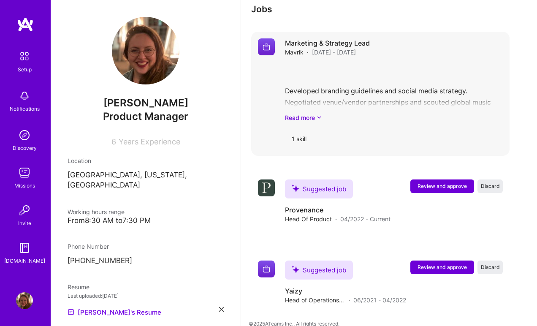
scroll to position [539, 0]
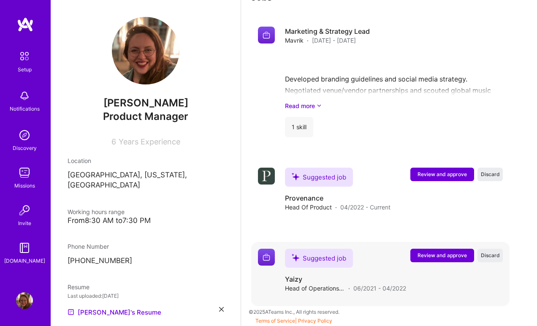
click at [429, 257] on span "Review and approve" at bounding box center [441, 255] width 49 height 7
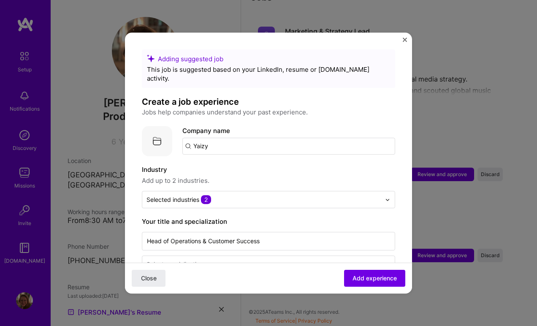
click at [224, 139] on input "Yaizy" at bounding box center [288, 146] width 213 height 17
click at [226, 159] on div "YaizY [DOMAIN_NAME]" at bounding box center [245, 171] width 127 height 24
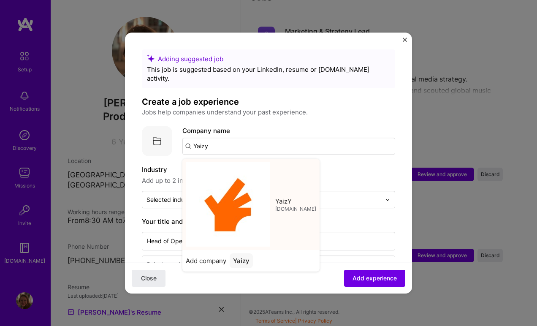
type input "YaizY"
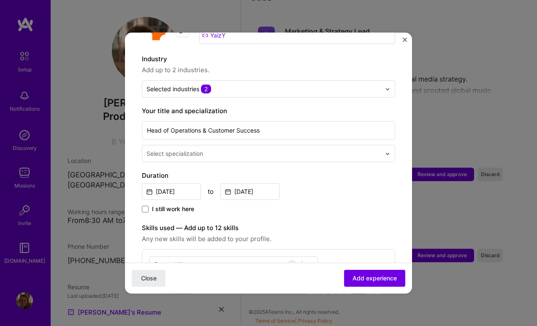
scroll to position [112, 0]
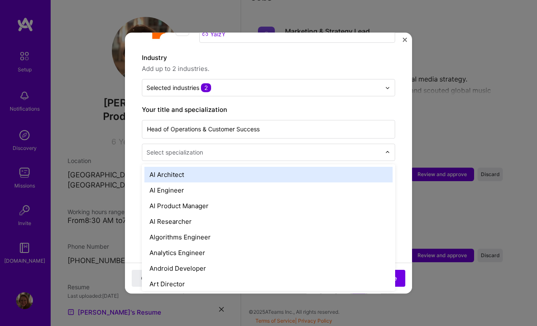
click at [257, 148] on input "text" at bounding box center [264, 152] width 236 height 9
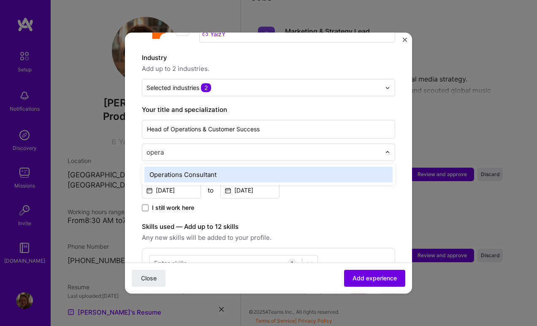
type input "operat"
click at [240, 167] on div "Operations Consultant" at bounding box center [268, 175] width 248 height 16
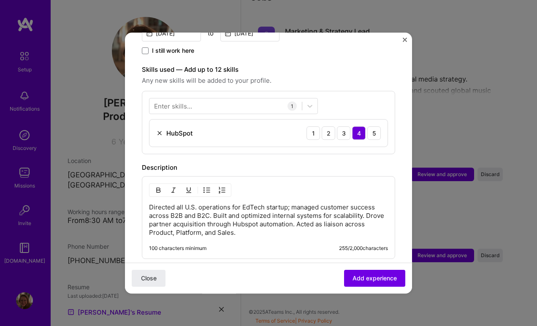
scroll to position [279, 0]
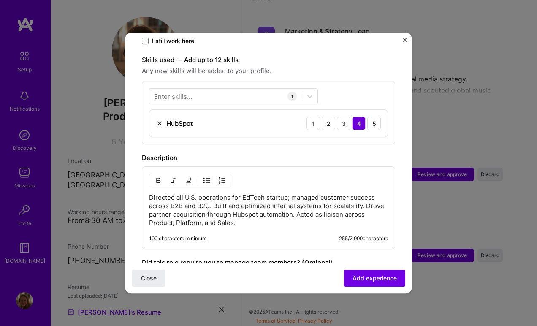
click at [160, 120] on img at bounding box center [159, 123] width 7 height 7
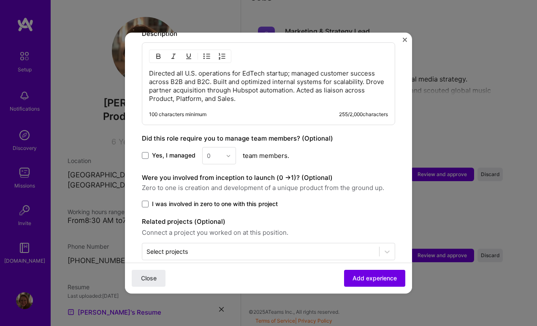
scroll to position [375, 0]
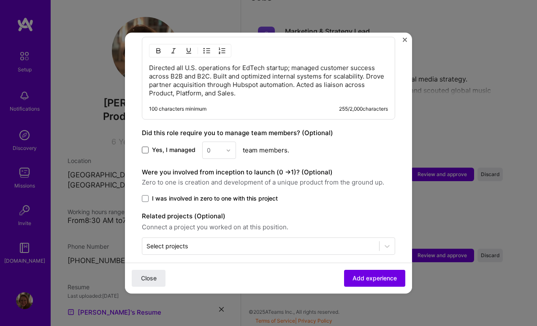
click at [146, 147] on span at bounding box center [145, 150] width 7 height 7
click at [0, 0] on input "Yes, I managed" at bounding box center [0, 0] width 0 height 0
click at [224, 142] on div "0" at bounding box center [214, 150] width 23 height 16
click at [224, 227] on div "5" at bounding box center [219, 235] width 29 height 16
click at [144, 195] on span at bounding box center [145, 198] width 7 height 7
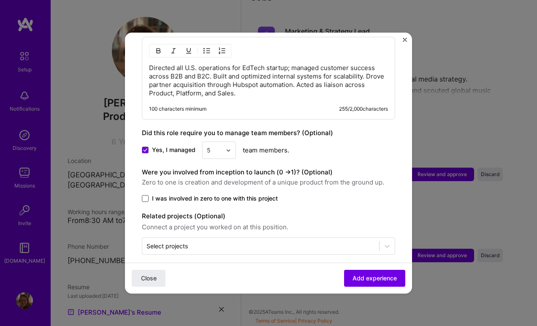
click at [0, 0] on input "I was involved in zero to one with this project" at bounding box center [0, 0] width 0 height 0
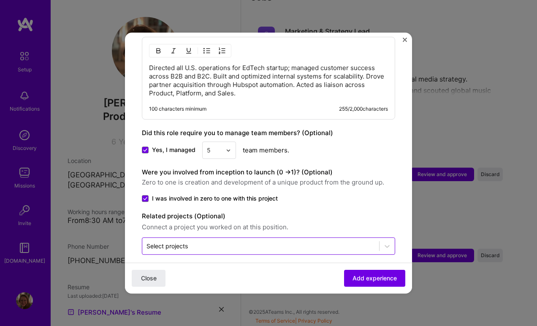
click at [252, 244] on div "Select projects" at bounding box center [260, 246] width 237 height 16
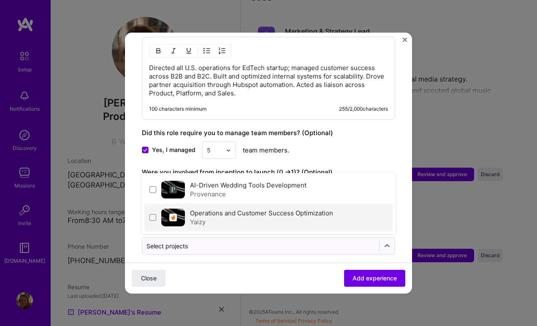
click at [242, 217] on div "Yaizy" at bounding box center [261, 221] width 143 height 9
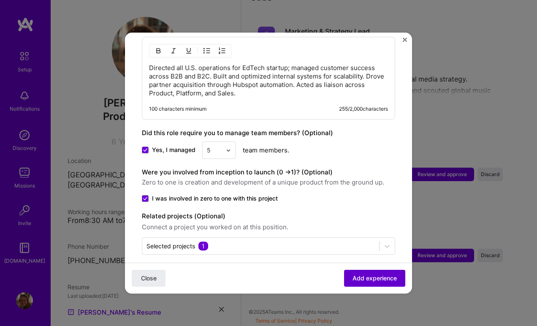
click at [372, 279] on span "Add experience" at bounding box center [374, 278] width 44 height 8
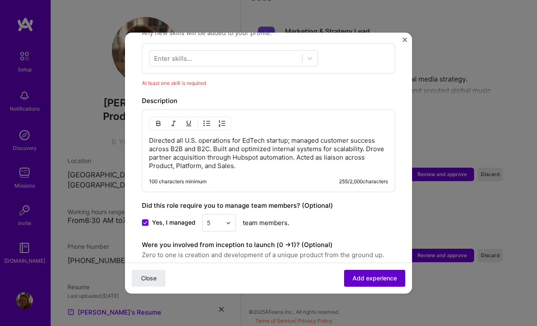
scroll to position [292, 0]
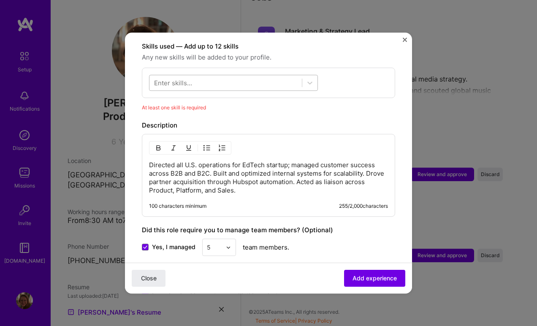
click at [198, 76] on div at bounding box center [225, 83] width 152 height 14
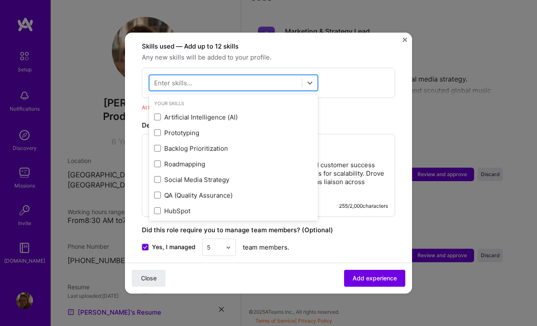
type input "o"
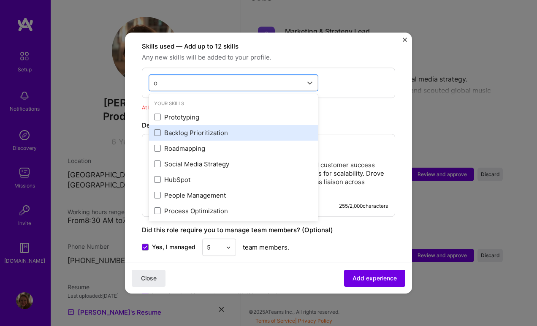
click at [213, 128] on div "Backlog Prioritization" at bounding box center [233, 132] width 159 height 9
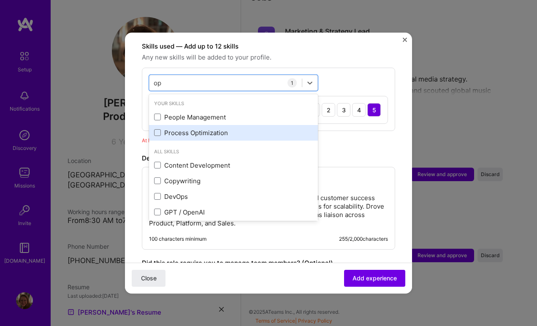
click at [206, 128] on div "Process Optimization" at bounding box center [233, 132] width 159 height 9
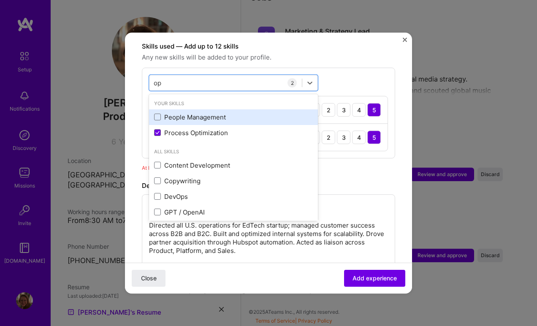
click at [197, 113] on div "People Management" at bounding box center [233, 117] width 159 height 9
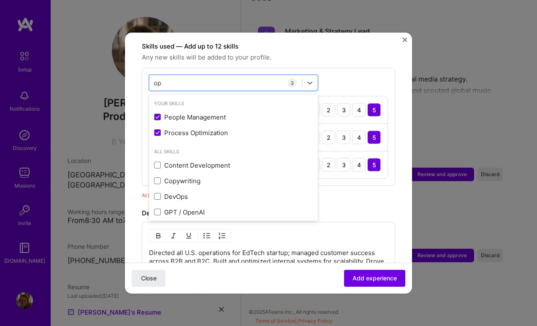
type input "op"
click at [347, 208] on div "Description" at bounding box center [268, 213] width 253 height 10
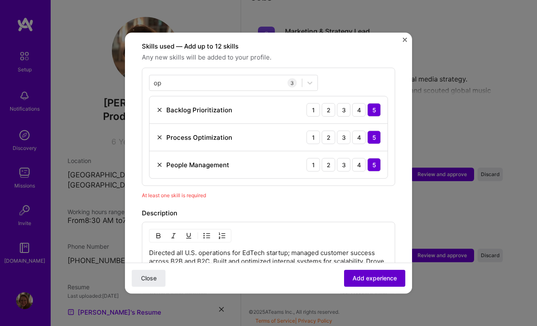
click at [382, 280] on span "Add experience" at bounding box center [374, 278] width 44 height 8
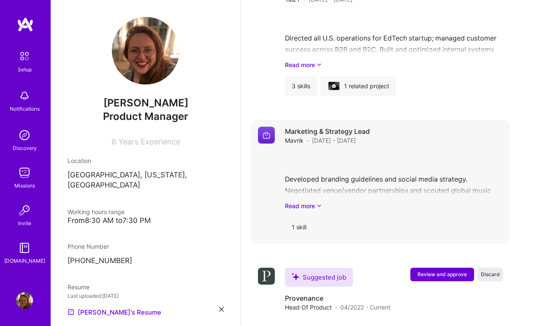
scroll to position [598, 0]
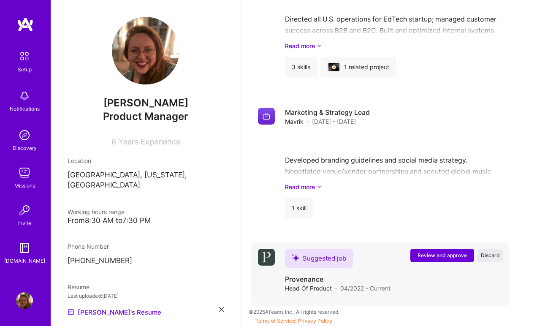
click at [443, 257] on span "Review and approve" at bounding box center [441, 255] width 49 height 7
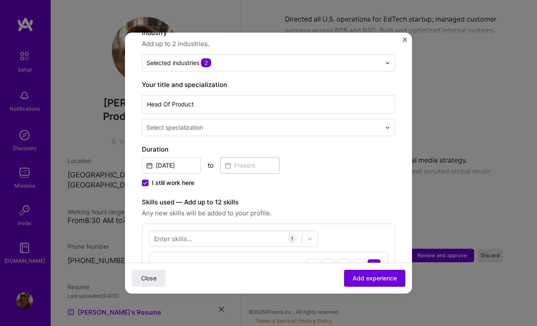
scroll to position [139, 0]
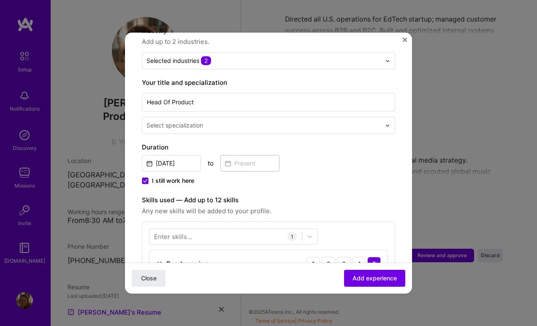
click at [239, 120] on div at bounding box center [264, 125] width 236 height 11
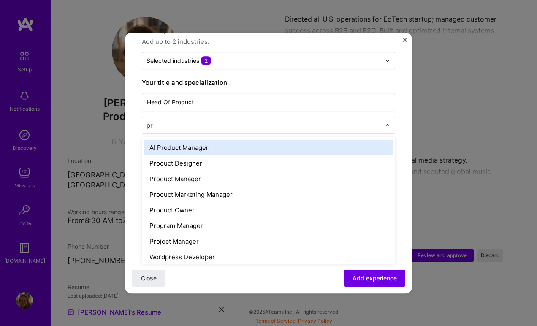
type input "pro"
click at [212, 140] on div "AI Product Manager" at bounding box center [268, 148] width 248 height 16
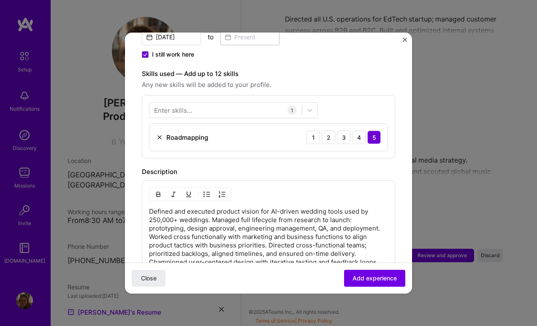
scroll to position [267, 0]
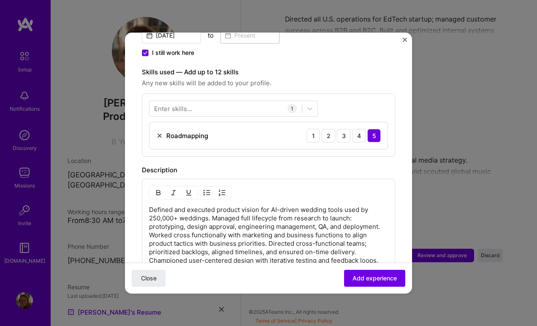
click at [182, 104] on div "Enter skills..." at bounding box center [173, 108] width 38 height 9
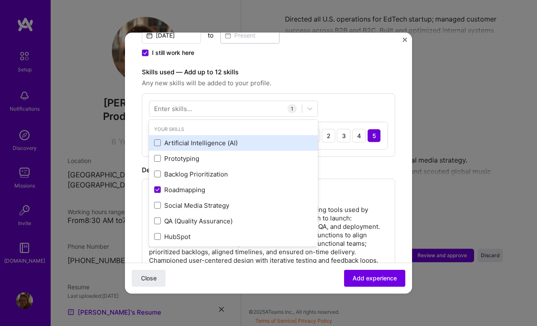
click at [188, 138] on div "Artificial Intelligence (AI)" at bounding box center [233, 142] width 159 height 9
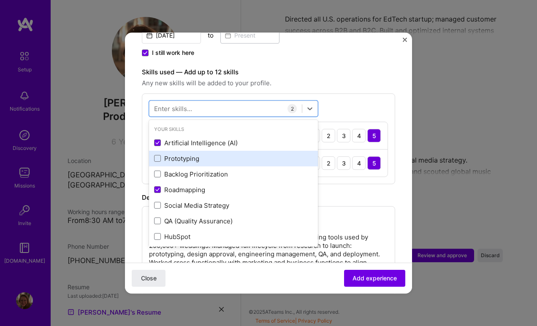
click at [195, 154] on div "Prototyping" at bounding box center [233, 158] width 159 height 9
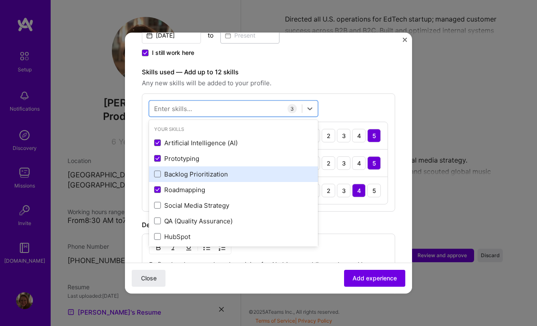
click at [198, 170] on div "Backlog Prioritization" at bounding box center [233, 174] width 159 height 9
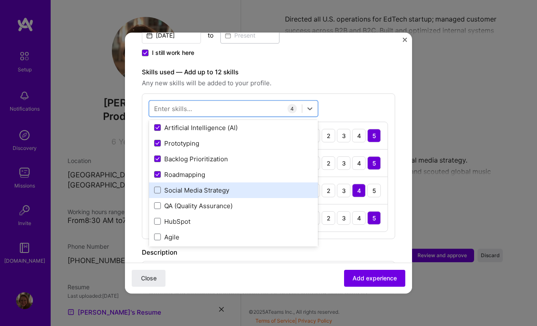
click at [227, 201] on div "QA (Quality Assurance)" at bounding box center [233, 205] width 159 height 9
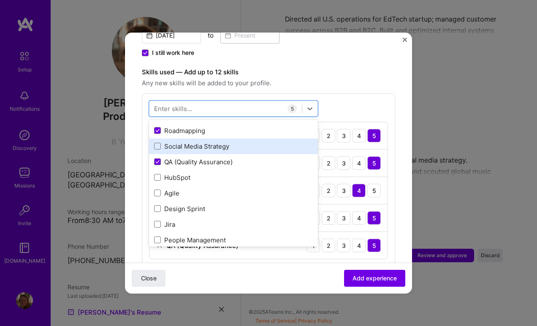
scroll to position [63, 0]
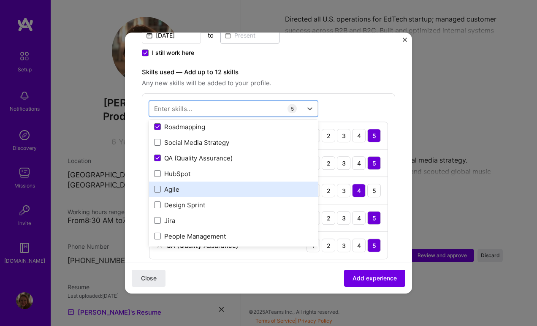
click at [221, 185] on div "Agile" at bounding box center [233, 189] width 159 height 9
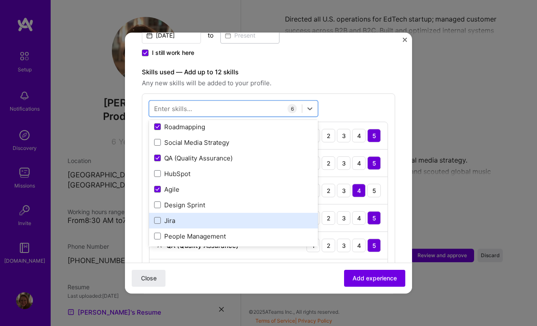
click at [221, 216] on div "Jira" at bounding box center [233, 220] width 159 height 9
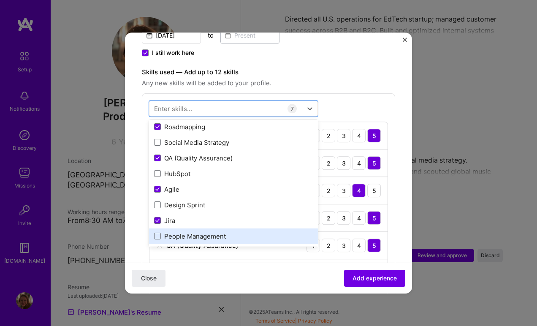
click at [220, 232] on div "People Management" at bounding box center [233, 236] width 159 height 9
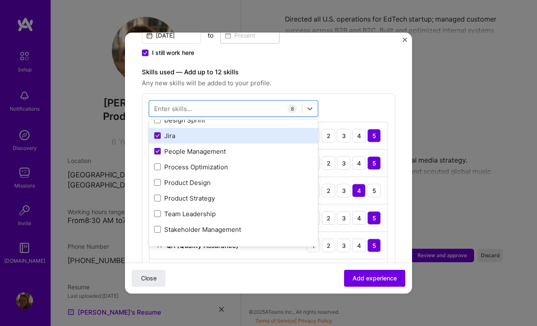
scroll to position [152, 0]
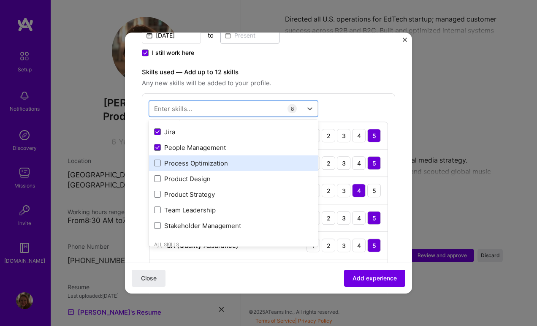
click at [235, 159] on div "Process Optimization" at bounding box center [233, 163] width 159 height 9
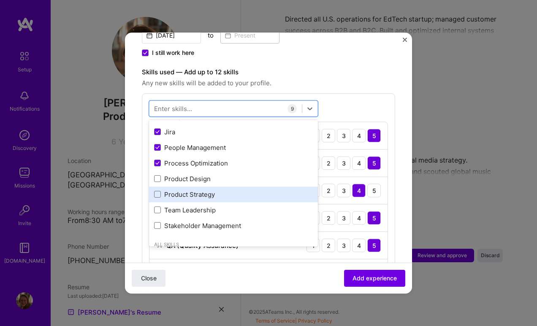
click at [235, 190] on div "Product Strategy" at bounding box center [233, 194] width 159 height 9
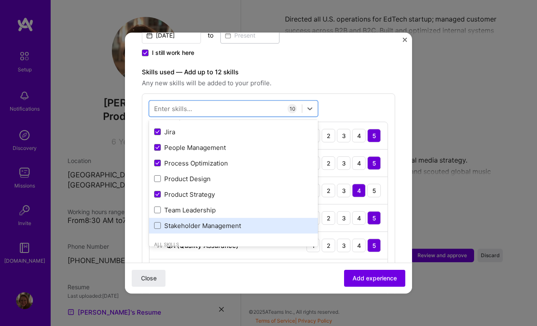
click at [238, 221] on div "Stakeholder Management" at bounding box center [233, 225] width 159 height 9
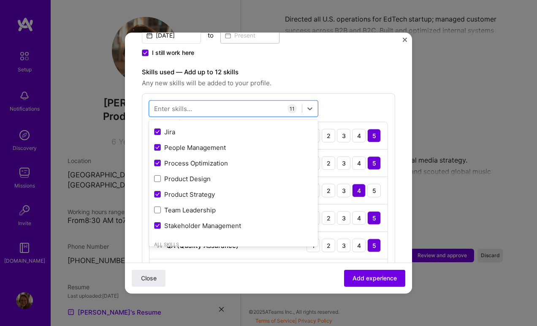
click at [400, 203] on form "Adding suggested job This job is suggested based on your LinkedIn, resume or [D…" at bounding box center [268, 276] width 287 height 986
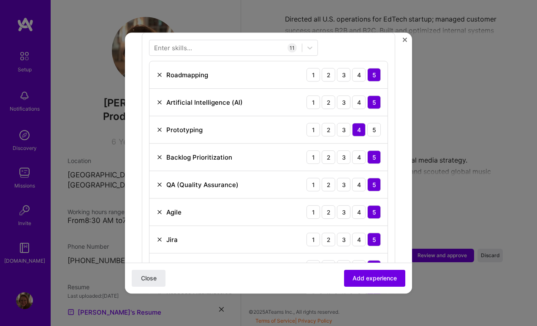
scroll to position [330, 0]
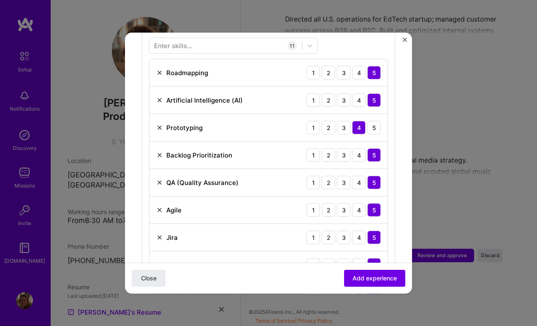
click at [160, 124] on img at bounding box center [159, 127] width 7 height 7
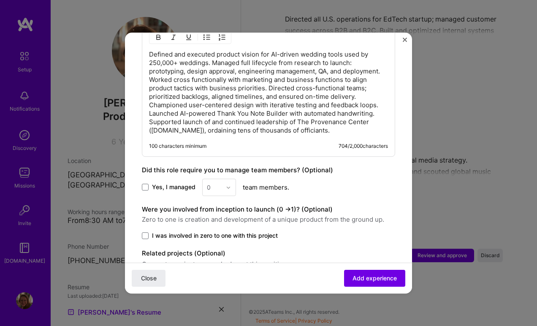
scroll to position [706, 0]
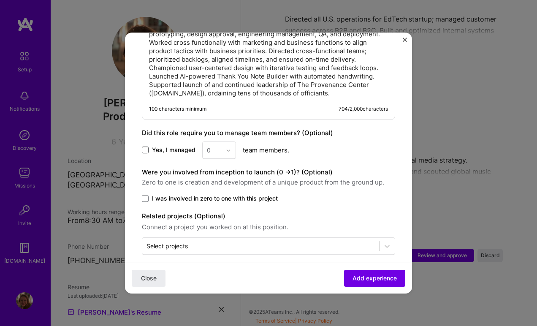
click at [148, 147] on span at bounding box center [145, 150] width 7 height 7
click at [0, 0] on input "Yes, I managed" at bounding box center [0, 0] width 0 height 0
click at [223, 142] on div "0" at bounding box center [214, 150] width 23 height 16
click at [227, 258] on div "7" at bounding box center [219, 266] width 29 height 16
click at [146, 195] on span at bounding box center [145, 198] width 7 height 7
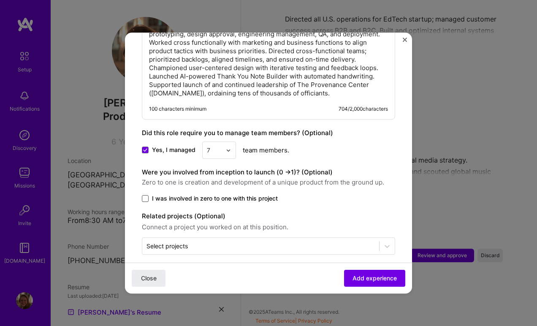
click at [0, 0] on input "I was involved in zero to one with this project" at bounding box center [0, 0] width 0 height 0
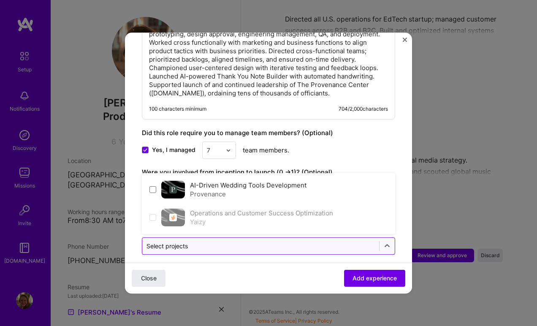
click at [195, 241] on input "text" at bounding box center [260, 245] width 228 height 9
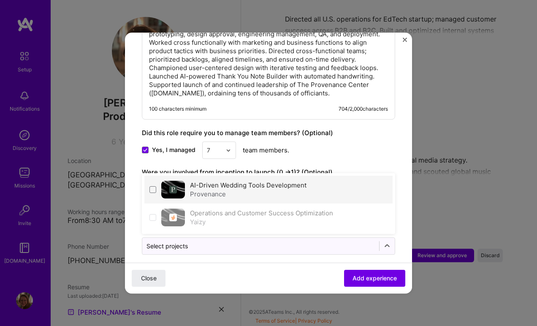
click at [193, 181] on label "AI-Driven Wedding Tools Development" at bounding box center [248, 185] width 116 height 8
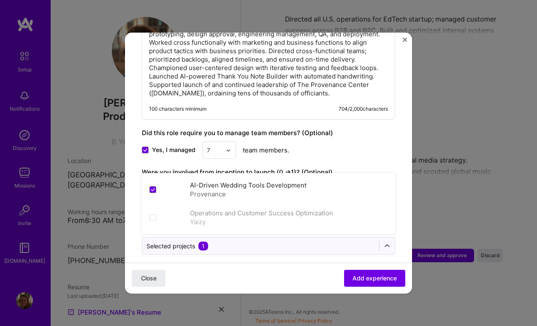
click at [270, 271] on div "Close Add experience" at bounding box center [268, 278] width 287 height 31
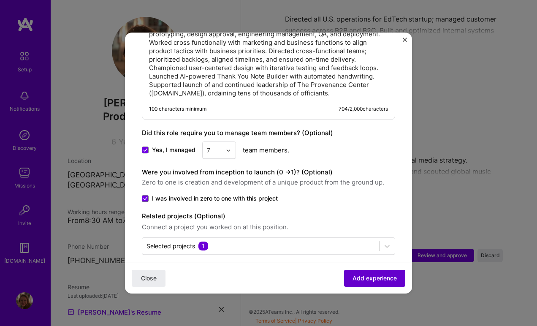
click at [356, 278] on span "Add experience" at bounding box center [374, 278] width 44 height 8
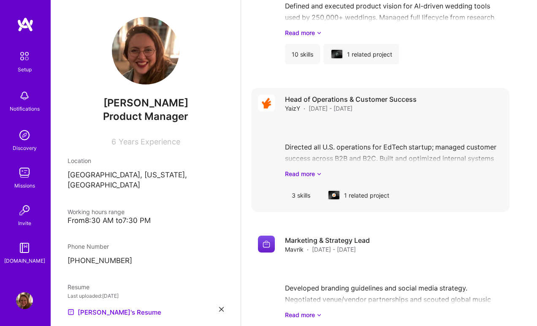
scroll to position [646, 0]
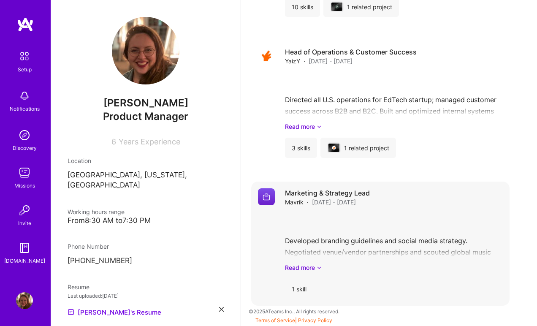
click at [393, 242] on div "Developed branding guidelines and social media strategy. Negotiated venue/vendo…" at bounding box center [394, 242] width 218 height 59
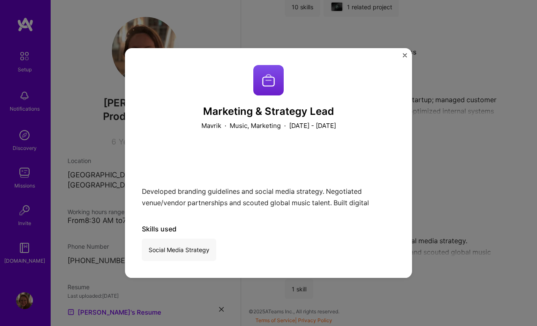
click at [404, 57] on img "Close" at bounding box center [405, 55] width 4 height 4
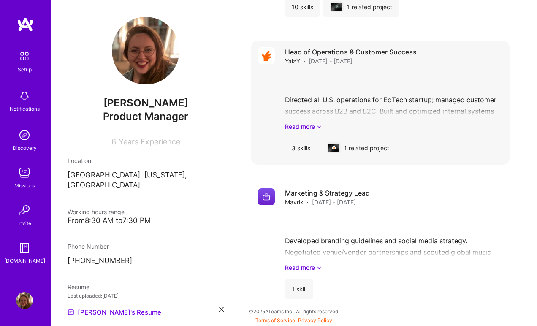
click at [421, 133] on div "Head of Operations & Customer Success [PERSON_NAME][DATE] - [DATE] Directed all…" at bounding box center [394, 102] width 218 height 111
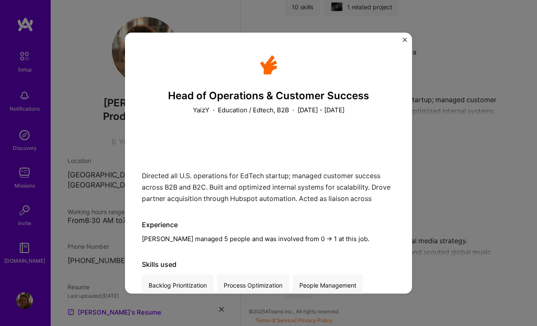
click at [404, 40] on img "Close" at bounding box center [405, 40] width 4 height 4
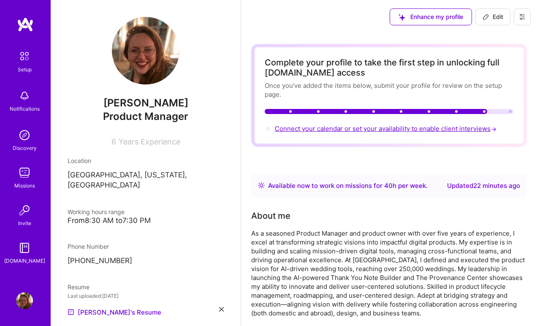
click at [363, 128] on span "Connect your calendar or set your availability to enable client interviews →" at bounding box center [386, 129] width 223 height 8
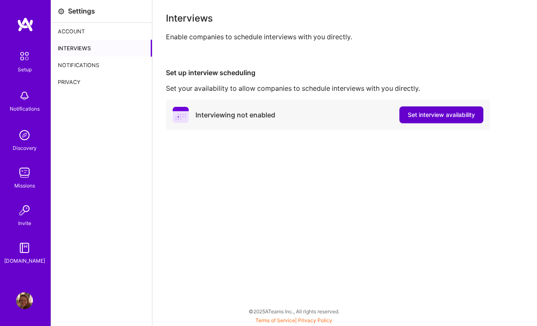
click at [421, 117] on span "Set interview availability" at bounding box center [441, 115] width 67 height 8
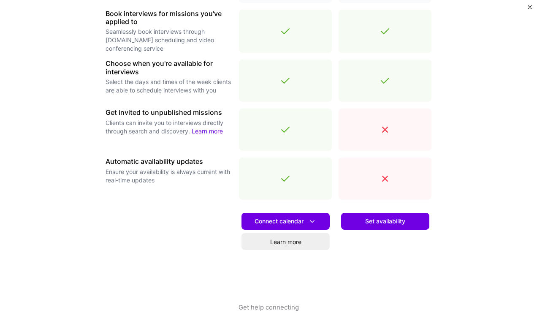
scroll to position [265, 0]
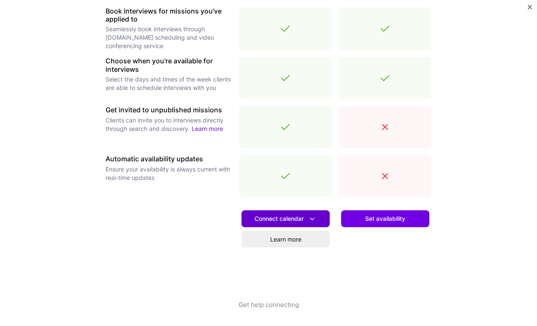
click at [302, 219] on span "Connect calendar" at bounding box center [286, 218] width 62 height 9
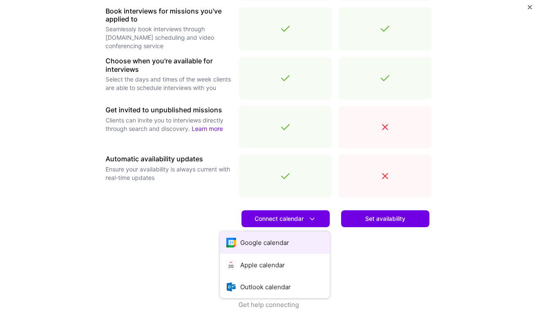
click at [287, 243] on button "Google calendar" at bounding box center [275, 242] width 110 height 22
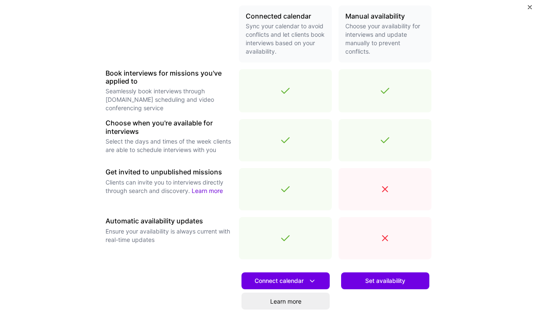
scroll to position [199, 0]
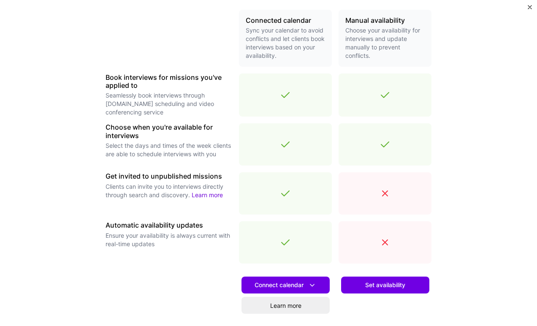
click at [211, 197] on link "Learn more" at bounding box center [207, 194] width 31 height 7
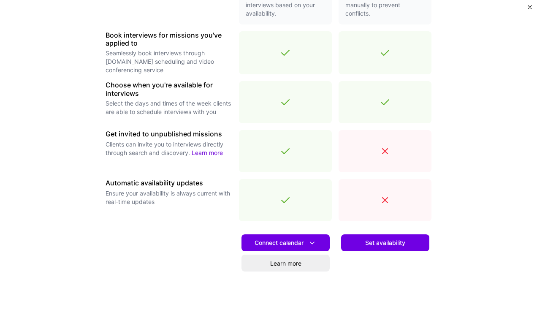
scroll to position [265, 0]
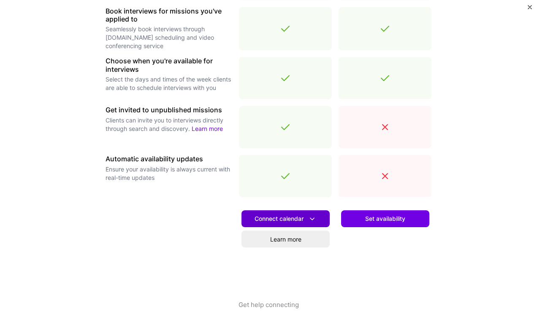
click at [292, 220] on span "Connect calendar" at bounding box center [286, 218] width 62 height 9
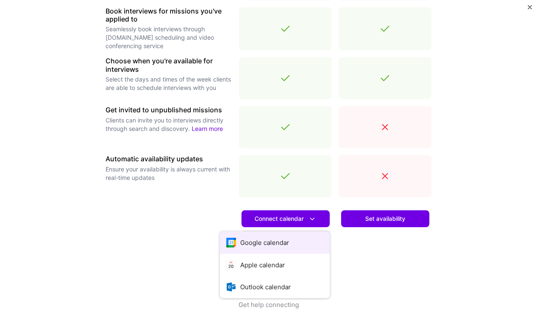
click at [275, 242] on button "Google calendar" at bounding box center [275, 242] width 110 height 22
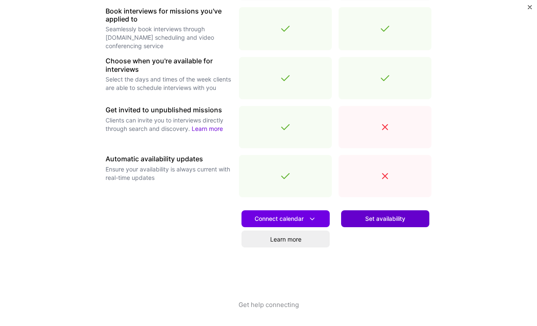
click at [384, 220] on span "Set availability" at bounding box center [385, 218] width 40 height 8
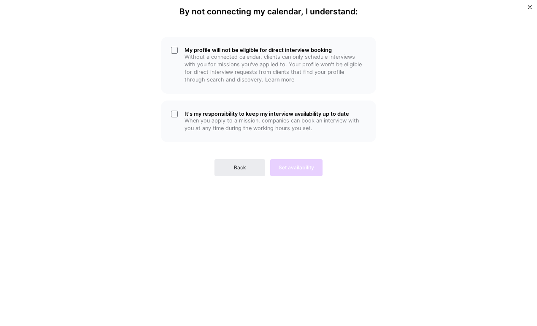
scroll to position [0, 0]
click at [224, 169] on button "Back" at bounding box center [239, 167] width 51 height 17
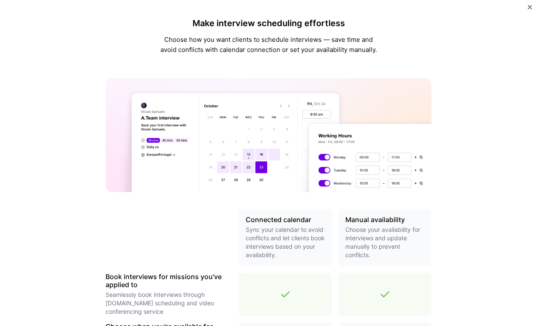
scroll to position [265, 0]
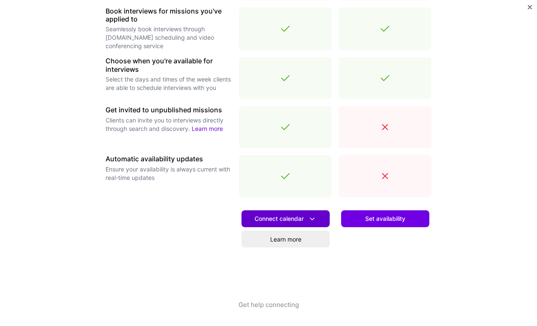
click at [290, 222] on span "Connect calendar" at bounding box center [286, 218] width 62 height 9
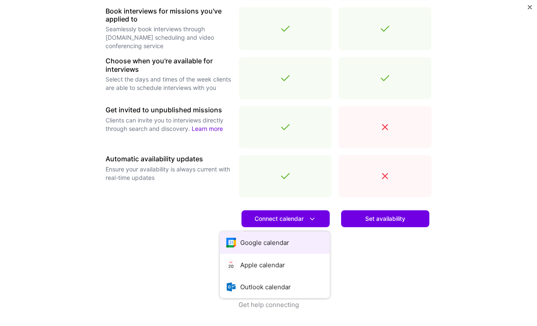
click at [281, 244] on button "Google calendar" at bounding box center [275, 242] width 110 height 22
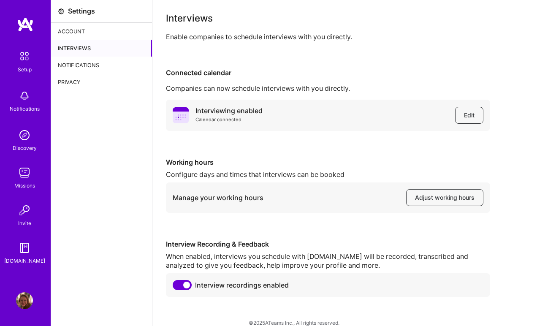
click at [81, 69] on div "Notifications" at bounding box center [101, 65] width 101 height 17
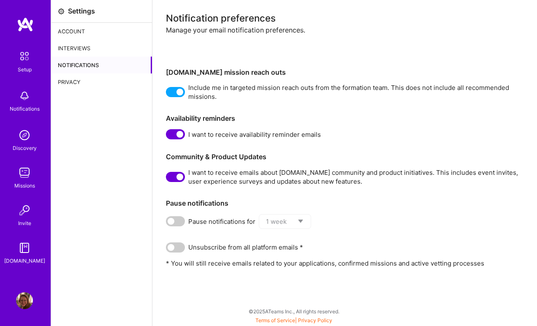
click at [83, 79] on div "Privacy" at bounding box center [101, 81] width 101 height 17
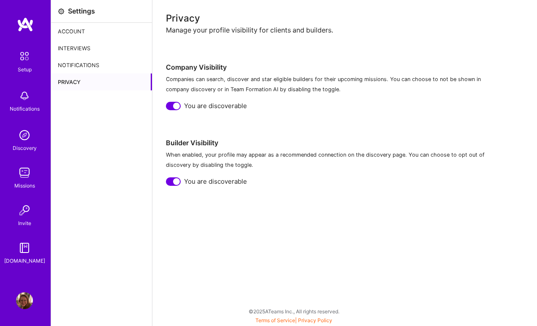
click at [77, 45] on div "Interviews" at bounding box center [101, 48] width 101 height 17
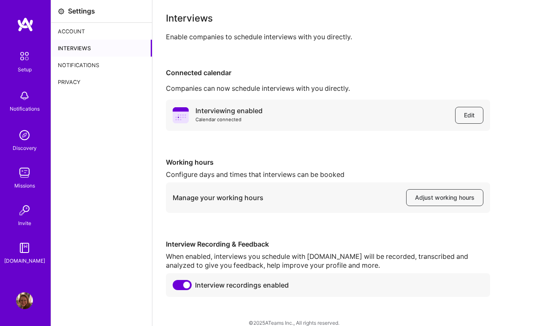
scroll to position [11, 0]
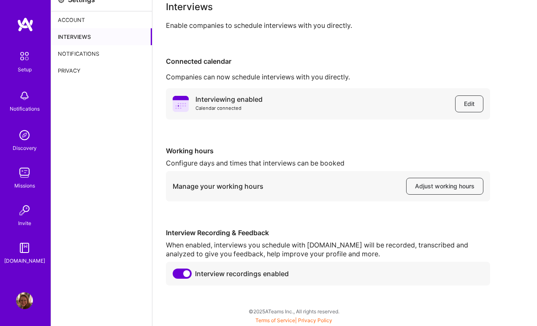
click at [25, 56] on img at bounding box center [25, 56] width 18 height 18
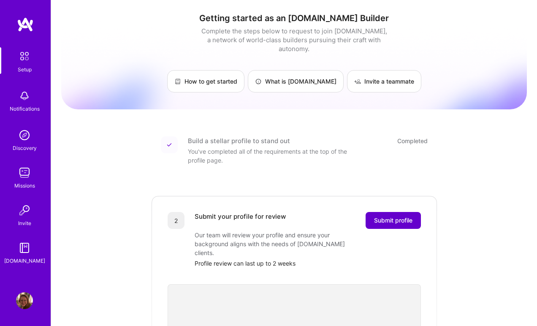
click at [403, 216] on span "Submit profile" at bounding box center [393, 220] width 38 height 8
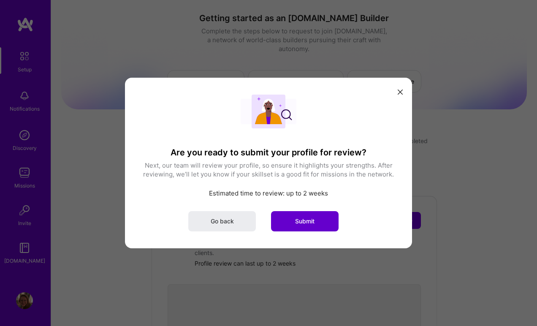
click at [309, 220] on span "Submit" at bounding box center [304, 221] width 19 height 8
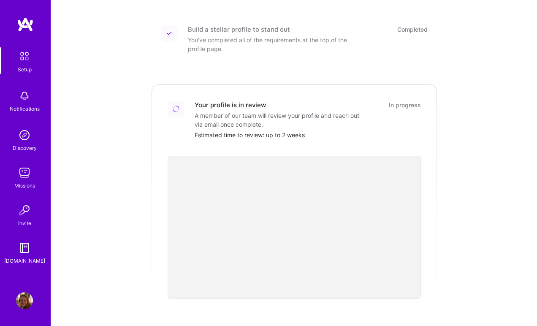
scroll to position [101, 0]
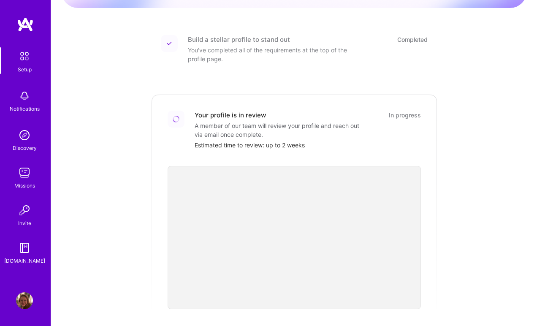
click at [24, 96] on img at bounding box center [24, 95] width 17 height 17
click at [23, 138] on img at bounding box center [24, 135] width 17 height 17
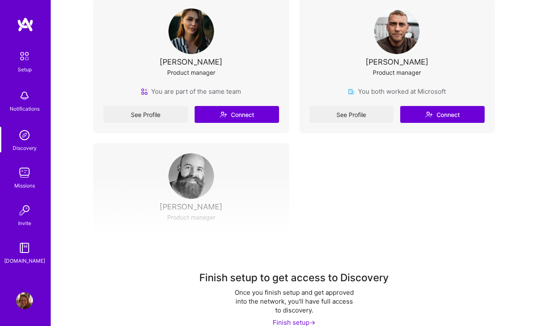
scroll to position [212, 0]
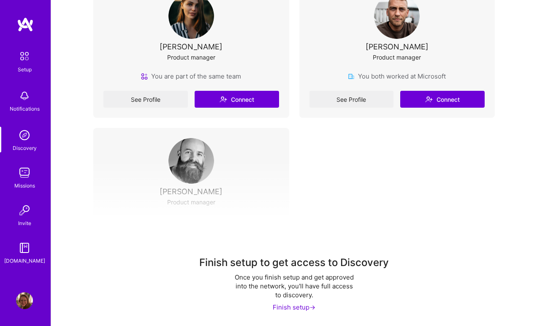
click at [308, 309] on div "Finish setup ->" at bounding box center [294, 307] width 43 height 9
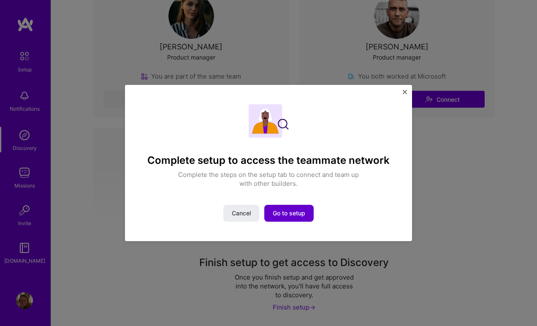
click at [297, 210] on span "Go to setup" at bounding box center [289, 213] width 32 height 8
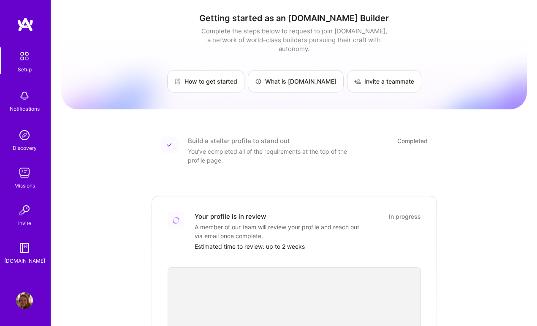
click at [25, 137] on img at bounding box center [24, 135] width 17 height 17
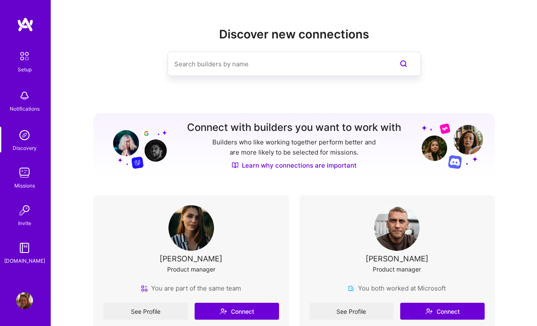
click at [19, 99] on img at bounding box center [24, 95] width 17 height 17
click at [28, 54] on img at bounding box center [25, 56] width 18 height 18
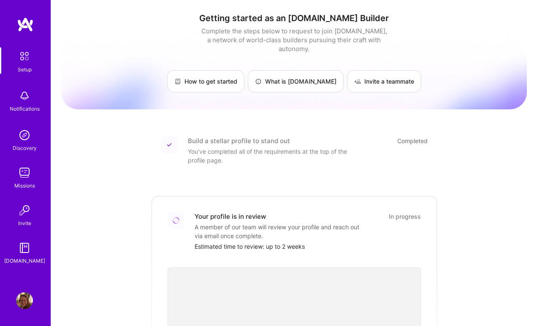
click at [27, 303] on img at bounding box center [24, 300] width 17 height 17
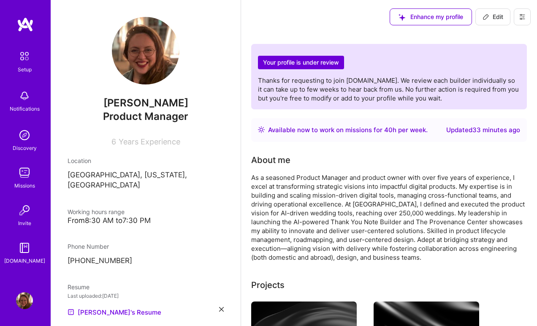
click at [493, 20] on span "Edit" at bounding box center [492, 17] width 21 height 8
select select "US"
select select "Right Now"
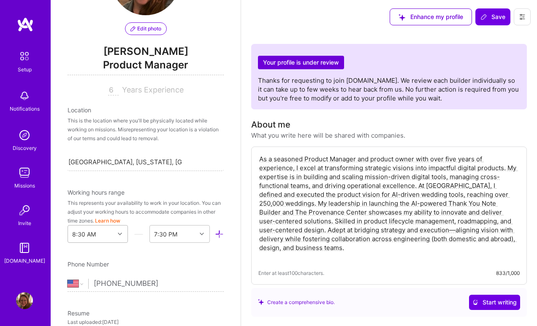
scroll to position [119, 0]
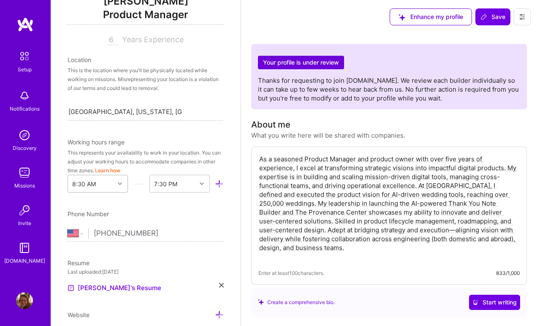
click at [122, 192] on div "8:30 AM" at bounding box center [98, 184] width 60 height 18
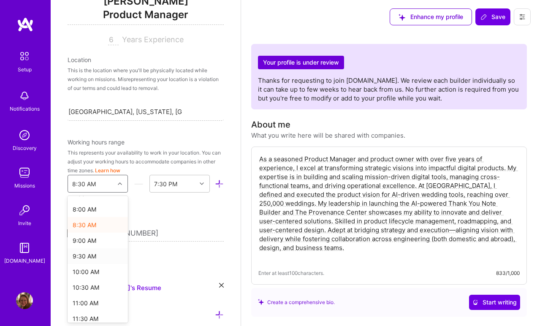
scroll to position [247, 0]
click at [94, 240] on div "9:00 AM" at bounding box center [98, 240] width 60 height 16
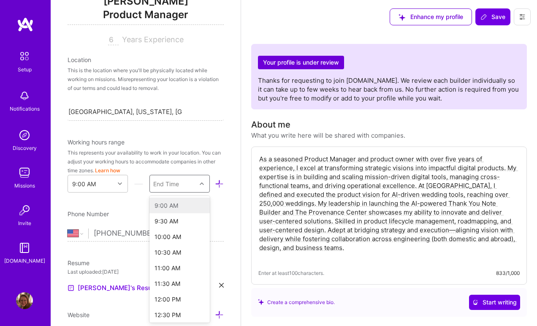
click at [201, 183] on icon at bounding box center [202, 183] width 4 height 4
click at [178, 268] on div "9:00 PM" at bounding box center [179, 267] width 60 height 16
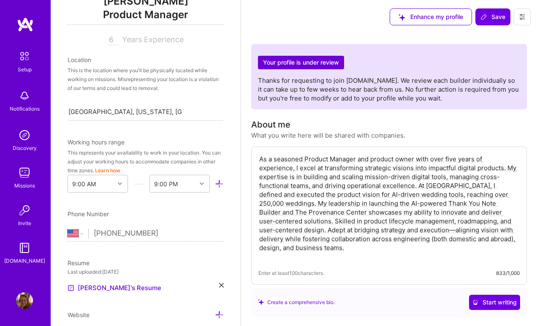
click at [212, 230] on input "[PHONE_NUMBER]" at bounding box center [159, 233] width 130 height 24
click at [496, 17] on span "Save" at bounding box center [492, 17] width 25 height 8
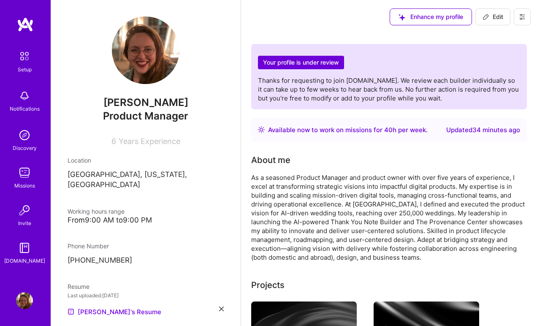
scroll to position [0, 0]
